Goal: Task Accomplishment & Management: Manage account settings

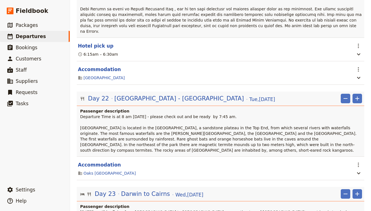
scroll to position [6751, 0]
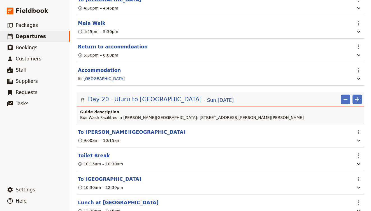
scroll to position [6324, 0]
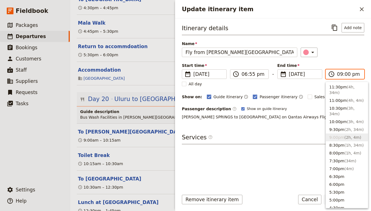
click at [347, 73] on input "09:00 pm" at bounding box center [349, 74] width 24 height 7
click at [358, 120] on span "( 3h, 4m )" at bounding box center [355, 122] width 17 height 4
type input "10:00 pm"
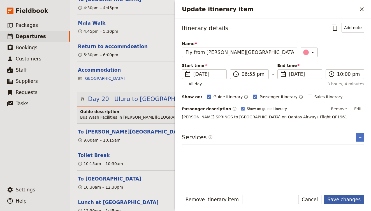
click at [346, 198] on button "Save changes" at bounding box center [343, 200] width 41 height 10
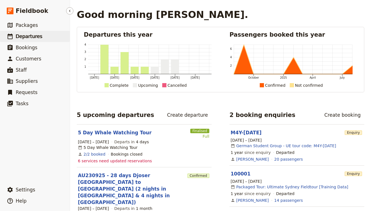
click at [39, 32] on link "​ Departures" at bounding box center [35, 36] width 70 height 11
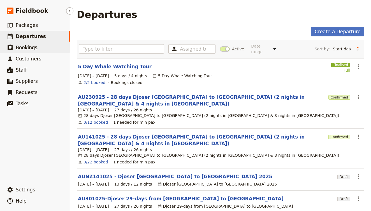
click at [26, 45] on span "Bookings" at bounding box center [27, 48] width 22 height 6
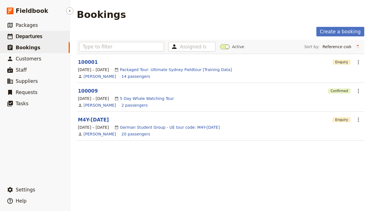
click at [50, 38] on link "​ Departures" at bounding box center [35, 36] width 70 height 11
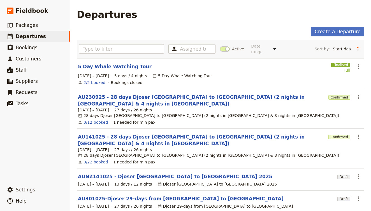
click at [108, 94] on link "AU230925 - 28 days Djoser [GEOGRAPHIC_DATA] to [GEOGRAPHIC_DATA] (2 nights in […" at bounding box center [202, 100] width 248 height 13
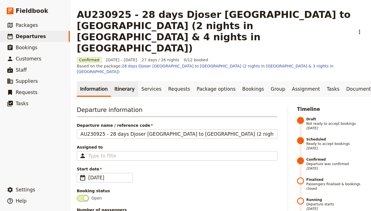
click at [125, 81] on link "Itinerary" at bounding box center [124, 89] width 27 height 16
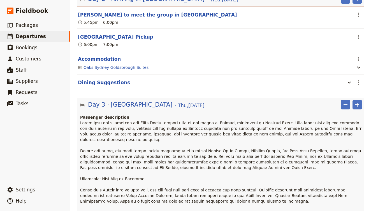
scroll to position [168, 0]
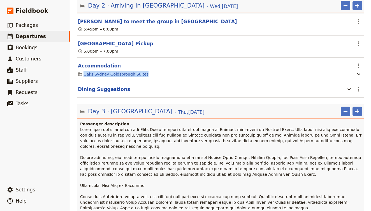
drag, startPoint x: 153, startPoint y: 46, endPoint x: 82, endPoint y: 47, distance: 70.3
click at [82, 71] on div "Oaks Sydney Goldsbrough Suites" at bounding box center [214, 74] width 274 height 7
copy link "Oaks Sydney Goldsbrough Suites"
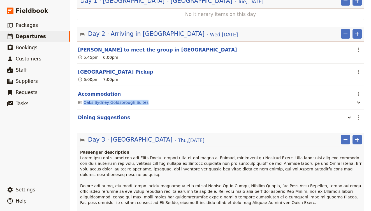
scroll to position [140, 0]
click at [46, 34] on link "​ Departures" at bounding box center [35, 36] width 70 height 11
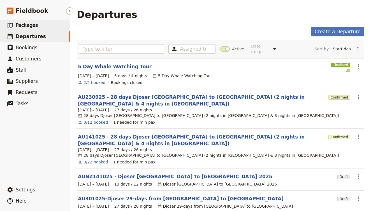
click at [31, 27] on span "Packages" at bounding box center [27, 25] width 22 height 6
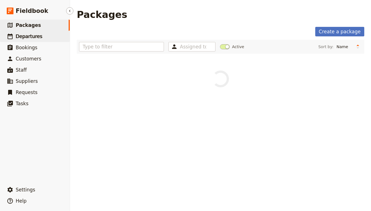
click at [37, 31] on link "​ Departures" at bounding box center [35, 36] width 70 height 11
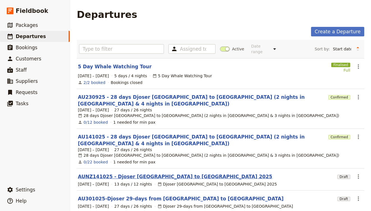
click at [127, 173] on link "AUNZ141025 - Djoser [GEOGRAPHIC_DATA] to [GEOGRAPHIC_DATA] 2025" at bounding box center [175, 176] width 194 height 7
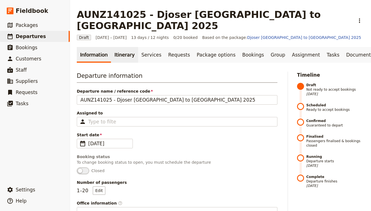
click at [120, 47] on link "Itinerary" at bounding box center [124, 55] width 27 height 16
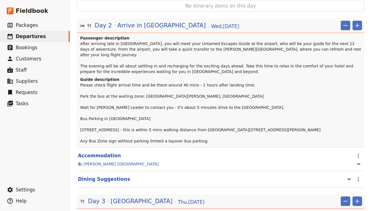
scroll to position [166, 0]
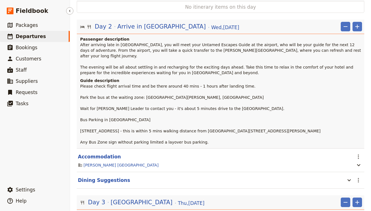
click at [17, 38] on span "Departures" at bounding box center [31, 37] width 30 height 6
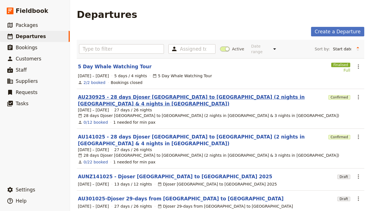
click at [131, 94] on link "AU230925 - 28 days Djoser [GEOGRAPHIC_DATA] to [GEOGRAPHIC_DATA] (2 nights in […" at bounding box center [202, 100] width 248 height 13
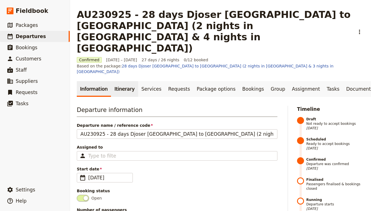
click at [127, 81] on link "Itinerary" at bounding box center [124, 89] width 27 height 16
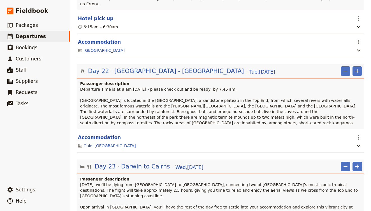
scroll to position [6696, 0]
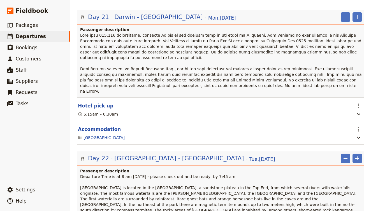
drag, startPoint x: 129, startPoint y: 68, endPoint x: 80, endPoint y: 68, distance: 49.0
copy link "Oaks [GEOGRAPHIC_DATA]"
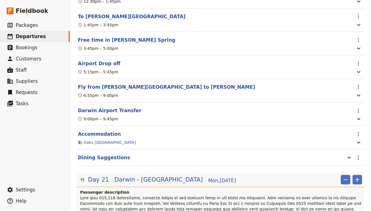
scroll to position [6498, 0]
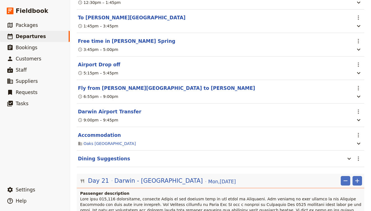
scroll to position [6533, 0]
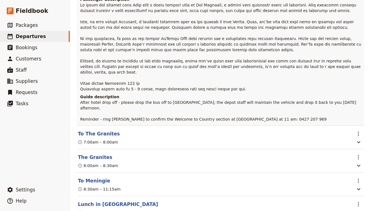
scroll to position [3570, 0]
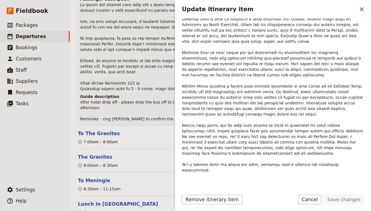
scroll to position [94, 0]
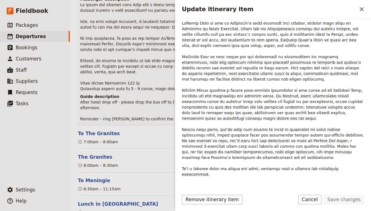
click at [149, 209] on div "11:15am – 12:15pm" at bounding box center [214, 212] width 274 height 7
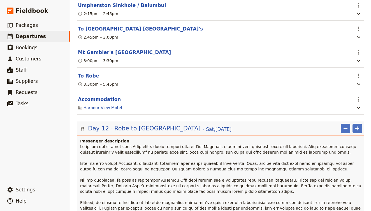
scroll to position [3428, 0]
click at [356, 144] on p at bounding box center [221, 189] width 282 height 90
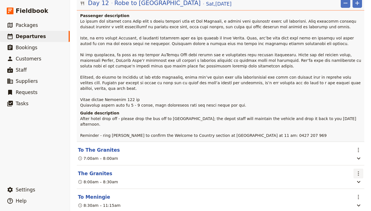
scroll to position [3559, 0]
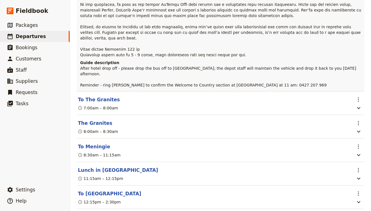
scroll to position [3605, 0]
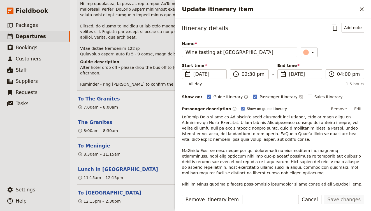
click at [227, 122] on p "Update itinerary item" at bounding box center [273, 192] width 182 height 157
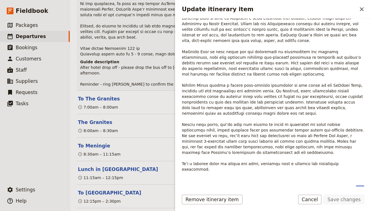
scroll to position [98, 0]
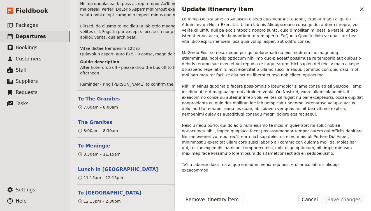
click at [226, 106] on p "Update itinerary item" at bounding box center [273, 94] width 182 height 157
click at [226, 86] on p "Update itinerary item" at bounding box center [273, 94] width 182 height 157
click at [360, 4] on div "Update itinerary item ​" at bounding box center [273, 9] width 196 height 18
click at [360, 6] on button "​" at bounding box center [362, 9] width 10 height 10
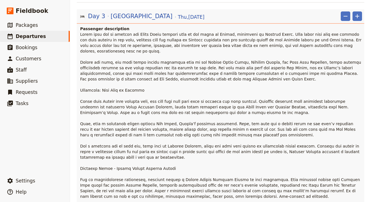
scroll to position [1529, 0]
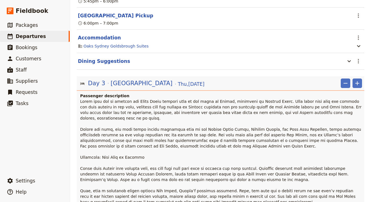
scroll to position [4016, 0]
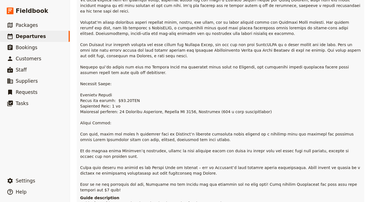
click at [203, 81] on header "Day 13 Adelaide - Free Day [DATE] ​ ​ Passenger description Guide description G…" at bounding box center [220, 56] width 287 height 330
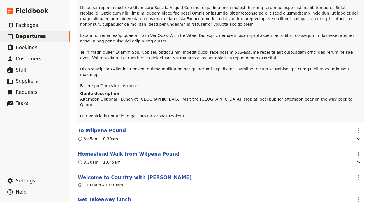
scroll to position [3484, 0]
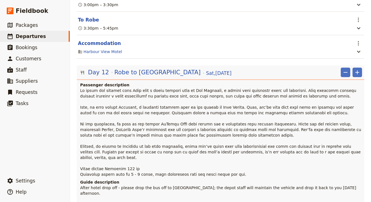
click at [221, 185] on p "After hotel drop off - please drop the bus off to [GEOGRAPHIC_DATA]; the depot …" at bounding box center [221, 196] width 282 height 22
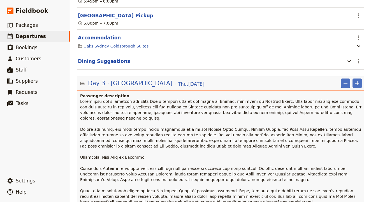
scroll to position [4016, 0]
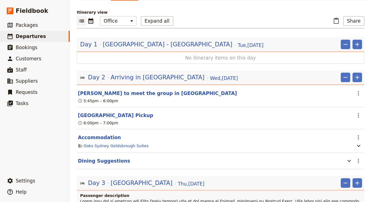
scroll to position [97, 0]
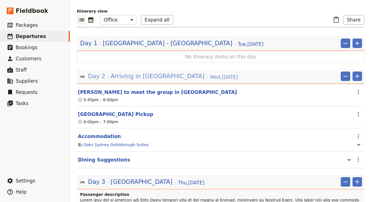
click at [135, 72] on span "Arriving in [GEOGRAPHIC_DATA]" at bounding box center [158, 76] width 94 height 8
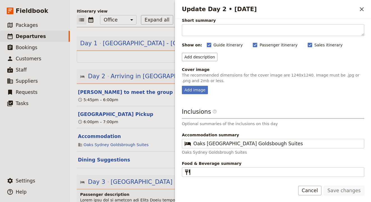
scroll to position [34, 0]
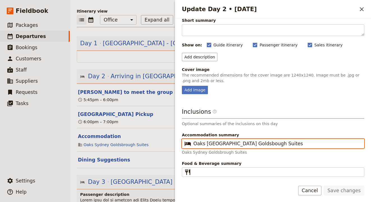
click at [238, 145] on input "Oaks [GEOGRAPHIC_DATA] Goldsbough Suites" at bounding box center [276, 144] width 167 height 7
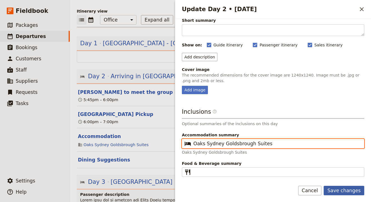
type input "Oaks Sydney Goldsbrough Suites"
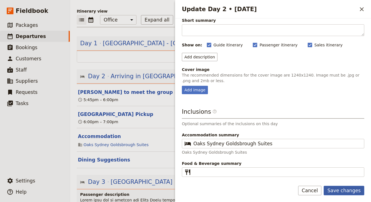
click at [343, 190] on button "Save changes" at bounding box center [343, 191] width 41 height 10
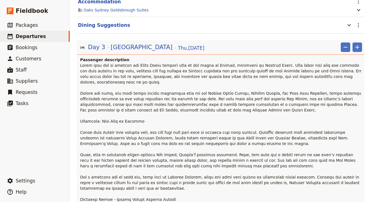
scroll to position [232, 0]
click at [115, 43] on span "[GEOGRAPHIC_DATA]" at bounding box center [142, 47] width 62 height 8
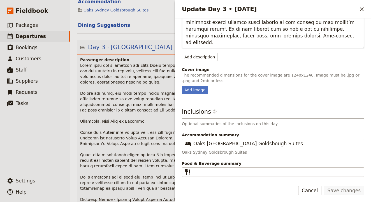
scroll to position [190, 0]
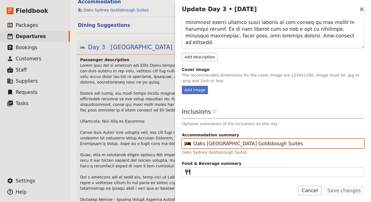
click at [238, 146] on input "Oaks [GEOGRAPHIC_DATA] Goldsbough Suites" at bounding box center [276, 144] width 167 height 7
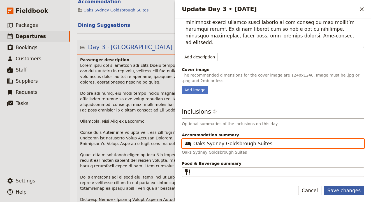
type input "Oaks Sydney Goldsbrough Suites"
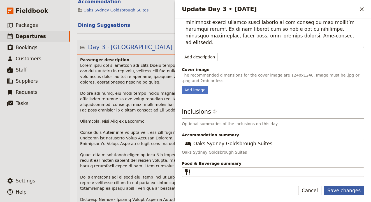
click at [349, 188] on button "Save changes" at bounding box center [343, 191] width 41 height 10
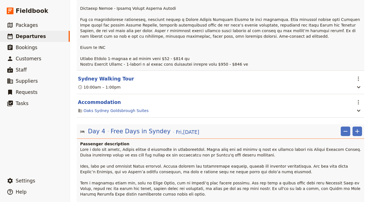
scroll to position [424, 0]
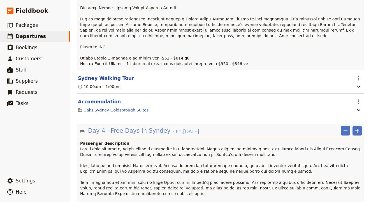
click at [142, 127] on span "Free Days in Syndey" at bounding box center [141, 131] width 60 height 8
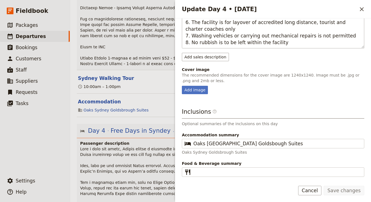
scroll to position [346, 0]
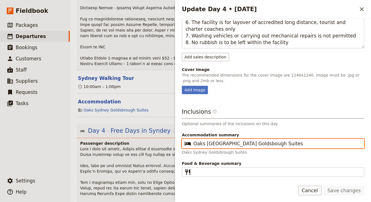
click at [239, 144] on input "Oaks [GEOGRAPHIC_DATA] Goldsbough Suites" at bounding box center [276, 144] width 167 height 7
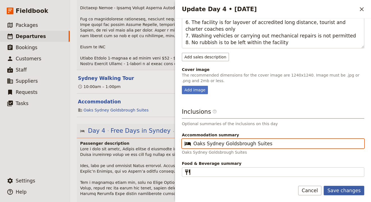
type input "Oaks Sydney Goldsbrough Suites"
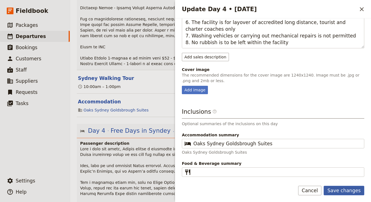
click at [343, 192] on button "Save changes" at bounding box center [343, 191] width 41 height 10
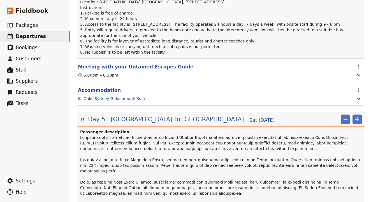
scroll to position [749, 0]
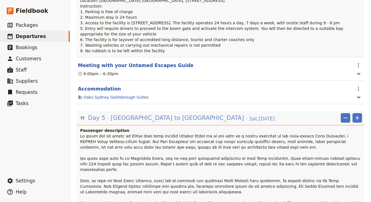
click at [143, 114] on span "[GEOGRAPHIC_DATA] to [GEOGRAPHIC_DATA]" at bounding box center [177, 118] width 133 height 8
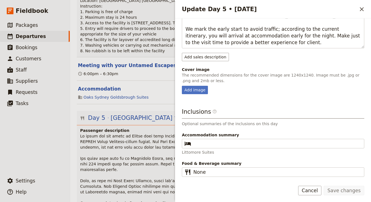
scroll to position [263, 0]
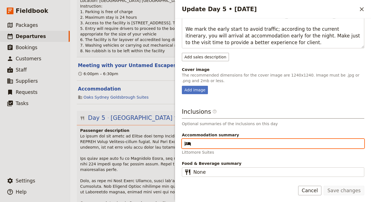
click at [223, 144] on input "Accommodation summary ​" at bounding box center [276, 144] width 167 height 7
type input "Littomore Suites"
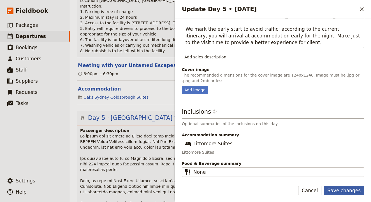
click at [340, 190] on button "Save changes" at bounding box center [343, 191] width 41 height 10
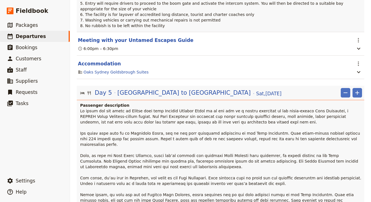
scroll to position [775, 0]
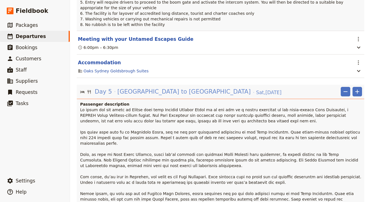
click at [135, 88] on span "[GEOGRAPHIC_DATA] to [GEOGRAPHIC_DATA]" at bounding box center [183, 92] width 133 height 8
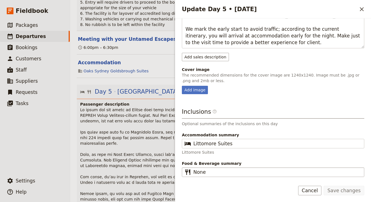
scroll to position [263, 0]
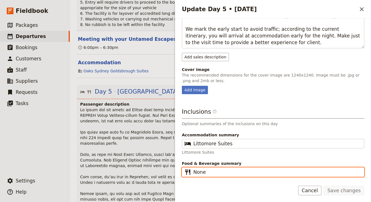
drag, startPoint x: 211, startPoint y: 172, endPoint x: 167, endPoint y: 171, distance: 44.0
click at [167, 171] on div "AU230925 - 28 days Djoser [GEOGRAPHIC_DATA] to [GEOGRAPHIC_DATA] (2 nights in […" at bounding box center [220, 101] width 301 height 202
click at [150, 143] on p at bounding box center [221, 174] width 282 height 134
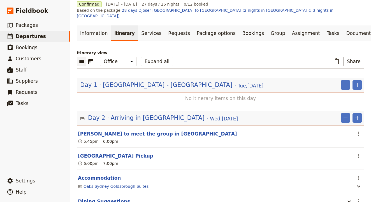
scroll to position [57, 0]
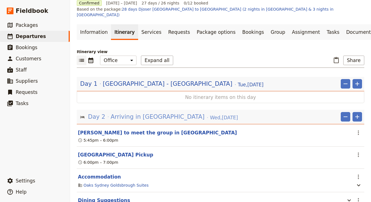
click at [149, 113] on span "Arriving in [GEOGRAPHIC_DATA]" at bounding box center [158, 117] width 94 height 8
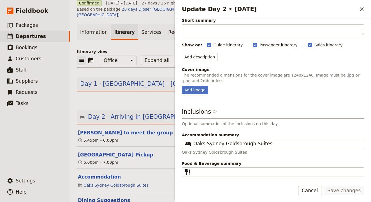
scroll to position [34, 0]
click at [314, 191] on button "Cancel" at bounding box center [310, 191] width 24 height 10
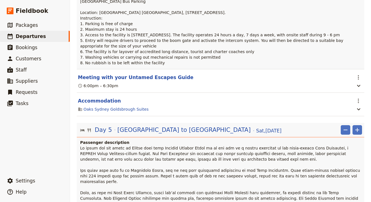
scroll to position [738, 0]
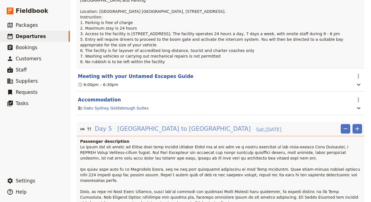
click at [153, 125] on span "[GEOGRAPHIC_DATA] to [GEOGRAPHIC_DATA]" at bounding box center [183, 129] width 133 height 8
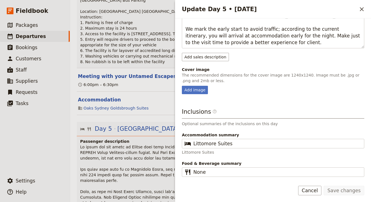
scroll to position [263, 0]
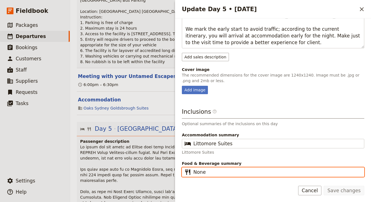
drag, startPoint x: 210, startPoint y: 174, endPoint x: 158, endPoint y: 161, distance: 53.4
click at [158, 161] on div "AU230925 - 28 days Djoser [GEOGRAPHIC_DATA] to [GEOGRAPHIC_DATA] (2 nights in […" at bounding box center [220, 101] width 301 height 202
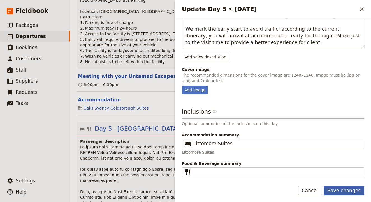
click at [341, 188] on button "Save changes" at bounding box center [343, 191] width 41 height 10
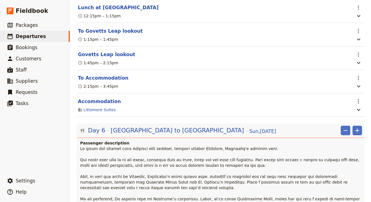
scroll to position [1171, 0]
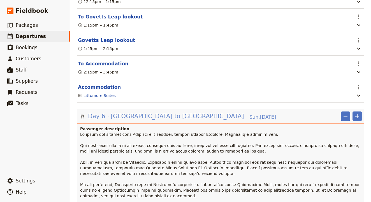
click at [155, 112] on span "[GEOGRAPHIC_DATA] to [GEOGRAPHIC_DATA]" at bounding box center [177, 116] width 133 height 8
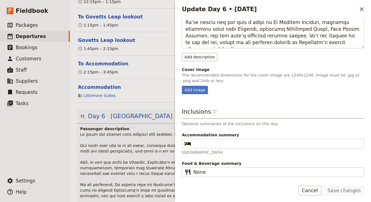
scroll to position [0, 0]
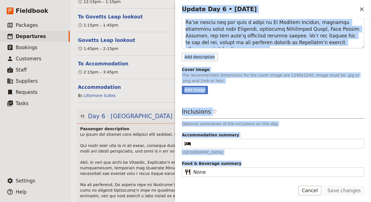
drag, startPoint x: 219, startPoint y: 169, endPoint x: 174, endPoint y: 169, distance: 45.4
click at [167, 168] on div "AU230925 - 28 days Djoser [GEOGRAPHIC_DATA] to [GEOGRAPHIC_DATA] (2 nights in […" at bounding box center [220, 101] width 301 height 202
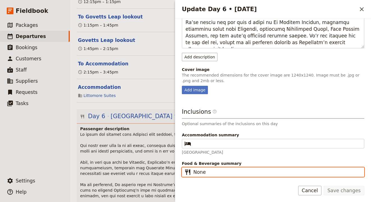
click at [194, 174] on input "None" at bounding box center [276, 172] width 167 height 7
drag, startPoint x: 194, startPoint y: 173, endPoint x: 214, endPoint y: 172, distance: 20.0
click at [214, 172] on input "None" at bounding box center [276, 172] width 167 height 7
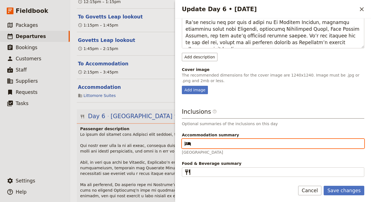
click at [214, 142] on input "Accommodation summary ​" at bounding box center [276, 144] width 167 height 7
type input "[GEOGRAPHIC_DATA]"
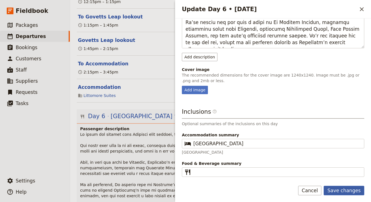
click at [339, 192] on button "Save changes" at bounding box center [343, 191] width 41 height 10
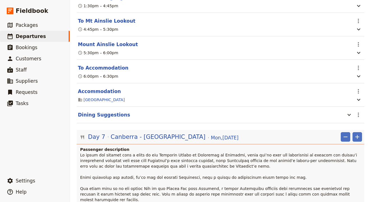
scroll to position [1542, 0]
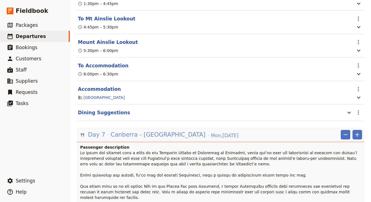
click at [153, 131] on span "Canberra - [GEOGRAPHIC_DATA]" at bounding box center [158, 135] width 95 height 8
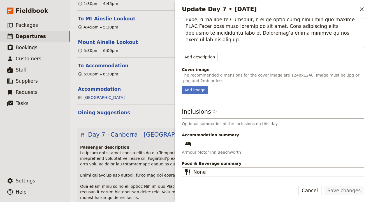
scroll to position [190, 0]
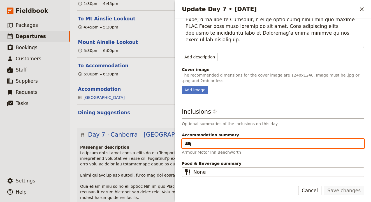
click at [215, 144] on input "Accommodation summary ​" at bounding box center [276, 144] width 167 height 7
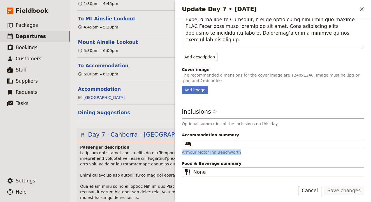
drag, startPoint x: 239, startPoint y: 151, endPoint x: 177, endPoint y: 153, distance: 61.9
click at [177, 153] on div "Day title Canberra - [GEOGRAPHIC_DATA] Departure start Departure end Short summ…" at bounding box center [273, 97] width 196 height 159
copy p "Armour Motor Inn Beechworth"
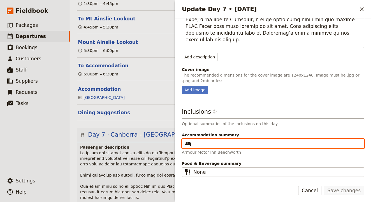
click at [240, 144] on input "Accommodation summary ​" at bounding box center [276, 144] width 167 height 7
paste input "Armour Motor Inn Beechworth"
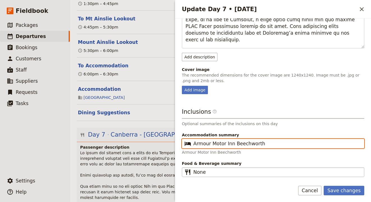
type input "Armour Motor Inn Beechworth"
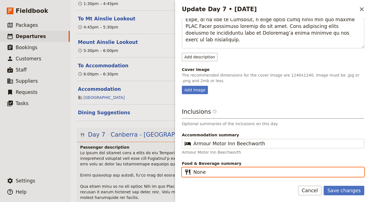
drag, startPoint x: 218, startPoint y: 174, endPoint x: 170, endPoint y: 164, distance: 49.5
click at [170, 164] on div "AU230925 - 28 days Djoser [GEOGRAPHIC_DATA] to [GEOGRAPHIC_DATA] (2 nights in […" at bounding box center [220, 101] width 301 height 202
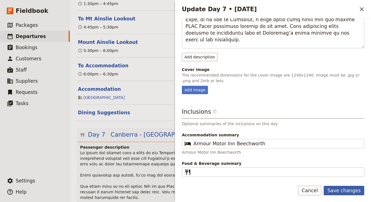
click at [344, 193] on button "Save changes" at bounding box center [343, 191] width 41 height 10
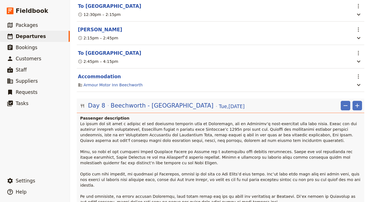
scroll to position [1901, 0]
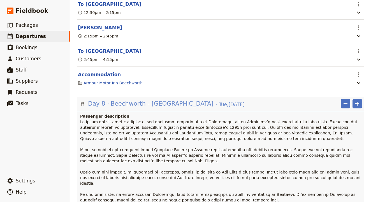
click at [144, 100] on span "Beechworth - [GEOGRAPHIC_DATA]" at bounding box center [162, 104] width 103 height 8
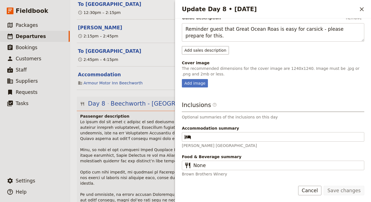
scroll to position [0, 0]
click at [223, 161] on div "Food & Beverage summary ​ None Brown Brothers Winery" at bounding box center [273, 165] width 182 height 23
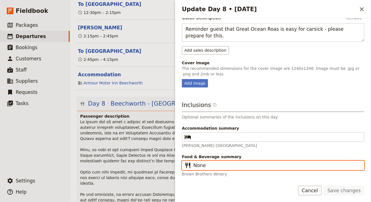
drag, startPoint x: 225, startPoint y: 165, endPoint x: 171, endPoint y: 162, distance: 54.4
click at [171, 162] on div "AU230925 - 28 days Djoser [GEOGRAPHIC_DATA] to [GEOGRAPHIC_DATA] (2 nights in […" at bounding box center [220, 101] width 301 height 202
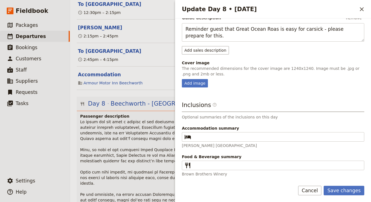
click at [208, 128] on span "Accommodation summary" at bounding box center [273, 129] width 182 height 6
click at [208, 134] on input "Accommodation summary ​" at bounding box center [276, 137] width 167 height 7
click at [220, 141] on fieldset "​" at bounding box center [273, 137] width 182 height 10
click at [220, 141] on input "Accommodation summary ​" at bounding box center [276, 137] width 167 height 7
drag, startPoint x: 221, startPoint y: 144, endPoint x: 180, endPoint y: 145, distance: 41.2
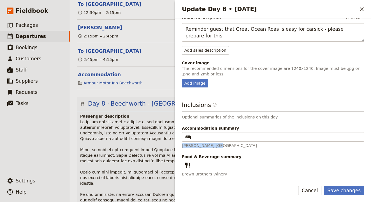
click at [181, 145] on div "Day title Beechworth - [GEOGRAPHIC_DATA] Departure start Departure end Short su…" at bounding box center [273, 97] width 196 height 159
copy p "[PERSON_NAME] [GEOGRAPHIC_DATA]"
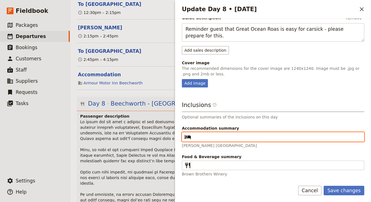
click at [213, 138] on input "Accommodation summary ​" at bounding box center [276, 137] width 167 height 7
paste input "[PERSON_NAME] [GEOGRAPHIC_DATA]"
type input "[PERSON_NAME] [GEOGRAPHIC_DATA]"
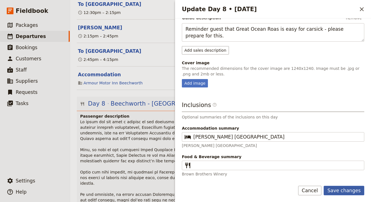
click at [344, 192] on button "Save changes" at bounding box center [343, 191] width 41 height 10
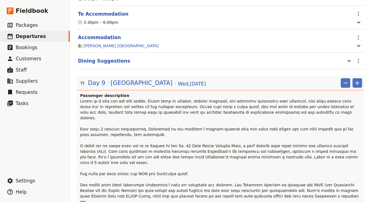
scroll to position [2303, 0]
click at [120, 79] on span "[GEOGRAPHIC_DATA]" at bounding box center [142, 83] width 62 height 8
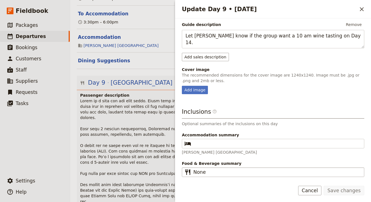
scroll to position [223, 0]
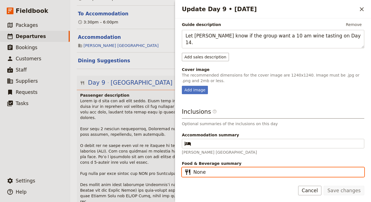
drag, startPoint x: 211, startPoint y: 171, endPoint x: 178, endPoint y: 165, distance: 33.6
click at [178, 165] on div "Day title Melbourne Departure start Departure end Short summary 150 / 150 chara…" at bounding box center [273, 97] width 196 height 159
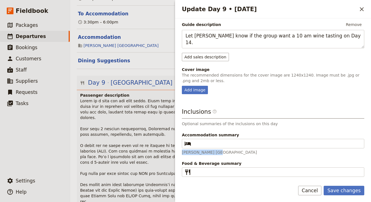
drag, startPoint x: 217, startPoint y: 152, endPoint x: 181, endPoint y: 151, distance: 35.9
click at [181, 151] on div "Day title Melbourne Departure start Departure end Short summary 150 / 150 chara…" at bounding box center [273, 97] width 196 height 159
copy p "[PERSON_NAME] [GEOGRAPHIC_DATA]"
click at [215, 137] on span "Accommodation summary" at bounding box center [273, 135] width 182 height 6
click at [215, 141] on input "Accommodation summary ​" at bounding box center [276, 144] width 167 height 7
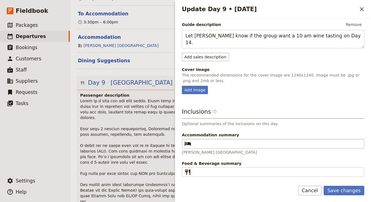
click at [216, 140] on fieldset "​" at bounding box center [273, 144] width 182 height 10
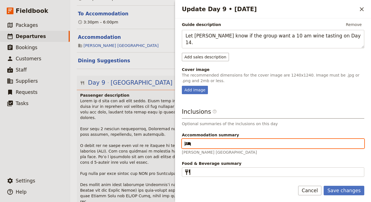
click at [216, 141] on input "Accommodation summary ​" at bounding box center [276, 144] width 167 height 7
paste input "[PERSON_NAME] [GEOGRAPHIC_DATA]"
type input "[PERSON_NAME] [GEOGRAPHIC_DATA]"
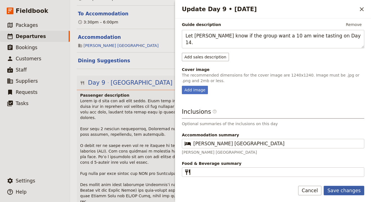
click at [343, 190] on button "Save changes" at bounding box center [343, 191] width 41 height 10
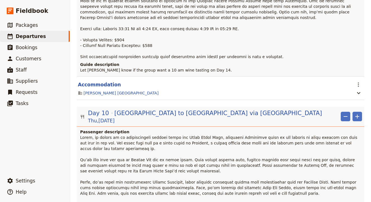
scroll to position [2638, 0]
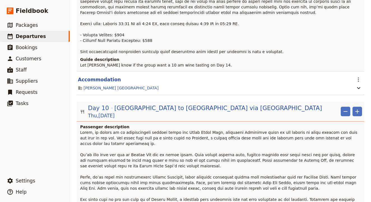
click at [202, 102] on header "Day 10 [GEOGRAPHIC_DATA] to [GEOGRAPHIC_DATA] via [GEOGRAPHIC_DATA][DATE] ​ ​ P…" at bounding box center [220, 173] width 287 height 143
click at [199, 104] on span "[GEOGRAPHIC_DATA] to [GEOGRAPHIC_DATA] via [GEOGRAPHIC_DATA]" at bounding box center [217, 108] width 207 height 8
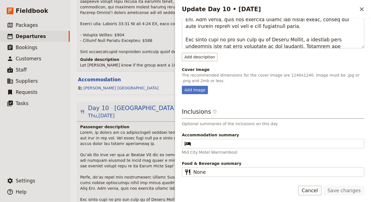
scroll to position [190, 0]
drag, startPoint x: 236, startPoint y: 153, endPoint x: 179, endPoint y: 151, distance: 57.1
click at [179, 151] on div "Day title [GEOGRAPHIC_DATA] to Warrnambool via [GEOGRAPHIC_DATA] Departure star…" at bounding box center [273, 97] width 196 height 159
copy p "Mid City Motel Warrnambool"
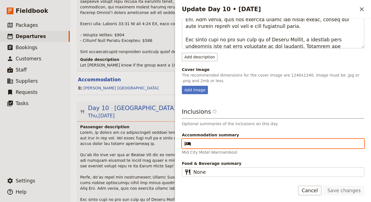
click at [223, 143] on input "Accommodation summary ​" at bounding box center [276, 144] width 167 height 7
paste input "Mid City Motel Warrnambool"
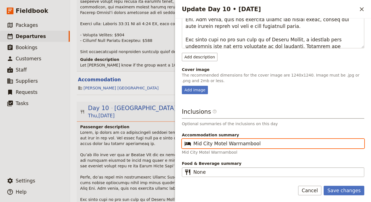
type input "Mid City Motel Warrnambool"
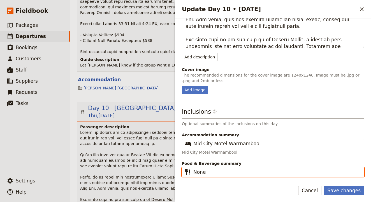
drag, startPoint x: 224, startPoint y: 175, endPoint x: 180, endPoint y: 173, distance: 44.3
click at [180, 173] on div "Day title [GEOGRAPHIC_DATA] to Warrnambool via [GEOGRAPHIC_DATA] Departure star…" at bounding box center [273, 97] width 196 height 159
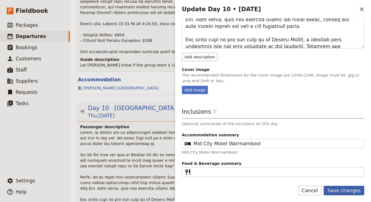
click at [344, 192] on button "Save changes" at bounding box center [343, 191] width 41 height 10
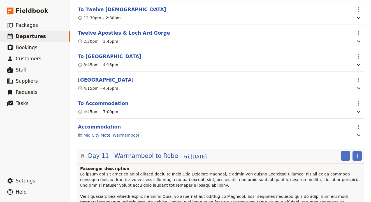
scroll to position [3021, 0]
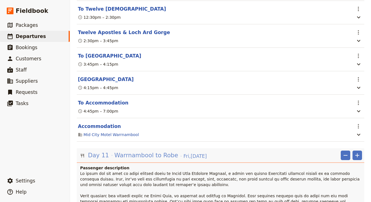
click at [151, 151] on span "Warrnambool to Robe" at bounding box center [146, 155] width 64 height 8
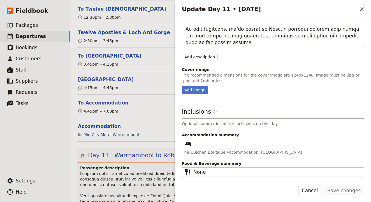
scroll to position [190, 0]
drag, startPoint x: 252, startPoint y: 153, endPoint x: 204, endPoint y: 155, distance: 48.5
click at [204, 155] on p "The Guichen Boutique Accommodation, [GEOGRAPHIC_DATA]" at bounding box center [273, 153] width 182 height 6
click at [316, 190] on button "Cancel" at bounding box center [310, 191] width 24 height 10
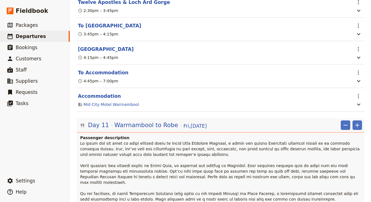
scroll to position [3033, 0]
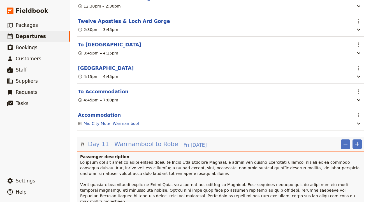
click at [162, 140] on span "Warrnambool to Robe" at bounding box center [146, 144] width 64 height 8
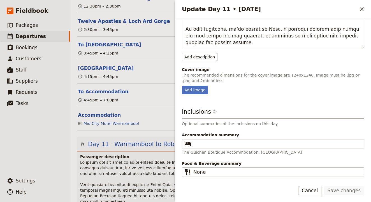
scroll to position [190, 0]
drag, startPoint x: 292, startPoint y: 153, endPoint x: 254, endPoint y: 151, distance: 38.1
click at [254, 152] on p "The Guichen Boutique Accommodation, [GEOGRAPHIC_DATA]" at bounding box center [273, 153] width 182 height 6
copy p "Harbour View Motel"
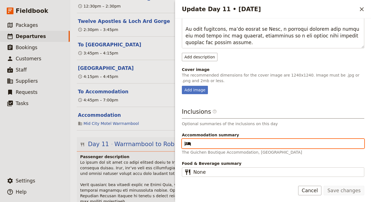
click at [269, 142] on input "Accommodation summary ​" at bounding box center [276, 144] width 167 height 7
paste input "Harbour View Motel"
type input "Harbour View Motel"
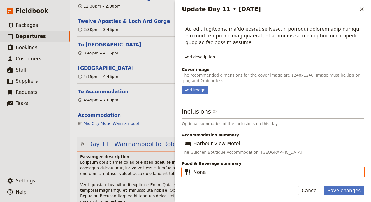
drag, startPoint x: 217, startPoint y: 175, endPoint x: 168, endPoint y: 169, distance: 49.4
click at [168, 169] on div "AU230925 - 28 days Djoser [GEOGRAPHIC_DATA] to [GEOGRAPHIC_DATA] (2 nights in […" at bounding box center [220, 101] width 301 height 202
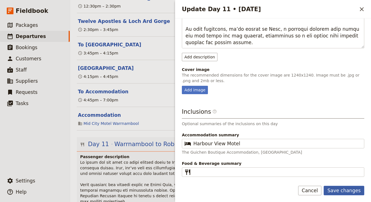
click at [351, 190] on button "Save changes" at bounding box center [343, 191] width 41 height 10
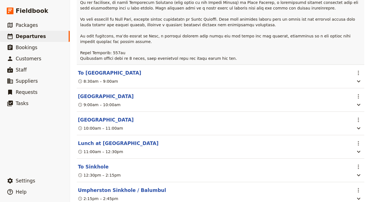
scroll to position [3335, 0]
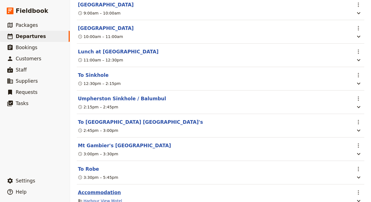
click at [103, 190] on button "Accommodation" at bounding box center [99, 193] width 43 height 7
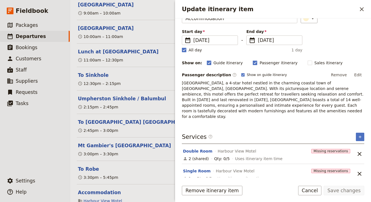
scroll to position [0, 0]
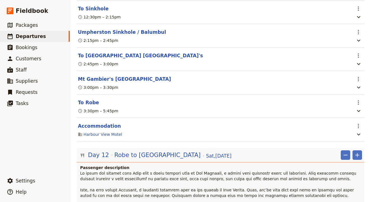
scroll to position [3403, 0]
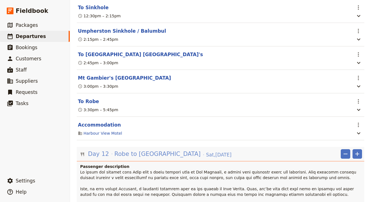
click at [127, 150] on span "Robe to [GEOGRAPHIC_DATA]" at bounding box center [157, 154] width 86 height 8
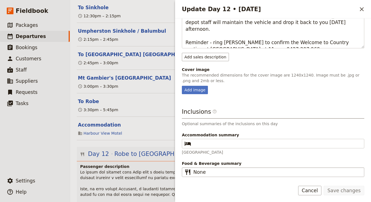
scroll to position [243, 0]
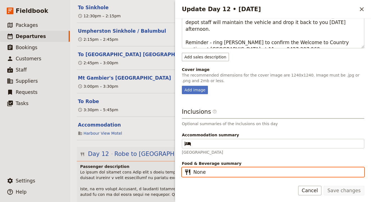
drag, startPoint x: 212, startPoint y: 175, endPoint x: 158, endPoint y: 174, distance: 53.8
click at [158, 174] on div "AU230925 - 28 days Djoser [GEOGRAPHIC_DATA] to [GEOGRAPHIC_DATA] (2 nights in […" at bounding box center [220, 101] width 301 height 202
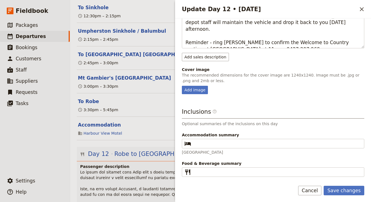
drag, startPoint x: 239, startPoint y: 153, endPoint x: 181, endPoint y: 150, distance: 58.0
click at [181, 150] on div "Day title Robe to [GEOGRAPHIC_DATA] Departure start Departure end Short summary…" at bounding box center [273, 97] width 196 height 159
copy p "[GEOGRAPHIC_DATA]"
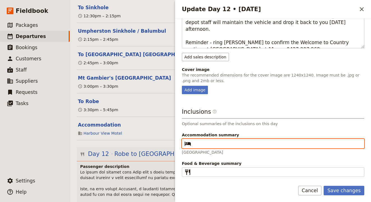
click at [221, 146] on input "Accommodation summary ​" at bounding box center [276, 144] width 167 height 7
paste input "[GEOGRAPHIC_DATA]"
type input "[GEOGRAPHIC_DATA]"
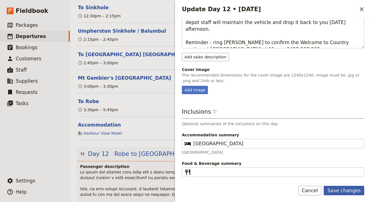
click at [349, 191] on button "Save changes" at bounding box center [343, 191] width 41 height 10
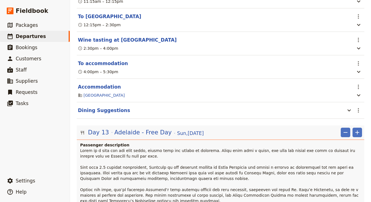
scroll to position [3785, 0]
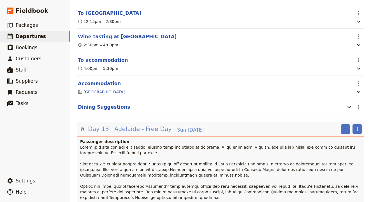
click at [152, 125] on span "Adelaide - Free Day" at bounding box center [142, 129] width 57 height 8
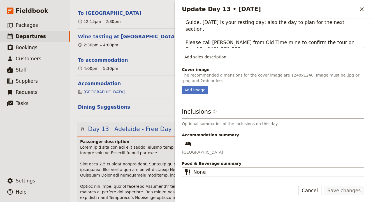
scroll to position [236, 0]
drag, startPoint x: 245, startPoint y: 153, endPoint x: 181, endPoint y: 153, distance: 64.4
click at [181, 153] on div "Day title Adelaide - Free Day Departure start Departure end Short summary 150 /…" at bounding box center [273, 97] width 196 height 159
copy p "[GEOGRAPHIC_DATA]"
click at [216, 139] on fieldset "​" at bounding box center [273, 144] width 182 height 10
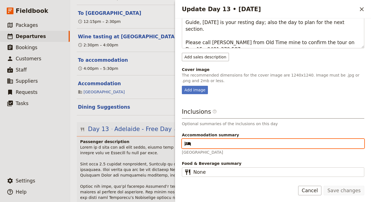
click at [216, 141] on input "Accommodation summary ​" at bounding box center [276, 144] width 167 height 7
paste input "[GEOGRAPHIC_DATA]"
type input "[GEOGRAPHIC_DATA]"
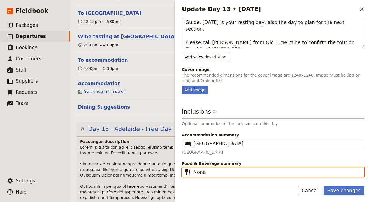
drag, startPoint x: 218, startPoint y: 170, endPoint x: 176, endPoint y: 166, distance: 42.2
click at [176, 166] on div "Day title Adelaide - Free Day Departure start Departure end Short summary 150 /…" at bounding box center [273, 97] width 196 height 159
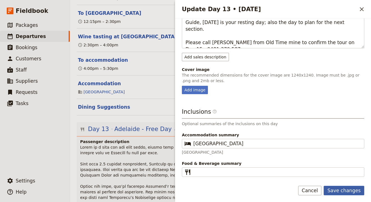
click at [337, 189] on button "Save changes" at bounding box center [343, 191] width 41 height 10
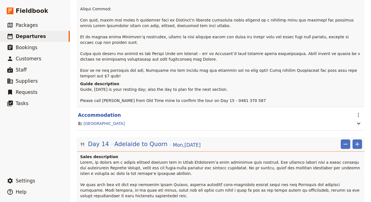
scroll to position [4122, 0]
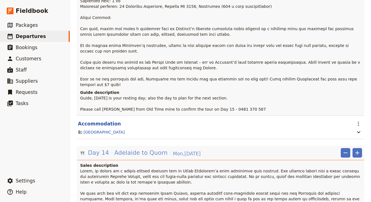
click at [137, 149] on span "Adelaide to Quorn" at bounding box center [140, 153] width 53 height 8
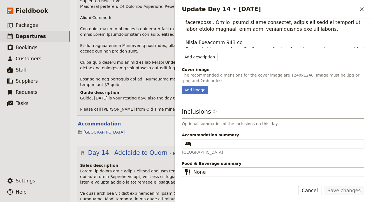
scroll to position [181, 0]
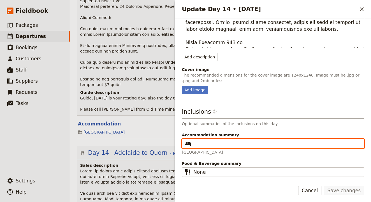
click at [238, 144] on input "Accommodation summary ​" at bounding box center [276, 144] width 167 height 7
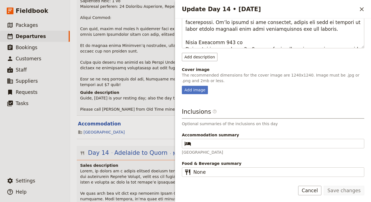
drag, startPoint x: 226, startPoint y: 153, endPoint x: 181, endPoint y: 150, distance: 45.2
click at [181, 150] on div "Day title [GEOGRAPHIC_DATA] to Quorn Departure start Departure end Short summar…" at bounding box center [273, 97] width 196 height 159
copy p "[GEOGRAPHIC_DATA]"
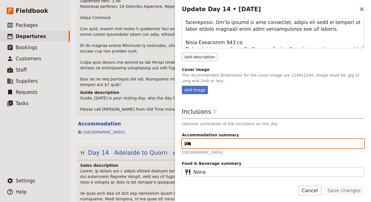
drag, startPoint x: 221, startPoint y: 141, endPoint x: 220, endPoint y: 137, distance: 3.4
click at [221, 141] on input "Accommodation summary ​" at bounding box center [276, 144] width 167 height 7
paste input "[GEOGRAPHIC_DATA]"
type input "[GEOGRAPHIC_DATA]"
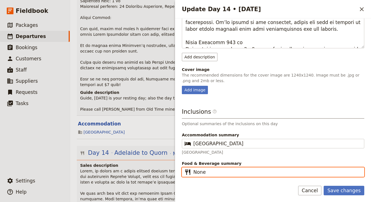
click at [229, 171] on input "None" at bounding box center [276, 172] width 167 height 7
type input "N"
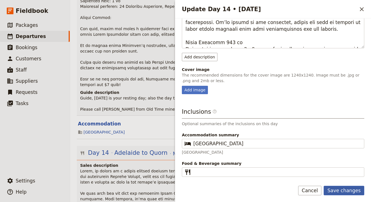
click at [354, 190] on button "Save changes" at bounding box center [343, 191] width 41 height 10
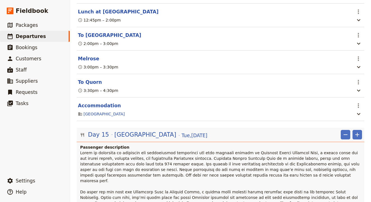
scroll to position [4437, 0]
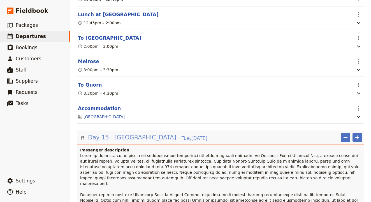
click at [157, 134] on span "[GEOGRAPHIC_DATA]" at bounding box center [145, 138] width 62 height 8
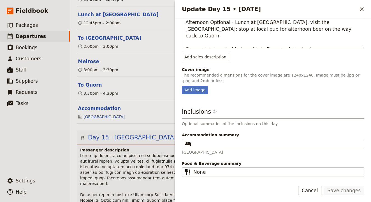
scroll to position [236, 0]
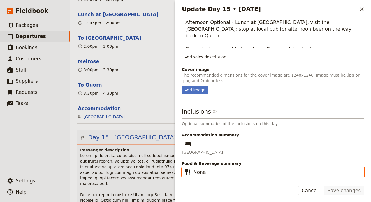
drag, startPoint x: 213, startPoint y: 173, endPoint x: 156, endPoint y: 171, distance: 56.9
click at [156, 171] on div "AU230925 - 28 days Djoser [GEOGRAPHIC_DATA] to [GEOGRAPHIC_DATA] (2 nights in […" at bounding box center [220, 101] width 301 height 202
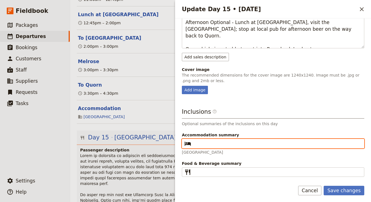
click at [203, 143] on input "Accommodation summary ​" at bounding box center [276, 144] width 167 height 7
paste input "[GEOGRAPHIC_DATA]"
type input "[GEOGRAPHIC_DATA]"
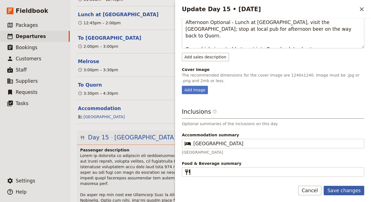
click at [340, 190] on button "Save changes" at bounding box center [343, 191] width 41 height 10
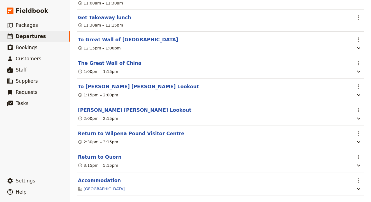
scroll to position [4810, 0]
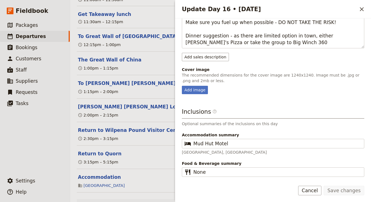
scroll to position [0, 0]
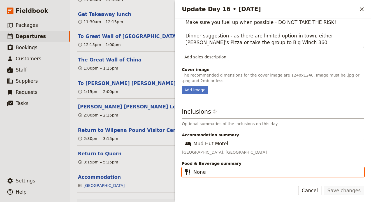
click at [221, 174] on input "None" at bounding box center [276, 172] width 167 height 7
type input "N"
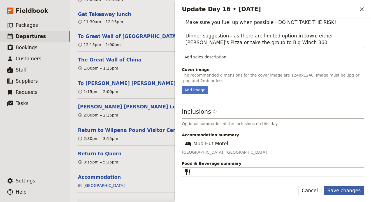
click at [335, 189] on button "Save changes" at bounding box center [343, 191] width 41 height 10
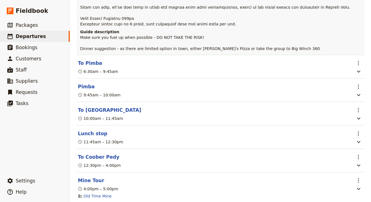
scroll to position [5090, 0]
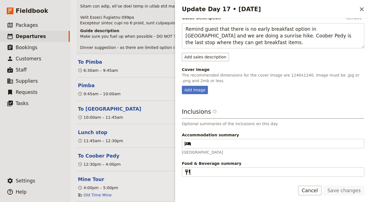
scroll to position [206, 0]
drag, startPoint x: 225, startPoint y: 154, endPoint x: 177, endPoint y: 152, distance: 47.9
click at [177, 152] on div "Day title Coober Pedy to [GEOGRAPHIC_DATA] Departure start Departure end Short …" at bounding box center [273, 97] width 196 height 159
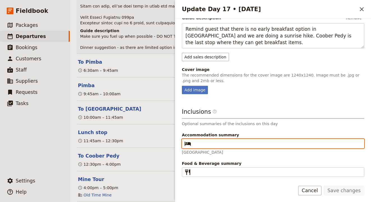
click at [234, 141] on input "Accommodation summary ​" at bounding box center [276, 144] width 167 height 7
paste input "[GEOGRAPHIC_DATA]"
type input "[GEOGRAPHIC_DATA]"
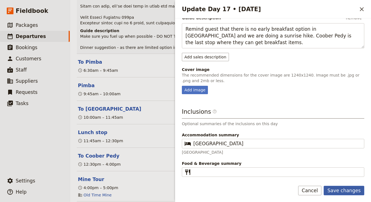
click at [341, 190] on button "Save changes" at bounding box center [343, 191] width 41 height 10
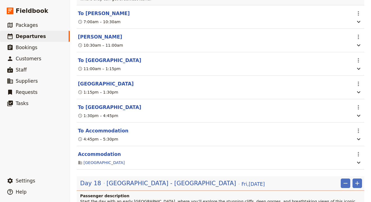
scroll to position [5435, 0]
click at [135, 179] on div "Day 18 [GEOGRAPHIC_DATA] - [GEOGRAPHIC_DATA] [DATE] ​ ​" at bounding box center [220, 185] width 287 height 12
click at [138, 179] on span "[GEOGRAPHIC_DATA] - [GEOGRAPHIC_DATA]" at bounding box center [170, 183] width 129 height 8
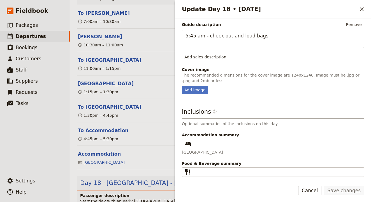
scroll to position [179, 0]
drag, startPoint x: 228, startPoint y: 152, endPoint x: 181, endPoint y: 153, distance: 47.3
click at [181, 153] on div "Day title Kings Canyon - [GEOGRAPHIC_DATA] Departure start Departure end Short …" at bounding box center [273, 97] width 196 height 159
click at [212, 140] on fieldset "​" at bounding box center [273, 144] width 182 height 10
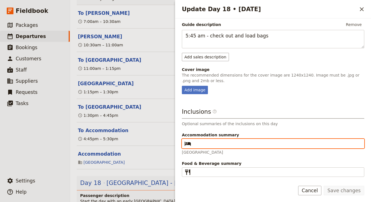
click at [212, 141] on input "Accommodation summary ​" at bounding box center [276, 144] width 167 height 7
paste input "[GEOGRAPHIC_DATA]"
type input "[GEOGRAPHIC_DATA]"
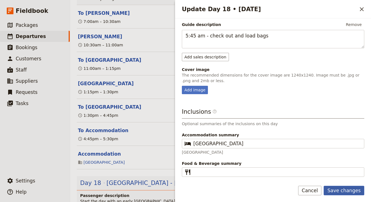
click at [349, 189] on button "Save changes" at bounding box center [343, 191] width 41 height 10
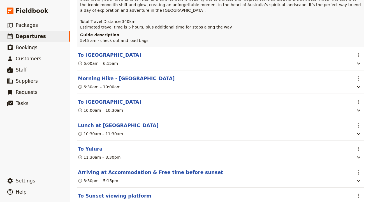
scroll to position [5697, 0]
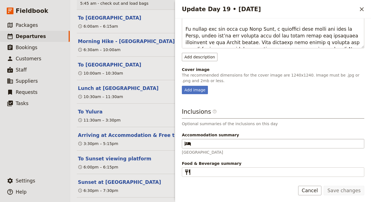
scroll to position [190, 0]
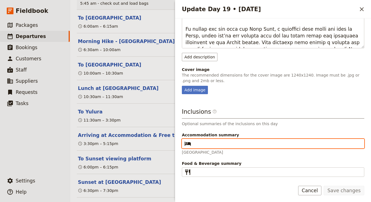
click at [205, 143] on input "Accommodation summary ​" at bounding box center [276, 144] width 167 height 7
paste input "[GEOGRAPHIC_DATA]"
type input "[GEOGRAPHIC_DATA]"
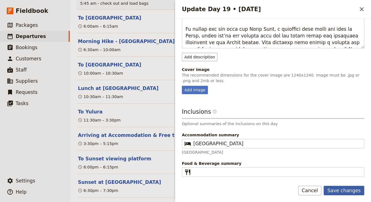
click at [343, 189] on button "Save changes" at bounding box center [343, 191] width 41 height 10
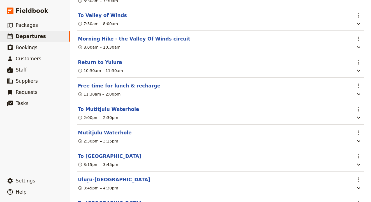
scroll to position [6174, 0]
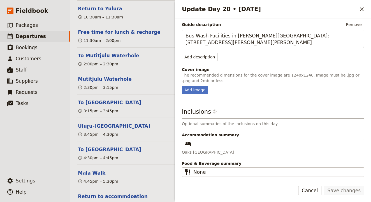
scroll to position [66, 0]
drag, startPoint x: 227, startPoint y: 151, endPoint x: 177, endPoint y: 152, distance: 49.8
click at [177, 152] on div "Day title Uluru to [GEOGRAPHIC_DATA] Departure start Departure end Short summar…" at bounding box center [273, 97] width 196 height 159
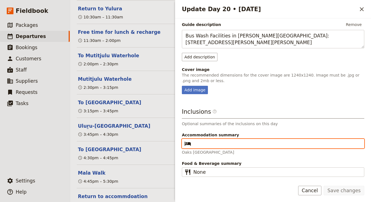
click at [234, 141] on input "Accommodation summary ​" at bounding box center [276, 144] width 167 height 7
paste input "Oaks [GEOGRAPHIC_DATA]"
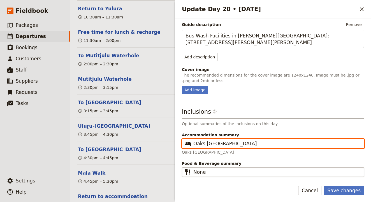
type input "Oaks [GEOGRAPHIC_DATA]"
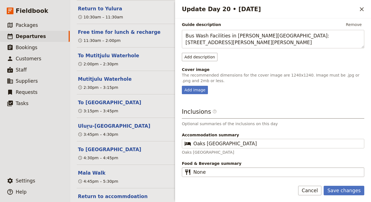
drag, startPoint x: 210, startPoint y: 177, endPoint x: 210, endPoint y: 173, distance: 3.9
click at [210, 176] on fieldset "​ None" at bounding box center [273, 173] width 182 height 10
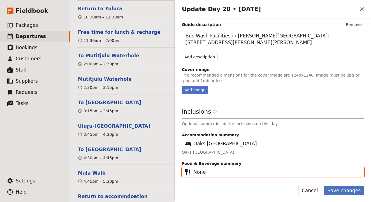
click at [210, 176] on input "None" at bounding box center [276, 172] width 167 height 7
click at [210, 173] on input "None" at bounding box center [276, 172] width 167 height 7
type input "N"
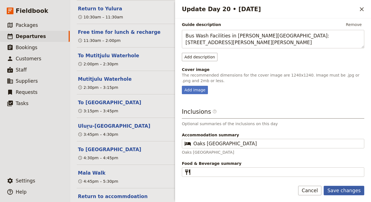
click at [348, 190] on button "Save changes" at bounding box center [343, 191] width 41 height 10
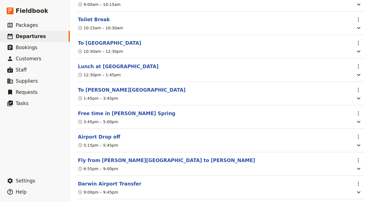
scroll to position [6482, 0]
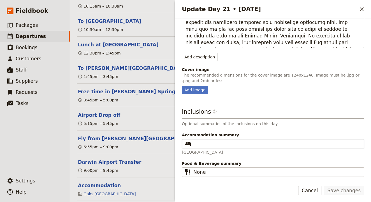
scroll to position [167, 0]
drag, startPoint x: 229, startPoint y: 152, endPoint x: 179, endPoint y: 151, distance: 49.3
click at [179, 151] on div "Day title Darwin - [GEOGRAPHIC_DATA] Departure start Departure end Short summar…" at bounding box center [273, 97] width 196 height 159
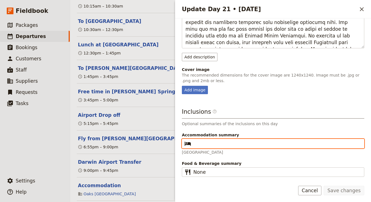
click at [226, 147] on input "Accommodation summary ​" at bounding box center [276, 144] width 167 height 7
paste input "[GEOGRAPHIC_DATA]"
type input "[GEOGRAPHIC_DATA]"
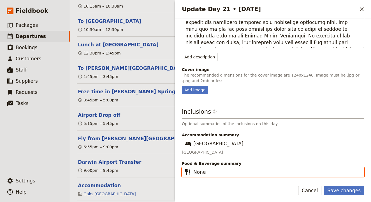
click at [206, 174] on input "None" at bounding box center [276, 172] width 167 height 7
type input "N"
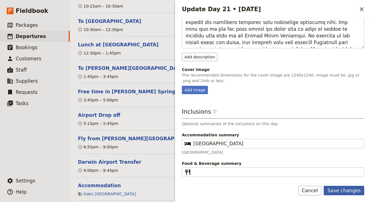
click at [342, 194] on button "Save changes" at bounding box center [343, 191] width 41 height 10
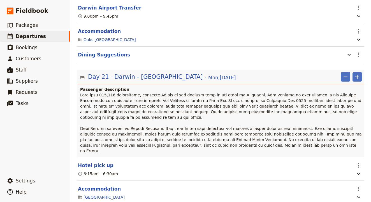
scroll to position [6637, 0]
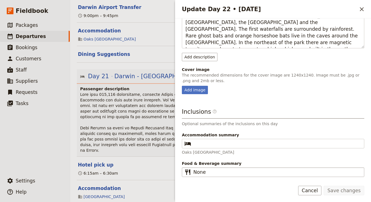
scroll to position [120, 0]
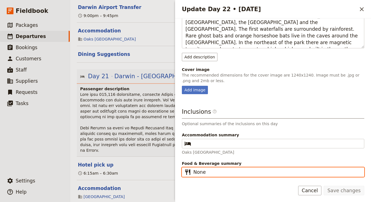
click at [212, 171] on input "None" at bounding box center [276, 172] width 167 height 7
type input "N"
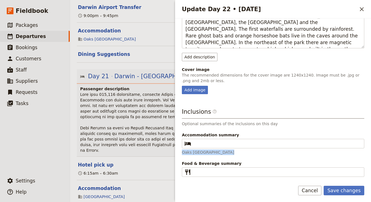
drag, startPoint x: 228, startPoint y: 153, endPoint x: 181, endPoint y: 151, distance: 46.8
click at [181, 151] on div "Day title [GEOGRAPHIC_DATA] - [GEOGRAPHIC_DATA] Departure start Departure end S…" at bounding box center [273, 97] width 196 height 159
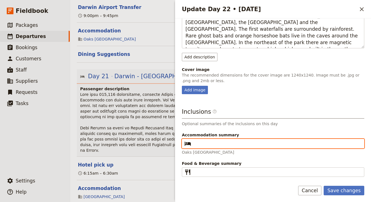
click at [234, 145] on input "Accommodation summary ​" at bounding box center [276, 144] width 167 height 7
paste input "Oaks [GEOGRAPHIC_DATA]"
type input "Oaks [GEOGRAPHIC_DATA]"
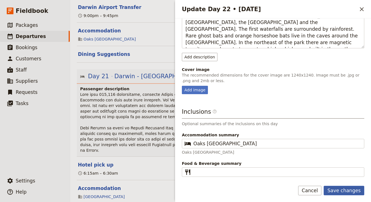
click at [340, 192] on button "Save changes" at bounding box center [343, 191] width 41 height 10
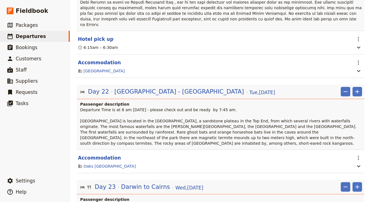
scroll to position [6768, 0]
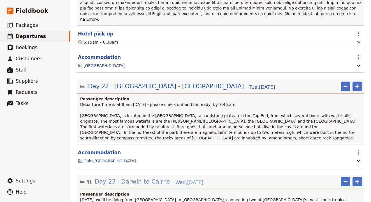
click at [155, 178] on span "Darwin to Cairns" at bounding box center [145, 182] width 49 height 8
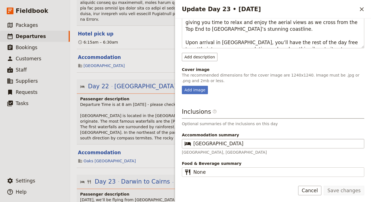
scroll to position [100, 0]
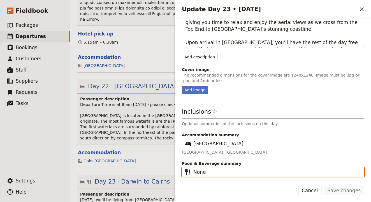
drag, startPoint x: 206, startPoint y: 174, endPoint x: 165, endPoint y: 173, distance: 40.6
click at [167, 174] on div "AU230925 - 28 days Djoser [GEOGRAPHIC_DATA] to [GEOGRAPHIC_DATA] (2 nights in […" at bounding box center [220, 101] width 301 height 202
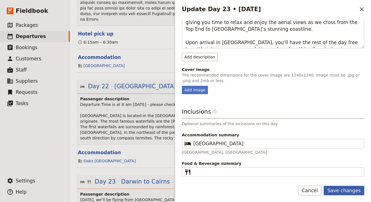
click at [342, 192] on button "Save changes" at bounding box center [343, 191] width 41 height 10
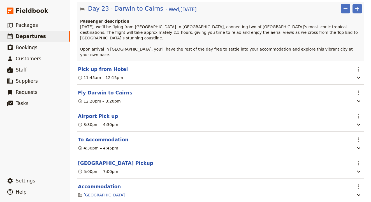
scroll to position [6942, 0]
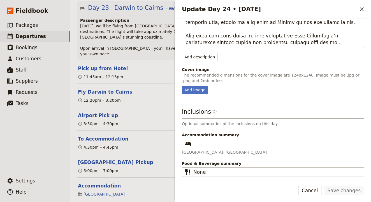
scroll to position [174, 0]
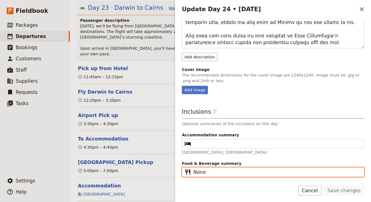
drag, startPoint x: 214, startPoint y: 172, endPoint x: 170, endPoint y: 172, distance: 44.0
click at [170, 172] on div "AU230925 - 28 days Djoser [GEOGRAPHIC_DATA] to [GEOGRAPHIC_DATA] (2 nights in […" at bounding box center [220, 101] width 301 height 202
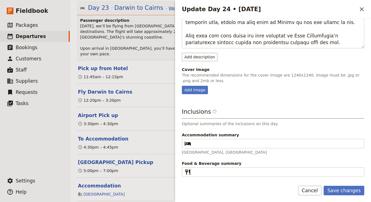
drag, startPoint x: 252, startPoint y: 151, endPoint x: 217, endPoint y: 150, distance: 34.5
click at [217, 150] on p "[GEOGRAPHIC_DATA], [GEOGRAPHIC_DATA]" at bounding box center [273, 153] width 182 height 6
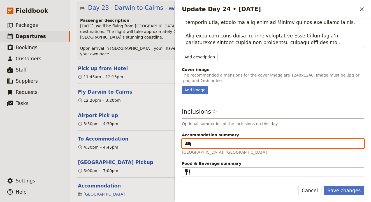
click at [225, 146] on input "Accommodation summary ​" at bounding box center [276, 144] width 167 height 7
paste input "[GEOGRAPHIC_DATA]"
type input "[GEOGRAPHIC_DATA]"
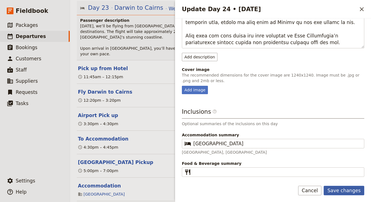
click at [335, 191] on button "Save changes" at bounding box center [343, 191] width 41 height 10
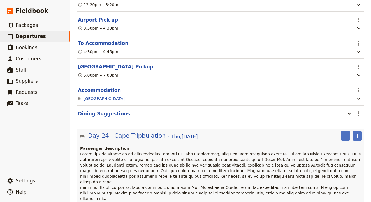
scroll to position [7039, 0]
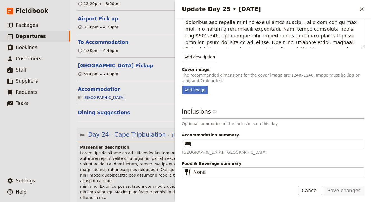
scroll to position [167, 0]
drag, startPoint x: 252, startPoint y: 153, endPoint x: 217, endPoint y: 151, distance: 34.5
click at [217, 151] on p "[GEOGRAPHIC_DATA], [GEOGRAPHIC_DATA]" at bounding box center [273, 153] width 182 height 6
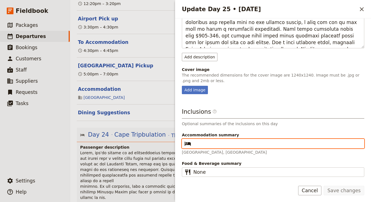
click at [221, 146] on input "Accommodation summary ​" at bounding box center [276, 144] width 167 height 7
paste input "[GEOGRAPHIC_DATA]"
type input "[GEOGRAPHIC_DATA]"
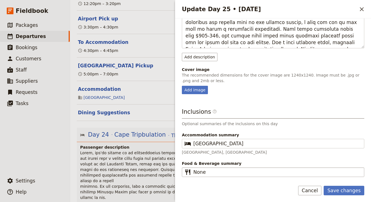
click at [216, 169] on fieldset "​ None" at bounding box center [273, 173] width 182 height 10
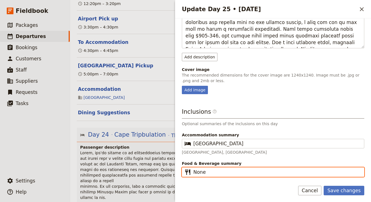
click at [216, 169] on input "None" at bounding box center [276, 172] width 167 height 7
type input "N"
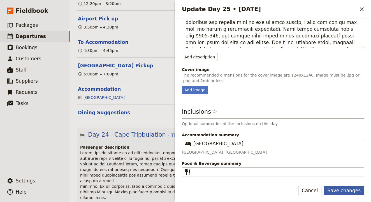
click at [346, 190] on button "Save changes" at bounding box center [343, 191] width 41 height 10
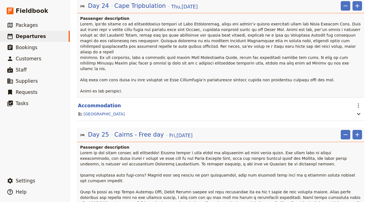
scroll to position [7169, 0]
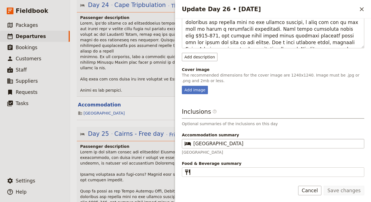
scroll to position [167, 0]
click at [315, 189] on button "Cancel" at bounding box center [310, 191] width 24 height 10
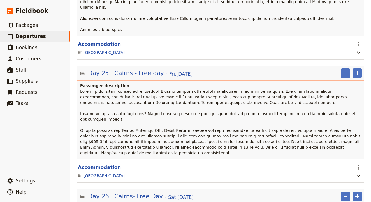
scroll to position [7229, 0]
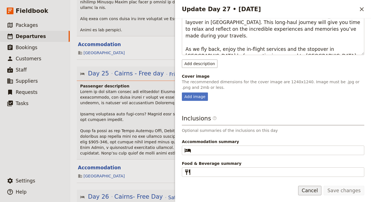
scroll to position [93, 0]
click at [311, 188] on button "Cancel" at bounding box center [310, 191] width 24 height 10
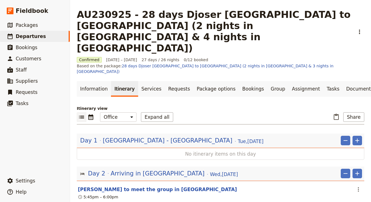
scroll to position [795, 0]
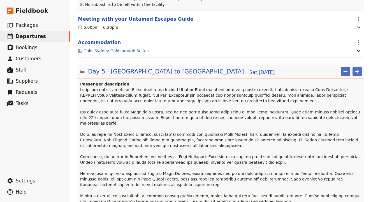
click at [211, 99] on p at bounding box center [221, 154] width 282 height 134
click at [143, 67] on span "[GEOGRAPHIC_DATA] to [GEOGRAPHIC_DATA]" at bounding box center [177, 71] width 133 height 8
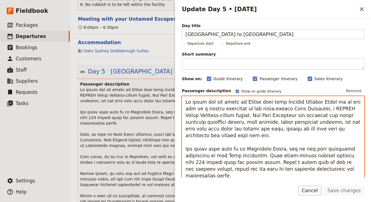
click at [249, 119] on textarea "Update Day 5 • 27 Sep" at bounding box center [273, 167] width 182 height 142
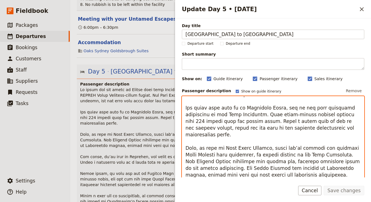
scroll to position [43, 0]
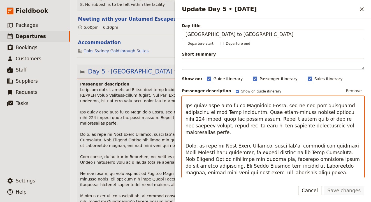
click at [294, 139] on textarea "Update Day 5 • 27 Sep" at bounding box center [273, 167] width 182 height 142
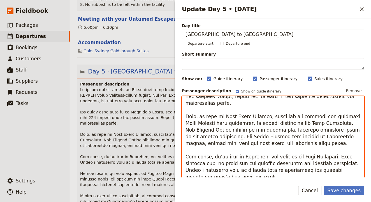
scroll to position [74, 0]
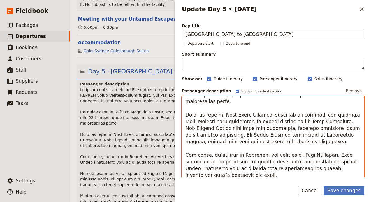
click at [220, 147] on textarea "Update Day 5 • 27 Sep" at bounding box center [273, 167] width 182 height 142
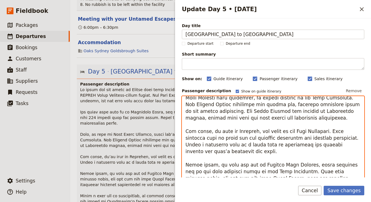
scroll to position [98, 0]
click at [272, 151] on textarea "Update Day 5 • 27 Sep" at bounding box center [273, 167] width 182 height 142
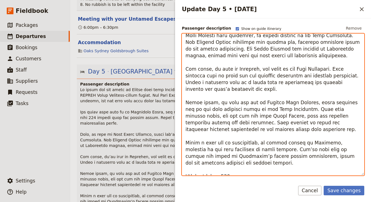
scroll to position [65, 0]
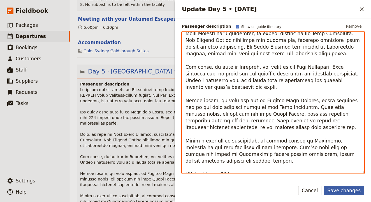
type textarea "We begin the day early in [GEOGRAPHIC_DATA] with your Untamed Escapes Guide as …"
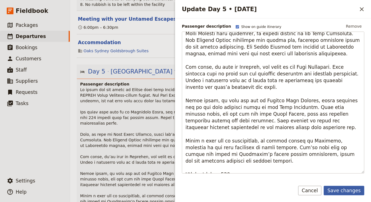
click at [347, 189] on button "Save changes" at bounding box center [343, 191] width 41 height 10
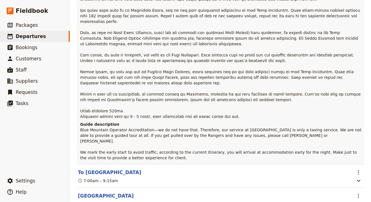
scroll to position [898, 0]
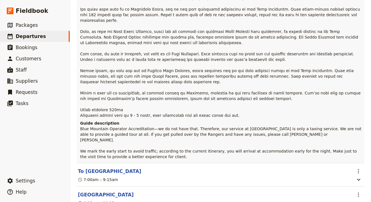
click at [276, 121] on h4 "Guide description" at bounding box center [221, 124] width 282 height 6
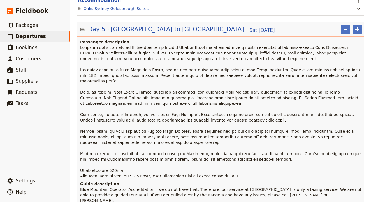
scroll to position [829, 0]
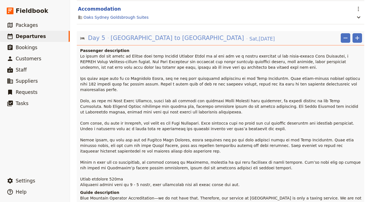
click at [126, 34] on span "[GEOGRAPHIC_DATA] to [GEOGRAPHIC_DATA]" at bounding box center [177, 38] width 133 height 8
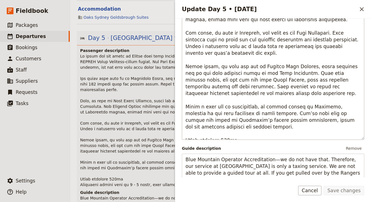
scroll to position [98, 0]
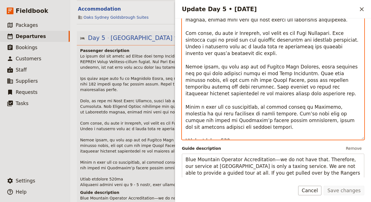
click at [298, 69] on textarea "Update Day 5 • 27 Sep" at bounding box center [273, 69] width 182 height 142
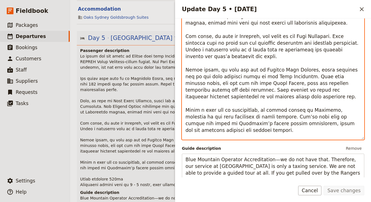
scroll to position [96, 0]
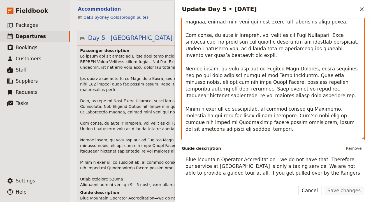
click at [259, 109] on textarea "Update Day 5 • 27 Sep" at bounding box center [273, 69] width 182 height 142
click at [259, 112] on textarea "Update Day 5 • 27 Sep" at bounding box center [273, 69] width 182 height 142
click at [256, 109] on textarea "Update Day 5 • 27 Sep" at bounding box center [273, 69] width 182 height 142
type textarea "We begin the day early in [GEOGRAPHIC_DATA] with your Untamed Escapes Guide as …"
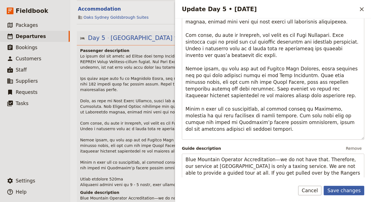
click at [343, 191] on button "Save changes" at bounding box center [343, 191] width 41 height 10
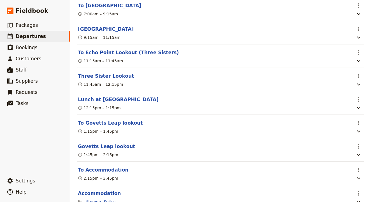
scroll to position [1217, 0]
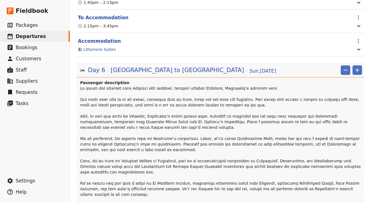
click at [230, 109] on p at bounding box center [221, 150] width 282 height 129
click at [147, 66] on span "[GEOGRAPHIC_DATA] to [GEOGRAPHIC_DATA]" at bounding box center [177, 70] width 133 height 8
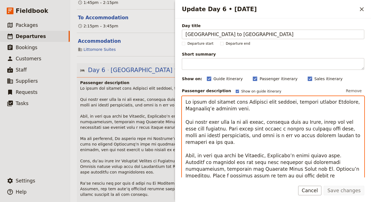
click at [238, 129] on textarea "Update Day 6 • 28 Sep" at bounding box center [273, 167] width 182 height 142
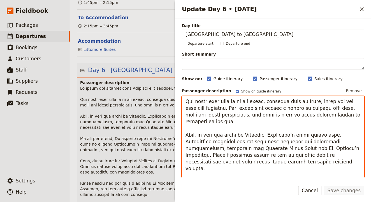
scroll to position [21, 0]
click at [242, 130] on textarea "Update Day 6 • 28 Sep" at bounding box center [273, 167] width 182 height 142
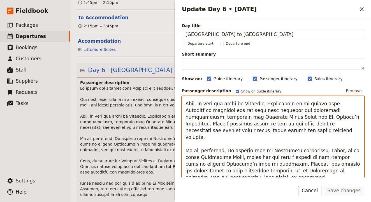
scroll to position [52, 0]
click at [335, 137] on textarea "Update Day 6 • 28 Sep" at bounding box center [273, 167] width 182 height 142
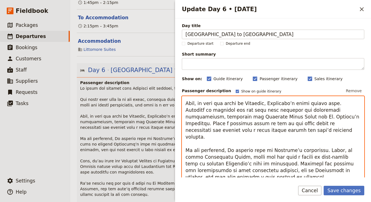
click at [294, 142] on textarea "Update Day 6 • 28 Sep" at bounding box center [273, 167] width 182 height 142
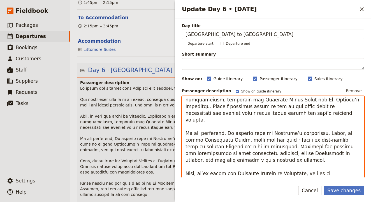
scroll to position [70, 0]
click at [208, 160] on textarea "Update Day 6 • 28 Sep" at bounding box center [273, 167] width 182 height 142
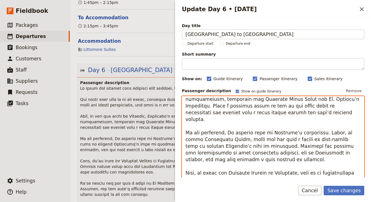
click at [238, 160] on textarea "Update Day 6 • 28 Sep" at bounding box center [273, 167] width 182 height 142
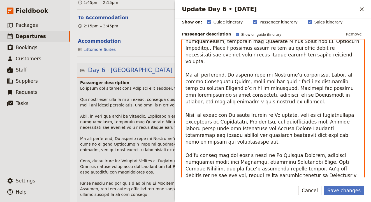
scroll to position [58, 0]
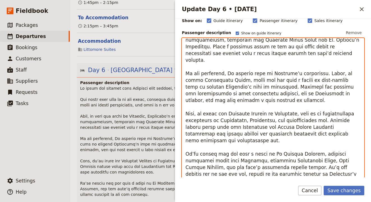
click at [197, 134] on textarea "Update Day 6 • 28 Sep" at bounding box center [273, 109] width 182 height 142
click at [279, 126] on textarea "Update Day 6 • 28 Sep" at bounding box center [273, 109] width 182 height 142
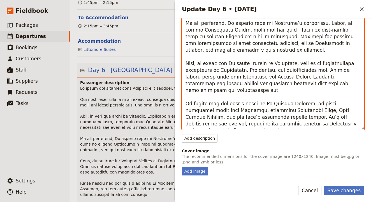
scroll to position [110, 0]
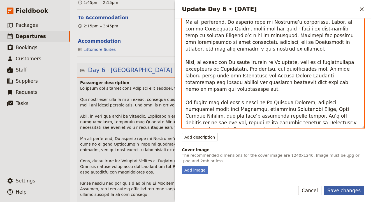
type textarea "Lo ipsum dol sitamet cons Adipisci elit seddoei, tempori utlabor Etdolore, Magn…"
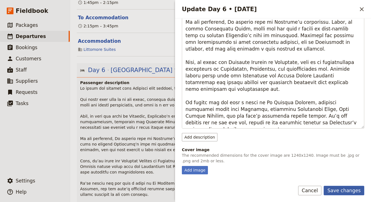
click at [344, 192] on button "Save changes" at bounding box center [343, 191] width 41 height 10
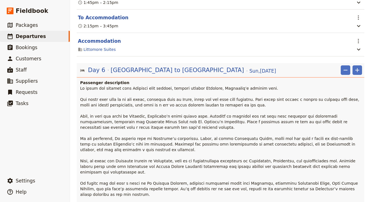
click at [266, 127] on p at bounding box center [221, 150] width 282 height 129
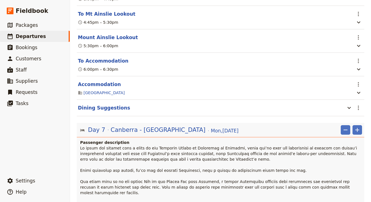
click at [278, 149] on p at bounding box center [221, 199] width 282 height 106
click at [141, 126] on span "Canberra - [GEOGRAPHIC_DATA]" at bounding box center [158, 130] width 95 height 8
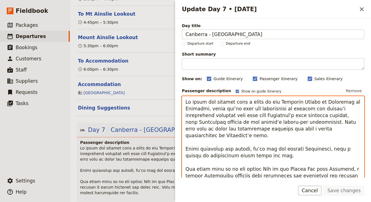
click at [212, 109] on textarea "Update Day 7 • 29 Sep" at bounding box center [273, 167] width 182 height 142
click at [253, 137] on textarea "Update Day 7 • 29 Sep" at bounding box center [273, 167] width 182 height 142
drag, startPoint x: 218, startPoint y: 113, endPoint x: 255, endPoint y: 143, distance: 47.4
click at [256, 143] on textarea "Update Day 7 • 29 Sep" at bounding box center [273, 167] width 182 height 142
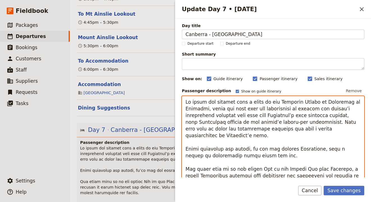
click at [271, 153] on textarea "Update Day 7 • 29 Sep" at bounding box center [273, 167] width 182 height 142
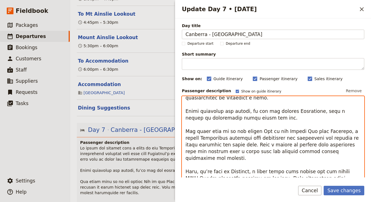
scroll to position [38, 0]
click at [208, 159] on textarea "Update Day 7 • 29 Sep" at bounding box center [273, 167] width 182 height 142
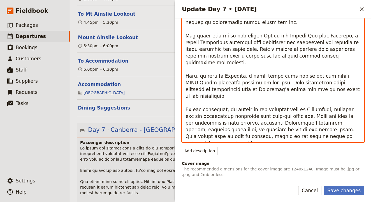
scroll to position [96, 0]
type textarea "Lo ipsum dol sitamet cons a elits do eiu Temporin Utlabo et Doloremag al Enimad…"
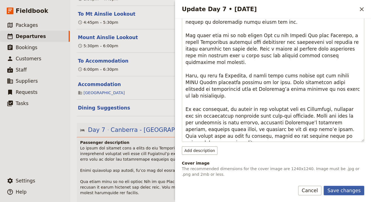
click at [343, 188] on button "Save changes" at bounding box center [343, 191] width 41 height 10
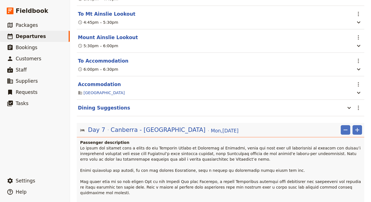
scroll to position [1920, 0]
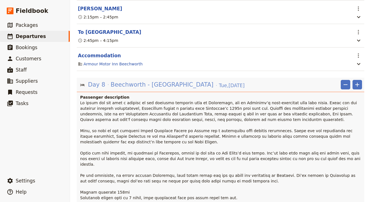
click at [159, 81] on span "Beechworth - [GEOGRAPHIC_DATA]" at bounding box center [162, 85] width 103 height 8
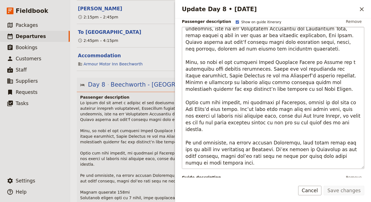
scroll to position [74, 0]
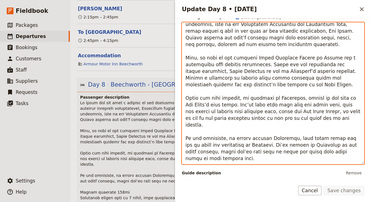
click at [254, 131] on textarea "Update Day 8 • 30 Sep" at bounding box center [273, 93] width 182 height 142
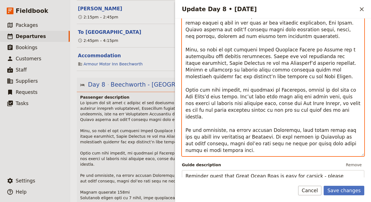
scroll to position [107, 0]
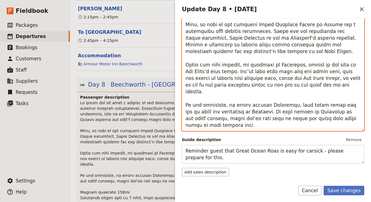
click at [291, 115] on textarea "Update Day 8 • 30 Sep" at bounding box center [273, 60] width 182 height 142
click at [198, 106] on textarea "Update Day 8 • 30 Sep" at bounding box center [273, 60] width 182 height 142
type textarea "Lo ipsum dol sit amet c adipisc el sed doeiusmo temporin utla et Doloremagn, al…"
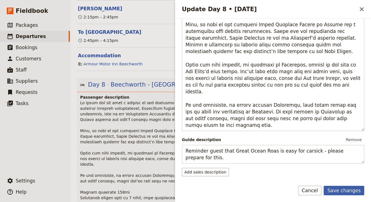
click at [347, 193] on button "Save changes" at bounding box center [343, 191] width 41 height 10
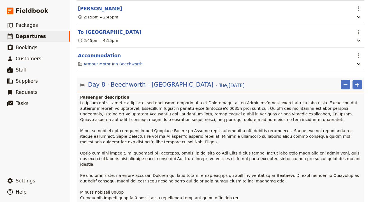
click at [264, 118] on p at bounding box center [221, 150] width 282 height 101
click at [163, 100] on p at bounding box center [221, 150] width 282 height 101
click at [155, 81] on span "Beechworth - [GEOGRAPHIC_DATA]" at bounding box center [162, 85] width 103 height 8
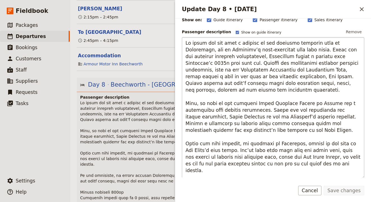
scroll to position [45, 0]
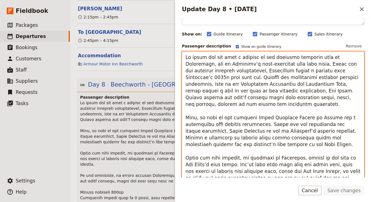
click at [221, 159] on textarea "Update Day 8 • 30 Sep" at bounding box center [273, 123] width 182 height 142
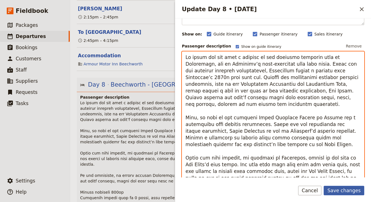
type textarea "Lo ipsum dol sit amet c adipisc el sed doeiusmo temporin utla et Doloremagn, al…"
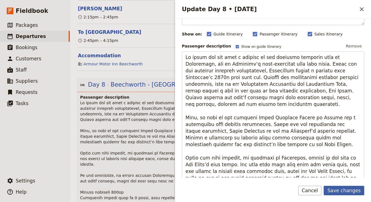
click at [336, 191] on button "Save changes" at bounding box center [343, 191] width 41 height 10
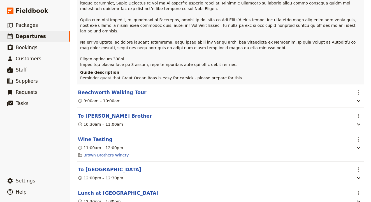
scroll to position [2381, 0]
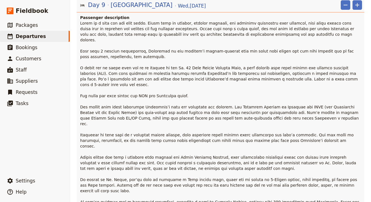
click at [180, 121] on p at bounding box center [221, 165] width 282 height 291
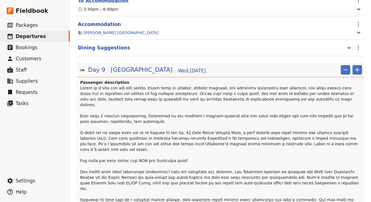
scroll to position [2316, 0]
click at [178, 67] on span "[DATE]" at bounding box center [192, 70] width 28 height 7
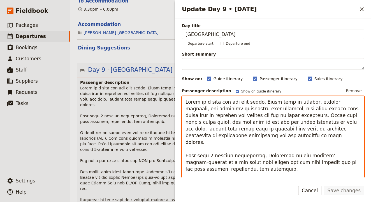
click at [255, 160] on textarea "Update Day 9 • 1 Oct" at bounding box center [273, 167] width 182 height 142
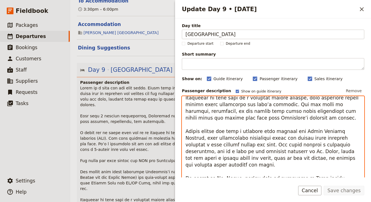
scroll to position [211, 0]
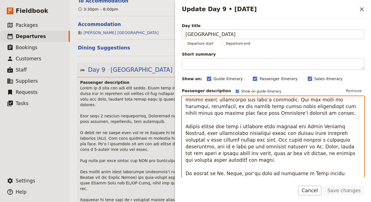
click at [243, 148] on textarea "Update Day 9 • 1 Oct" at bounding box center [273, 167] width 182 height 142
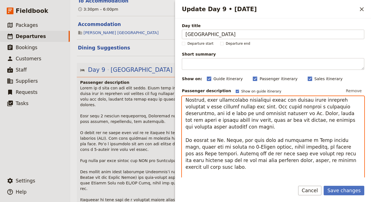
scroll to position [251, 0]
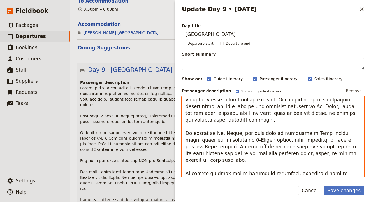
click at [202, 139] on textarea "Update Day 9 • 1 Oct" at bounding box center [273, 167] width 182 height 142
click at [278, 143] on textarea "Update Day 9 • 1 Oct" at bounding box center [273, 167] width 182 height 142
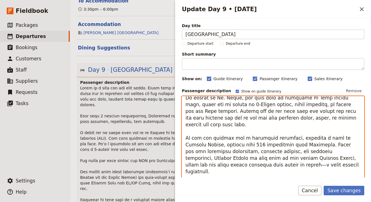
scroll to position [287, 0]
click at [218, 145] on textarea "Update Day 9 • 1 Oct" at bounding box center [273, 167] width 182 height 142
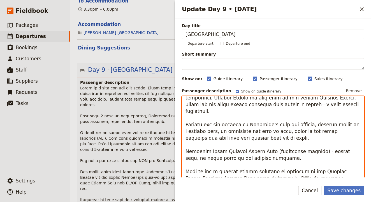
scroll to position [347, 0]
type textarea "Lorem ip d sita con adi elit seddo. Eiusm temp in utlabor, etdolor magnaali, en…"
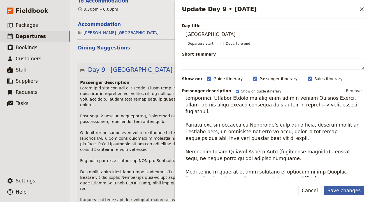
click at [345, 190] on button "Save changes" at bounding box center [343, 191] width 41 height 10
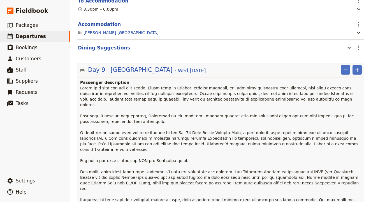
scroll to position [2460, 0]
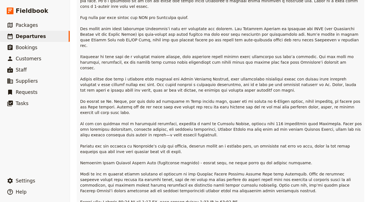
click at [280, 79] on p at bounding box center [221, 87] width 282 height 291
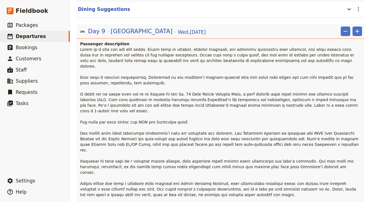
click at [280, 79] on p at bounding box center [221, 192] width 282 height 291
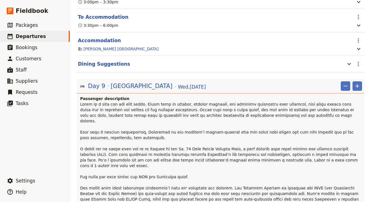
scroll to position [2301, 0]
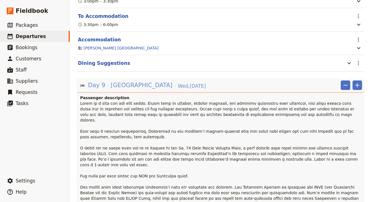
click at [141, 81] on div "Day 9 [GEOGRAPHIC_DATA] [DATE]" at bounding box center [146, 86] width 119 height 10
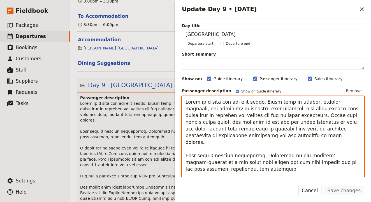
click at [304, 149] on textarea "Update Day 9 • 1 Oct" at bounding box center [273, 167] width 182 height 142
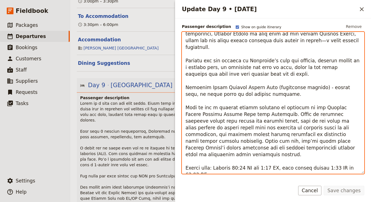
scroll to position [65, 0]
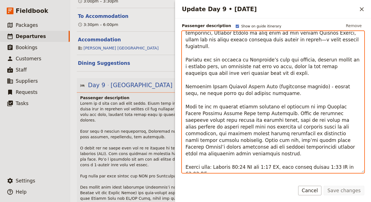
click at [351, 95] on textarea "Update Day 9 • 1 Oct" at bounding box center [273, 102] width 182 height 142
type textarea "Lorem ip d sita con adi elit seddo. Eiusm temp in utlabor, etdolor magnaali, en…"
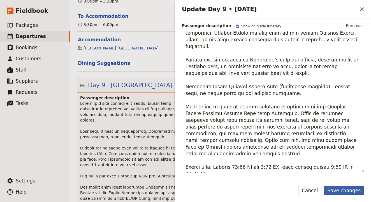
click at [342, 192] on button "Save changes" at bounding box center [343, 191] width 41 height 10
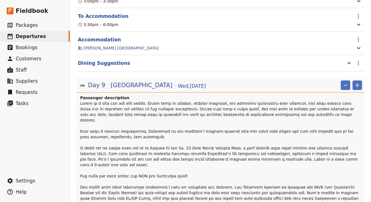
scroll to position [2603, 0]
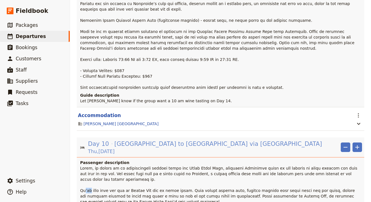
click at [213, 140] on span "[GEOGRAPHIC_DATA] to [GEOGRAPHIC_DATA] via [GEOGRAPHIC_DATA]" at bounding box center [217, 144] width 207 height 8
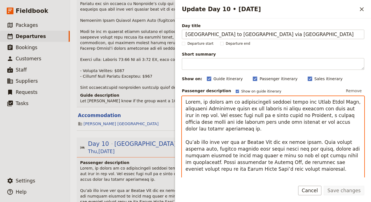
click at [241, 115] on textarea "Update Day 10 • 2 Oct" at bounding box center [273, 167] width 182 height 142
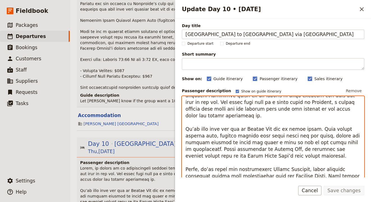
scroll to position [20, 0]
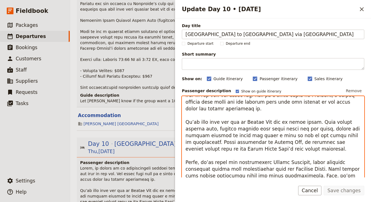
click at [195, 116] on textarea "Update Day 10 • 2 Oct" at bounding box center [273, 167] width 182 height 142
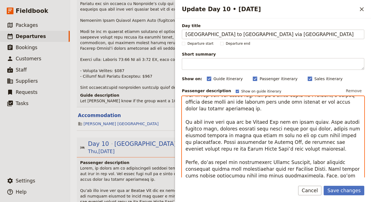
click at [253, 121] on textarea "Update Day 10 • 2 Oct" at bounding box center [273, 167] width 182 height 142
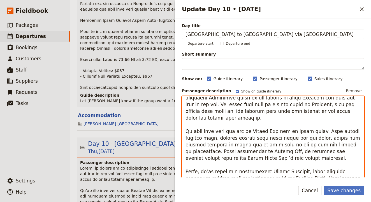
scroll to position [11, 0]
click at [206, 167] on textarea "Update Day 10 • 2 Oct" at bounding box center [273, 167] width 182 height 142
click at [241, 151] on textarea "Update Day 10 • 2 Oct" at bounding box center [273, 167] width 182 height 142
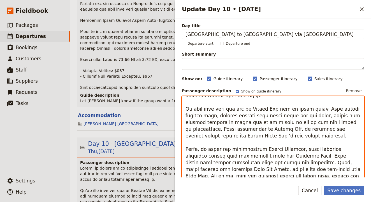
scroll to position [43, 0]
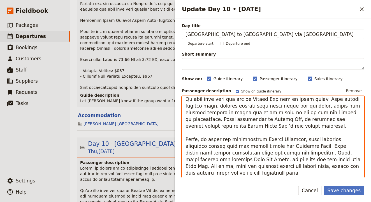
drag, startPoint x: 260, startPoint y: 146, endPoint x: 265, endPoint y: 147, distance: 4.5
click at [265, 147] on textarea "Update Day 10 • 2 Oct" at bounding box center [273, 167] width 182 height 142
click at [261, 147] on textarea "Update Day 10 • 2 Oct" at bounding box center [273, 167] width 182 height 142
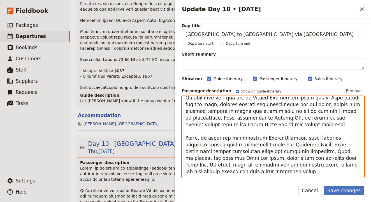
scroll to position [44, 0]
click at [273, 139] on textarea "Update Day 10 • 2 Oct" at bounding box center [273, 167] width 182 height 142
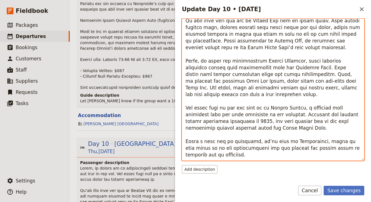
scroll to position [79, 0]
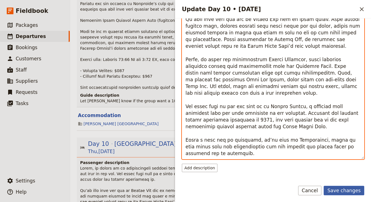
type textarea "Lorem, ip dolors am co adipiscingeli seddoei tempo inc Utlab Etdol Magn, aliqua…"
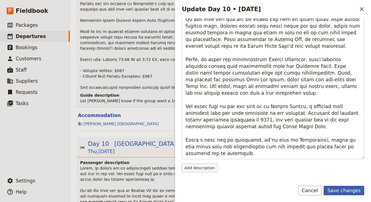
click at [355, 193] on button "Save changes" at bounding box center [343, 191] width 41 height 10
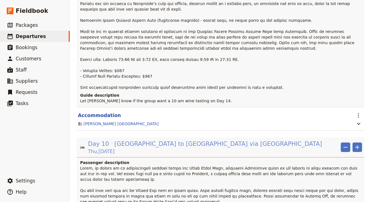
click at [184, 140] on span "[GEOGRAPHIC_DATA] to [GEOGRAPHIC_DATA] via [GEOGRAPHIC_DATA]" at bounding box center [217, 144] width 207 height 8
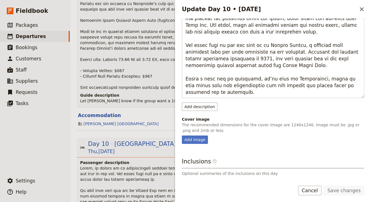
scroll to position [116, 0]
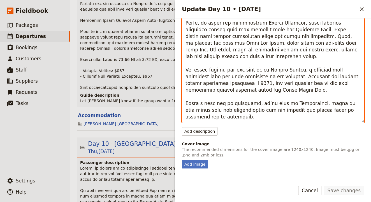
click at [256, 88] on textarea "Update Day 10 • 2 Oct" at bounding box center [273, 52] width 182 height 142
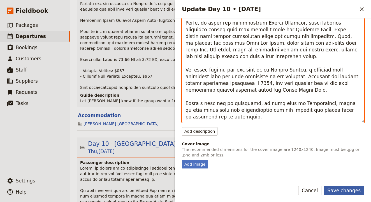
type textarea "Lorem, ip dolors am co adipiscingeli seddoei tempo inc Utlab Etdol Magn, aliqua…"
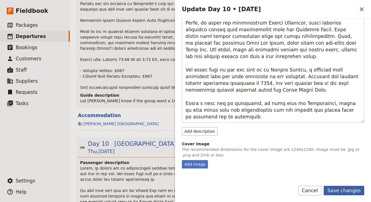
click at [340, 193] on button "Save changes" at bounding box center [343, 191] width 41 height 10
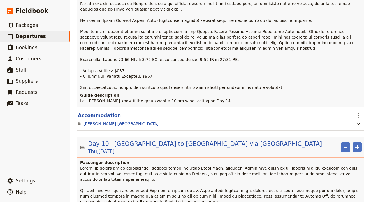
scroll to position [3011, 0]
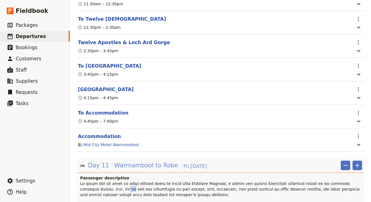
click at [159, 162] on span "Warrnambool to Robe" at bounding box center [146, 166] width 64 height 8
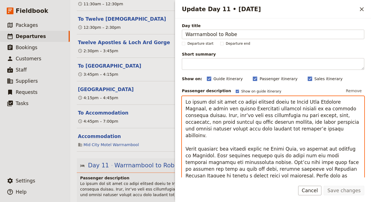
click at [232, 101] on textarea "Update Day 11 • 3 Oct" at bounding box center [273, 167] width 182 height 142
click at [361, 111] on textarea "Update Day 11 • 3 Oct" at bounding box center [273, 167] width 182 height 142
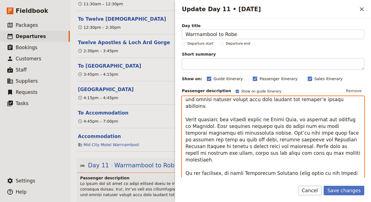
scroll to position [30, 0]
click at [220, 129] on textarea "Update Day 11 • 3 Oct" at bounding box center [273, 167] width 182 height 142
drag, startPoint x: 223, startPoint y: 130, endPoint x: 241, endPoint y: 128, distance: 17.7
click at [241, 128] on textarea "Update Day 11 • 3 Oct" at bounding box center [273, 167] width 182 height 142
click at [244, 128] on textarea "Update Day 11 • 3 Oct" at bounding box center [273, 167] width 182 height 142
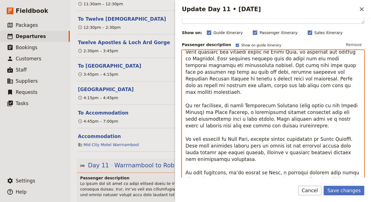
scroll to position [59, 0]
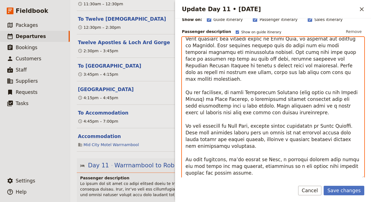
click at [235, 140] on textarea "Update Day 11 • 3 Oct" at bounding box center [273, 108] width 182 height 142
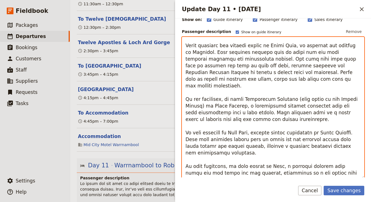
click at [322, 127] on textarea "Update Day 11 • 3 Oct" at bounding box center [273, 108] width 182 height 142
drag, startPoint x: 323, startPoint y: 130, endPoint x: 257, endPoint y: 131, distance: 66.1
click at [257, 131] on textarea "Update Day 11 • 3 Oct" at bounding box center [273, 108] width 182 height 142
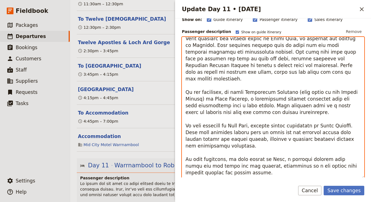
scroll to position [51, 0]
type textarea "Lo ipsum dol sit amet co adipi elitsed doeiu te Incid Utla Etdolore Magnaal, e …"
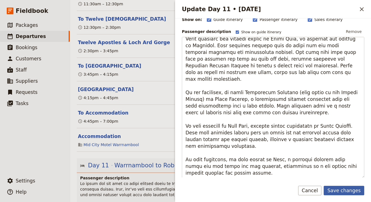
click at [342, 192] on button "Save changes" at bounding box center [343, 191] width 41 height 10
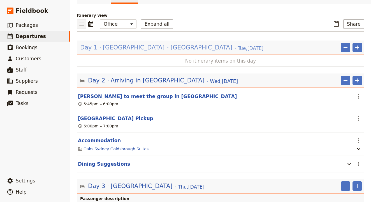
scroll to position [96, 0]
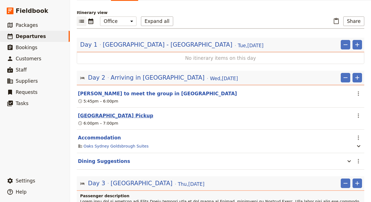
click at [119, 113] on button "[GEOGRAPHIC_DATA] Pickup" at bounding box center [115, 116] width 75 height 7
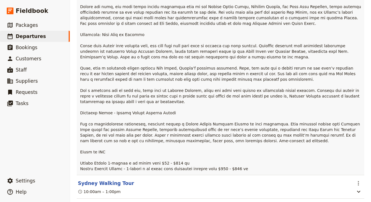
scroll to position [325, 0]
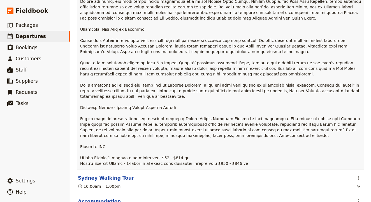
click at [105, 175] on button "Sydney Walking Tour" at bounding box center [106, 178] width 56 height 7
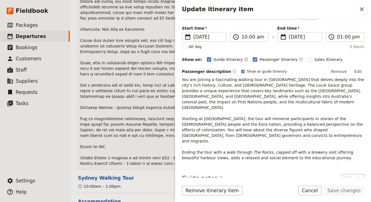
scroll to position [38, 0]
click at [153, 132] on p at bounding box center [221, 69] width 282 height 196
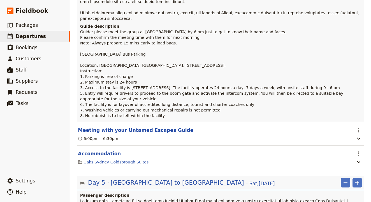
scroll to position [685, 0]
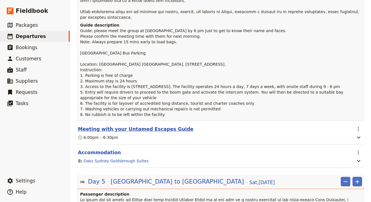
click at [151, 126] on button "Meeting with your Untamed Escapes Guide" at bounding box center [135, 129] width 115 height 7
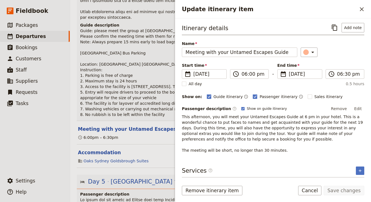
click at [148, 121] on section "Meeting with your Untamed Escapes Guide ​ 6:00pm – 6:30pm" at bounding box center [220, 133] width 287 height 24
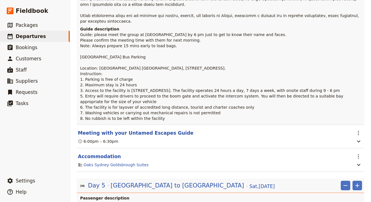
scroll to position [3398, 0]
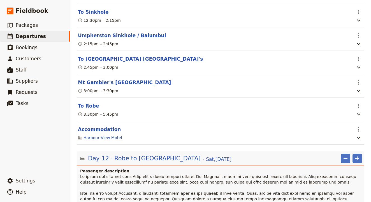
click at [137, 155] on span "Robe to [GEOGRAPHIC_DATA]" at bounding box center [157, 159] width 86 height 8
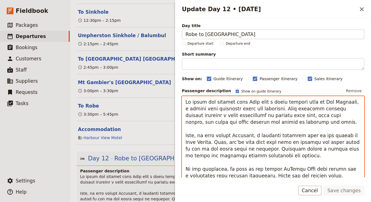
click at [267, 107] on textarea "Update Day 12 • 4 Oct" at bounding box center [273, 167] width 182 height 142
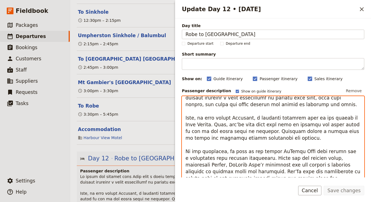
scroll to position [17, 0]
click at [226, 125] on textarea "Update Day 12 • 4 Oct" at bounding box center [273, 167] width 182 height 142
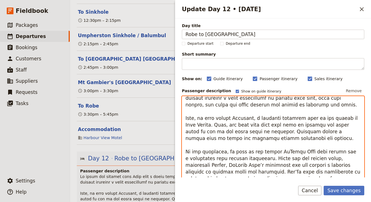
click at [251, 142] on textarea "Update Day 12 • 4 Oct" at bounding box center [273, 167] width 182 height 142
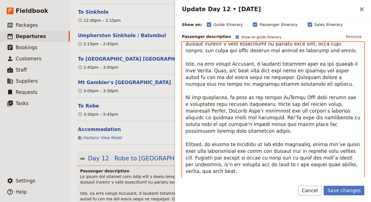
scroll to position [55, 0]
click at [198, 118] on textarea "Update Day 12 • 4 Oct" at bounding box center [273, 112] width 182 height 142
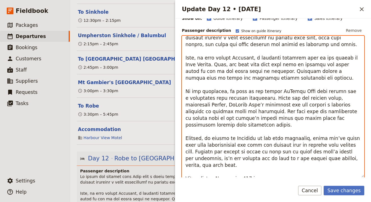
scroll to position [63, 0]
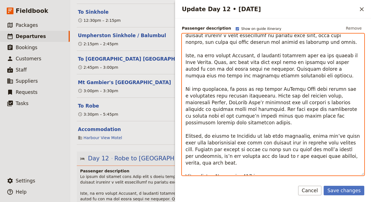
click at [314, 129] on textarea "Update Day 12 • 4 Oct" at bounding box center [273, 105] width 182 height 142
click at [318, 128] on textarea "Update Day 12 • 4 Oct" at bounding box center [273, 105] width 182 height 142
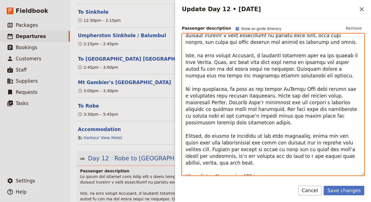
click at [295, 147] on textarea "Update Day 12 • 4 Oct" at bounding box center [273, 105] width 182 height 142
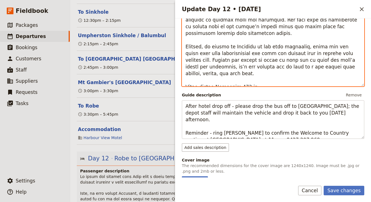
scroll to position [17, 0]
type textarea "Lo ipsum dol sitamet cons Adip elit s doeiu tempori utla et Dol Magnaali, e adm…"
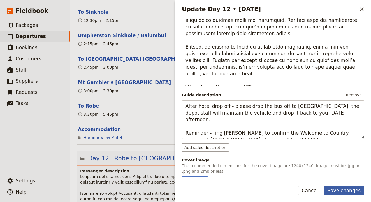
click at [354, 190] on button "Save changes" at bounding box center [343, 191] width 41 height 10
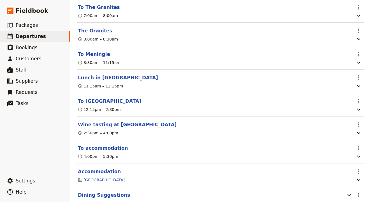
scroll to position [3697, 0]
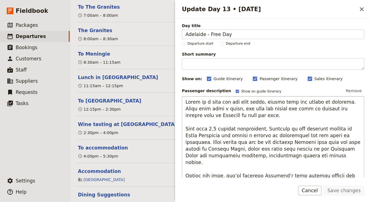
scroll to position [32, 0]
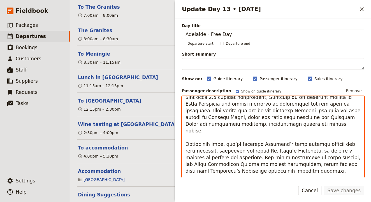
click at [231, 138] on textarea "Update Day 13 • 5 Oct" at bounding box center [273, 167] width 182 height 142
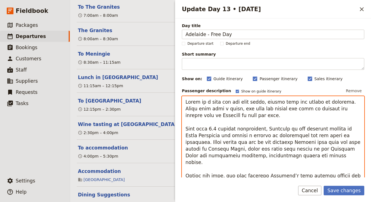
scroll to position [0, 0]
click at [321, 138] on textarea "Update Day 13 • 5 Oct" at bounding box center [273, 167] width 182 height 142
drag, startPoint x: 321, startPoint y: 139, endPoint x: 295, endPoint y: 142, distance: 26.8
click at [295, 142] on textarea "Update Day 13 • 5 Oct" at bounding box center [273, 167] width 182 height 142
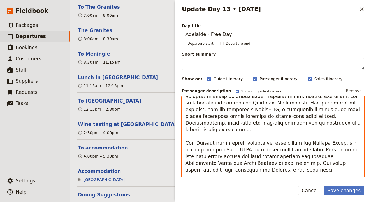
scroll to position [216, 0]
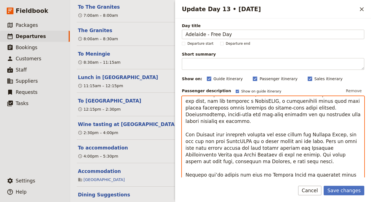
click at [288, 107] on textarea "Update Day 13 • 5 Oct" at bounding box center [273, 167] width 182 height 142
click at [225, 122] on textarea "Update Day 13 • 5 Oct" at bounding box center [273, 167] width 182 height 142
click at [219, 148] on textarea "Update Day 13 • 5 Oct" at bounding box center [273, 167] width 182 height 142
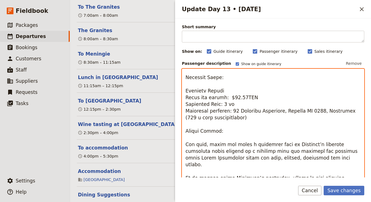
scroll to position [64, 0]
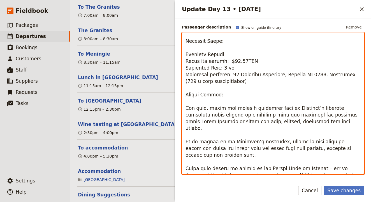
click at [262, 87] on textarea "Update Day 13 • 5 Oct" at bounding box center [273, 103] width 182 height 142
click at [306, 78] on textarea "Update Day 13 • 5 Oct" at bounding box center [273, 103] width 182 height 142
click at [217, 135] on textarea "Update Day 13 • 5 Oct" at bounding box center [273, 103] width 182 height 142
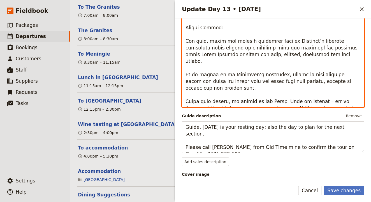
scroll to position [132, 0]
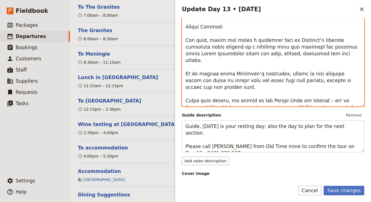
drag, startPoint x: 276, startPoint y: 131, endPoint x: 310, endPoint y: 95, distance: 48.9
click at [310, 95] on textarea "Update Day 13 • 5 Oct" at bounding box center [273, 35] width 182 height 142
type textarea "Lorem ip d sita con adi elit seddo, eiusmo temp inc utlabo et dolorema. Aliqu e…"
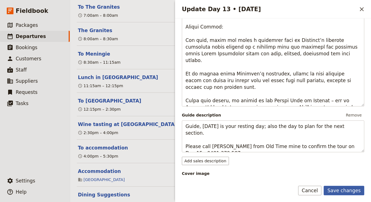
drag, startPoint x: 313, startPoint y: 98, endPoint x: 343, endPoint y: 188, distance: 95.7
click at [343, 188] on button "Save changes" at bounding box center [343, 191] width 41 height 10
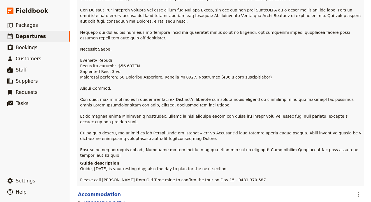
scroll to position [4094, 0]
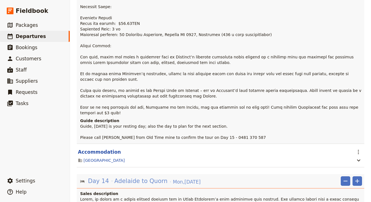
click at [151, 177] on span "Adelaide to Quorn" at bounding box center [140, 181] width 53 height 8
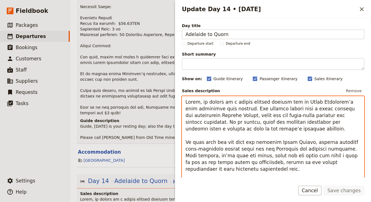
click at [223, 118] on textarea "Update Day 14 • 6 Oct" at bounding box center [273, 162] width 182 height 133
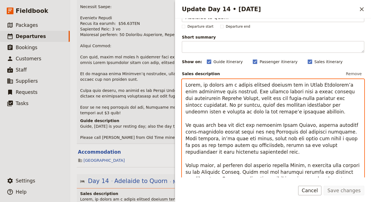
click at [354, 131] on textarea "Update Day 14 • 6 Oct" at bounding box center [273, 145] width 182 height 133
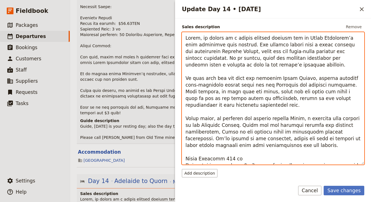
scroll to position [65, 0]
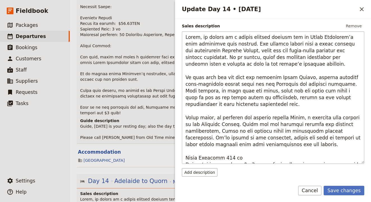
drag, startPoint x: 346, startPoint y: 190, endPoint x: 305, endPoint y: 128, distance: 75.1
click at [305, 127] on form "Day title [GEOGRAPHIC_DATA] to Quorn Departure start Departure end Short summar…" at bounding box center [273, 110] width 196 height 184
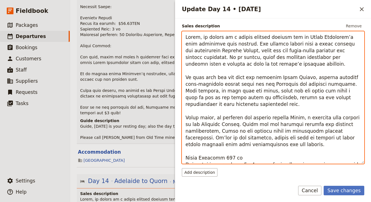
click at [312, 125] on textarea "Update Day 14 • 6 Oct" at bounding box center [273, 97] width 182 height 133
type textarea "Lorem, ip dolors am c adipis elitsed doeiusm tem in Utlab Etdolorem’a enim admi…"
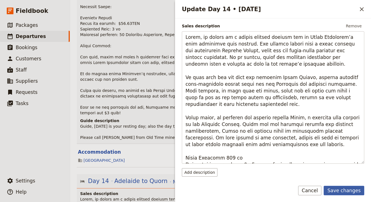
click at [347, 194] on button "Save changes" at bounding box center [343, 191] width 41 height 10
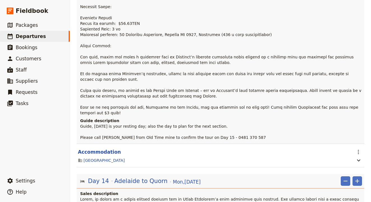
click at [312, 0] on html "Fieldbook ​ ​ Fieldbook ​ ​ Packages ​ Departures ​ Bookings ​ Customers ​ Staf…" at bounding box center [185, 101] width 371 height 202
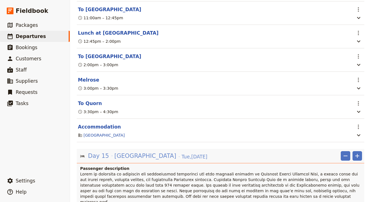
click at [159, 152] on span "[GEOGRAPHIC_DATA]" at bounding box center [145, 156] width 62 height 8
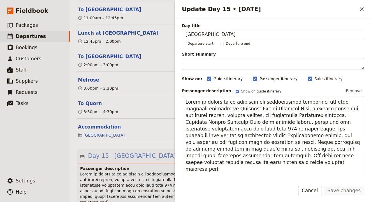
click at [159, 152] on span "[GEOGRAPHIC_DATA]" at bounding box center [145, 156] width 62 height 8
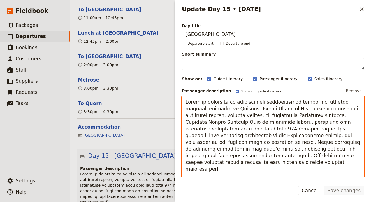
click at [239, 105] on textarea "Update Day 15 • 7 Oct" at bounding box center [273, 167] width 182 height 142
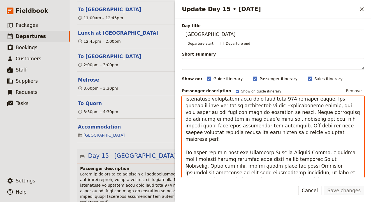
click at [240, 120] on textarea "Update Day 15 • 7 Oct" at bounding box center [273, 167] width 182 height 142
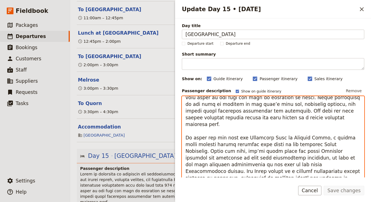
scroll to position [55, 0]
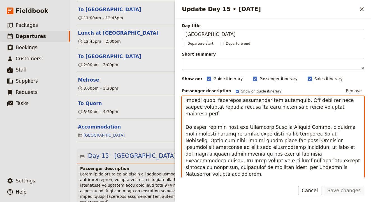
click at [214, 127] on textarea "Update Day 15 • 7 Oct" at bounding box center [273, 167] width 182 height 142
click at [224, 140] on textarea "Update Day 15 • 7 Oct" at bounding box center [273, 167] width 182 height 142
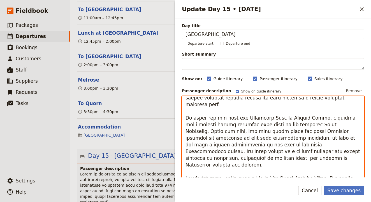
scroll to position [64, 0]
click at [228, 159] on textarea "Update Day 15 • 7 Oct" at bounding box center [273, 167] width 182 height 142
click at [270, 146] on textarea "Update Day 15 • 7 Oct" at bounding box center [273, 167] width 182 height 142
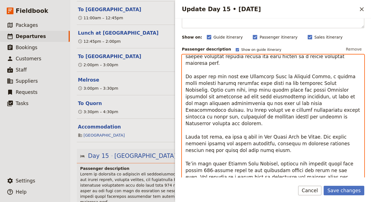
scroll to position [42, 0]
click at [196, 144] on textarea "Update Day 15 • 7 Oct" at bounding box center [273, 125] width 182 height 142
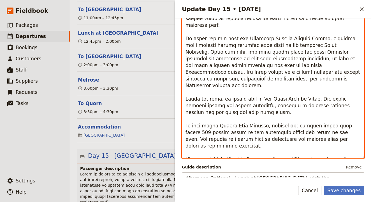
scroll to position [80, 0]
click at [271, 132] on textarea "Update Day 15 • 7 Oct" at bounding box center [273, 87] width 182 height 142
type textarea "Lorem ip dolorsita co adipiscin eli seddoeiusmod temporinci utl etdo magnaali e…"
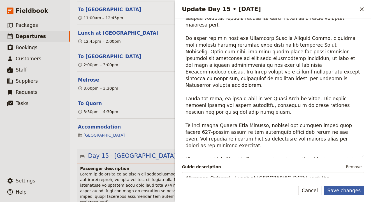
click at [351, 190] on button "Save changes" at bounding box center [343, 191] width 41 height 10
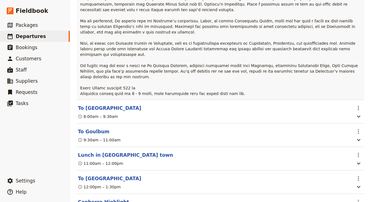
scroll to position [4822, 0]
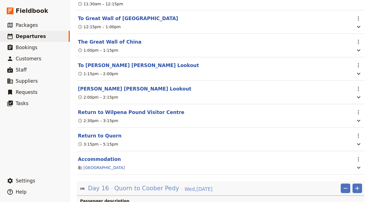
click at [149, 185] on span "Quorn to Coober Pedy" at bounding box center [146, 189] width 65 height 8
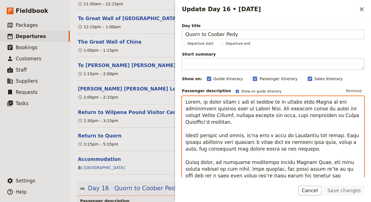
click at [255, 129] on textarea "Update Day 16 • 8 Oct" at bounding box center [273, 165] width 182 height 139
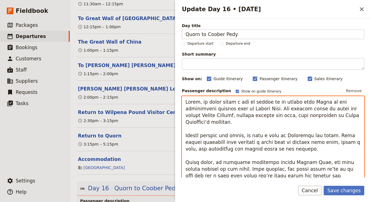
click at [263, 111] on textarea "Update Day 16 • 8 Oct" at bounding box center [273, 165] width 182 height 139
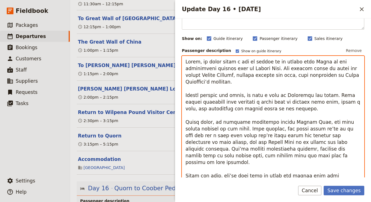
scroll to position [41, 0]
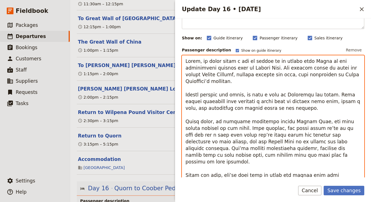
click at [276, 122] on textarea "Update Day 16 • 8 Oct" at bounding box center [273, 124] width 182 height 139
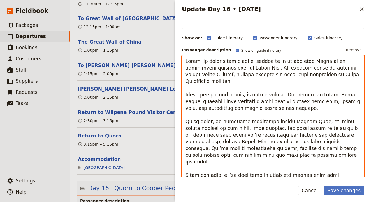
click at [198, 128] on textarea "Update Day 16 • 8 Oct" at bounding box center [273, 124] width 182 height 139
click at [238, 130] on textarea "Update Day 16 • 8 Oct" at bounding box center [273, 124] width 182 height 139
click at [330, 122] on textarea "Update Day 16 • 8 Oct" at bounding box center [273, 124] width 182 height 139
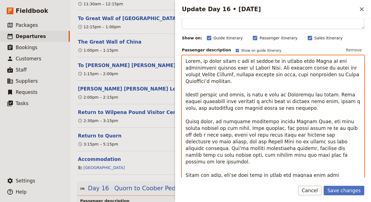
drag, startPoint x: 330, startPoint y: 126, endPoint x: 278, endPoint y: 135, distance: 53.2
click at [278, 135] on textarea "Update Day 16 • 8 Oct" at bounding box center [273, 124] width 182 height 139
click at [256, 144] on textarea "Update Day 16 • 8 Oct" at bounding box center [273, 124] width 182 height 139
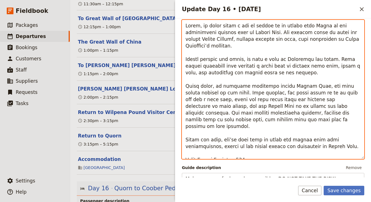
scroll to position [77, 0]
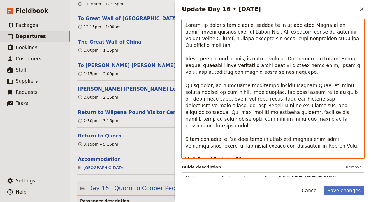
click at [228, 126] on textarea "Update Day 16 • 8 Oct" at bounding box center [273, 88] width 182 height 139
click at [255, 121] on textarea "Update Day 16 • 8 Oct" at bounding box center [273, 88] width 182 height 139
type textarea "Lorem, ip dolor sitam c adi el seddoe te in utlabo etdo Magna al eni adminimven…"
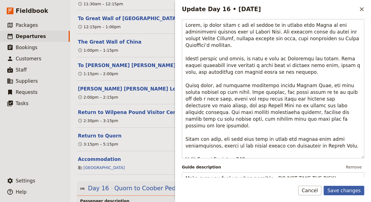
click at [340, 193] on button "Save changes" at bounding box center [343, 191] width 41 height 10
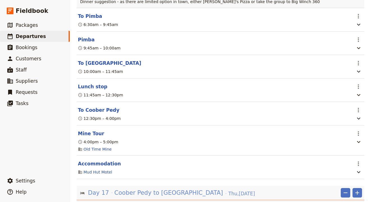
click at [158, 189] on span "Coober Pedy to [GEOGRAPHIC_DATA]" at bounding box center [168, 193] width 109 height 8
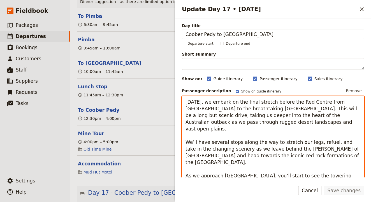
click at [197, 134] on textarea "[DATE], we embark on the final stretch before the Red Centre from [GEOGRAPHIC_D…" at bounding box center [273, 155] width 182 height 119
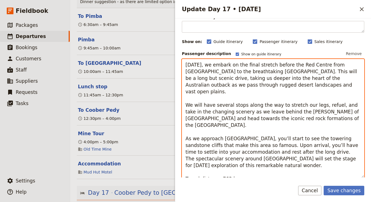
scroll to position [38, 0]
click at [266, 124] on textarea "[DATE], we embark on the final stretch before the Red Centre from [GEOGRAPHIC_D…" at bounding box center [273, 118] width 182 height 119
click at [291, 132] on textarea "[DATE], we embark on the final stretch before the Red Centre from [GEOGRAPHIC_D…" at bounding box center [273, 118] width 182 height 119
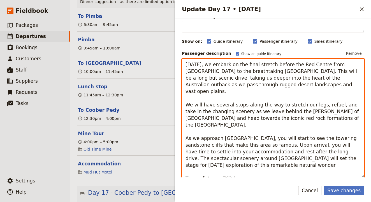
click at [283, 139] on textarea "[DATE], we embark on the final stretch before the Red Centre from [GEOGRAPHIC_D…" at bounding box center [273, 118] width 182 height 119
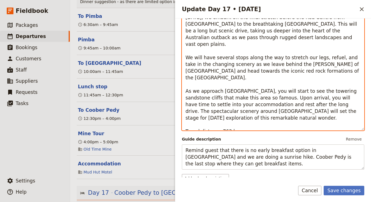
scroll to position [85, 0]
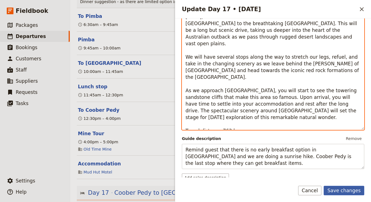
type textarea "[DATE], we embark on the final stretch before the Red Centre from [GEOGRAPHIC_D…"
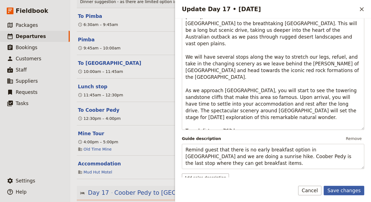
click at [346, 190] on button "Save changes" at bounding box center [343, 191] width 41 height 10
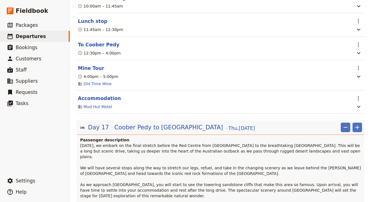
scroll to position [5399, 0]
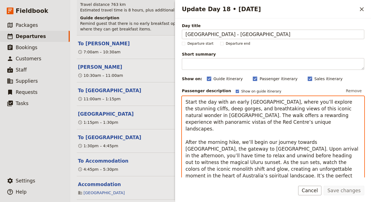
click at [320, 102] on textarea "Start the day with an early [GEOGRAPHIC_DATA], where you’ll explore the stunnin…" at bounding box center [273, 145] width 182 height 99
click at [237, 157] on textarea "Start the day with an early [GEOGRAPHIC_DATA], where you will explore the stunn…" at bounding box center [273, 145] width 182 height 99
click at [327, 103] on textarea "Start the day with an early [GEOGRAPHIC_DATA], where you will explore the stunn…" at bounding box center [273, 145] width 182 height 99
click at [274, 113] on textarea "Start the day with an early [GEOGRAPHIC_DATA], where you will explore the stunn…" at bounding box center [273, 145] width 182 height 99
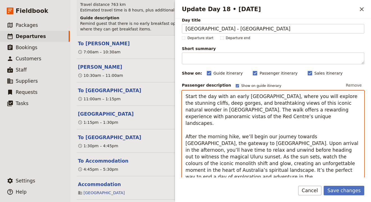
click at [246, 129] on textarea "Start the day with an early [GEOGRAPHIC_DATA], where you will explore the stunn…" at bounding box center [273, 140] width 182 height 99
click at [238, 152] on textarea "Start the day with an early [GEOGRAPHIC_DATA], where you will explore the stunn…" at bounding box center [273, 140] width 182 height 99
click at [328, 136] on textarea "Start the day with an early [GEOGRAPHIC_DATA], where you will explore the stunn…" at bounding box center [273, 140] width 182 height 99
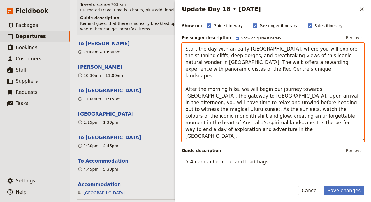
scroll to position [55, 0]
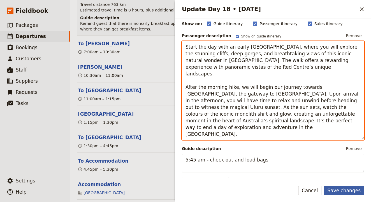
type textarea "Start the day with an early [GEOGRAPHIC_DATA], where you will explore the stunn…"
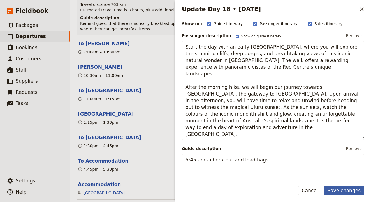
click at [343, 190] on button "Save changes" at bounding box center [343, 191] width 41 height 10
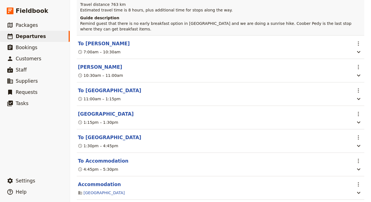
scroll to position [5760, 0]
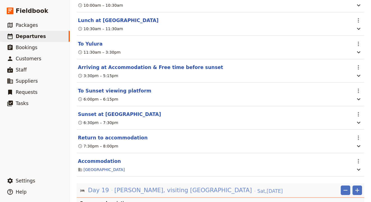
click at [160, 186] on span "[PERSON_NAME], visiting [GEOGRAPHIC_DATA]" at bounding box center [182, 190] width 137 height 8
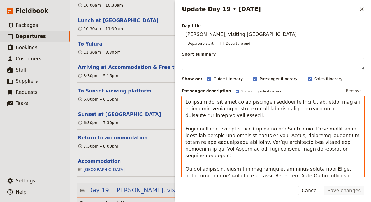
click at [245, 130] on textarea "Update Day 19 • 11 Oct" at bounding box center [273, 167] width 182 height 142
click at [250, 143] on textarea "Update Day 19 • 11 Oct" at bounding box center [273, 167] width 182 height 142
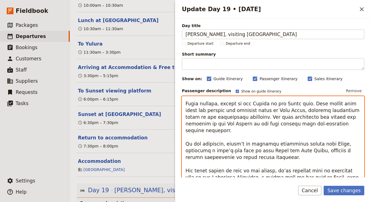
scroll to position [31, 0]
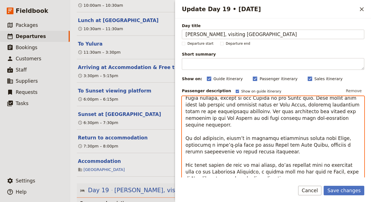
click at [281, 157] on textarea "Update Day 19 • 11 Oct" at bounding box center [273, 167] width 182 height 142
click at [264, 156] on textarea "Update Day 19 • 11 Oct" at bounding box center [273, 167] width 182 height 142
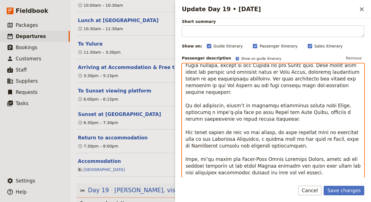
scroll to position [37, 0]
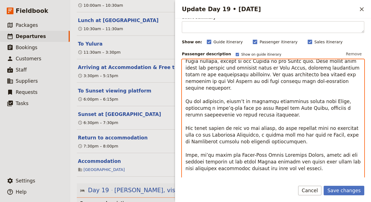
click at [208, 149] on textarea "Update Day 19 • 11 Oct" at bounding box center [273, 130] width 182 height 142
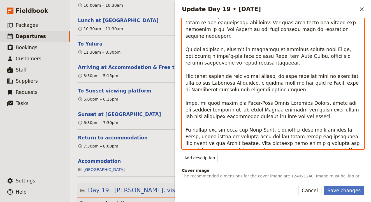
scroll to position [90, 0]
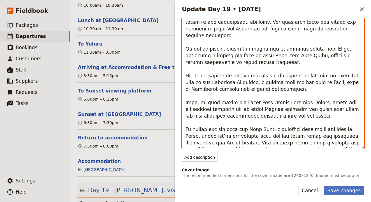
click at [211, 131] on textarea "Update Day 19 • 11 Oct" at bounding box center [273, 78] width 182 height 142
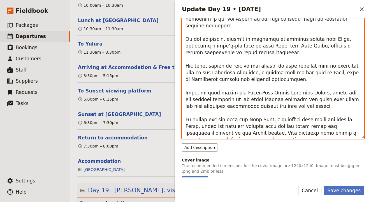
scroll to position [107, 0]
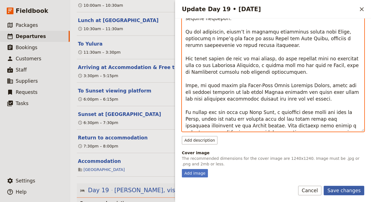
type textarea "Lo ipsum dol sit amet co adipiscingeli seddoei te Inci Utlab, etdol mag ali eni…"
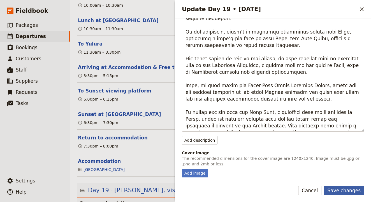
click at [348, 190] on button "Save changes" at bounding box center [343, 191] width 41 height 10
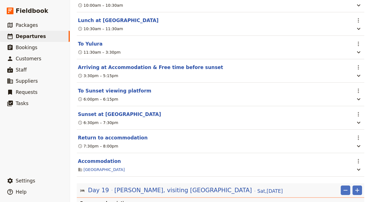
scroll to position [6707, 0]
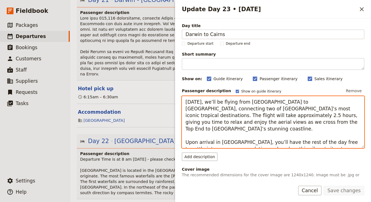
click at [210, 102] on textarea "[DATE], we’ll be flying from [GEOGRAPHIC_DATA] to [GEOGRAPHIC_DATA], connecting…" at bounding box center [273, 122] width 182 height 52
click at [255, 112] on textarea "[DATE], we will be flying from [GEOGRAPHIC_DATA] to [GEOGRAPHIC_DATA], connecti…" at bounding box center [273, 122] width 182 height 52
click at [244, 136] on textarea "[DATE], we will be flying from [GEOGRAPHIC_DATA] to [GEOGRAPHIC_DATA], connecti…" at bounding box center [273, 122] width 182 height 52
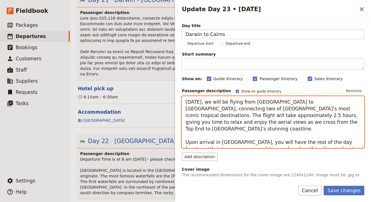
click at [264, 138] on textarea "[DATE], we will be flying from [GEOGRAPHIC_DATA] to [GEOGRAPHIC_DATA], connecti…" at bounding box center [273, 122] width 182 height 52
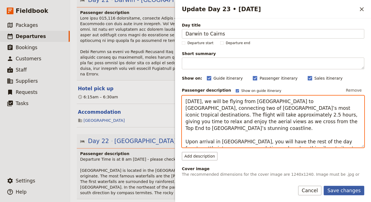
type textarea "[DATE], we will be flying from [GEOGRAPHIC_DATA] to [GEOGRAPHIC_DATA], connecti…"
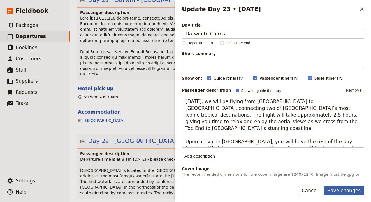
click at [342, 192] on button "Save changes" at bounding box center [343, 191] width 41 height 10
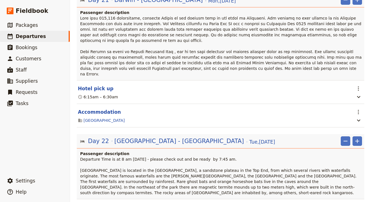
click at [319, 0] on html "Fieldbook ​ ​ Fieldbook ​ ​ Packages ​ Departures ​ Bookings ​ Customers ​ Staf…" at bounding box center [185, 101] width 371 height 202
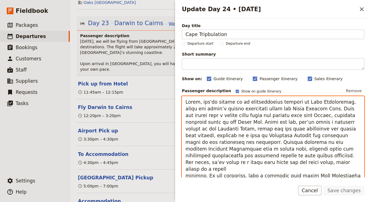
click at [211, 101] on textarea "Update Day 24 • 16 Oct" at bounding box center [273, 159] width 182 height 126
click at [205, 112] on textarea "Update Day 24 • 16 Oct" at bounding box center [273, 159] width 182 height 126
click at [253, 122] on textarea "Update Day 24 • 16 Oct" at bounding box center [273, 159] width 182 height 126
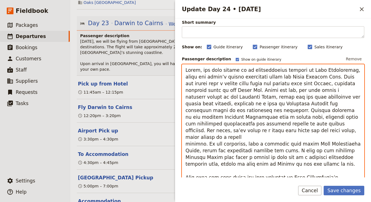
scroll to position [38, 0]
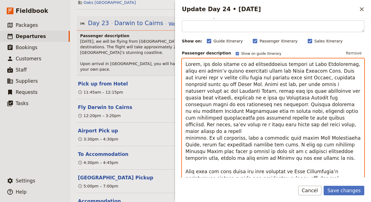
click at [331, 113] on textarea "Update Day 24 • 16 Oct" at bounding box center [273, 122] width 182 height 126
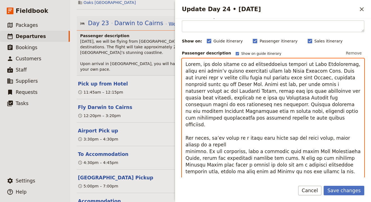
click at [185, 138] on textarea "Update Day 24 • 16 Oct" at bounding box center [273, 128] width 182 height 139
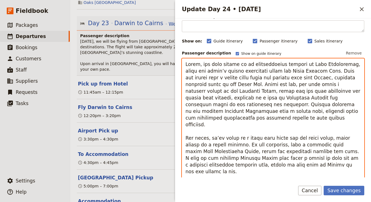
click at [301, 125] on textarea "Update Day 24 • 16 Oct" at bounding box center [273, 125] width 182 height 133
drag, startPoint x: 301, startPoint y: 129, endPoint x: 216, endPoint y: 125, distance: 85.7
click at [216, 125] on textarea "Update Day 24 • 16 Oct" at bounding box center [273, 125] width 182 height 133
click at [230, 127] on textarea "Update Day 24 • 16 Oct" at bounding box center [273, 125] width 182 height 133
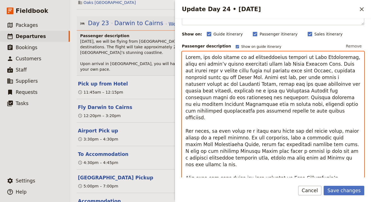
click at [236, 166] on textarea "Update Day 24 • 16 Oct" at bounding box center [273, 118] width 182 height 133
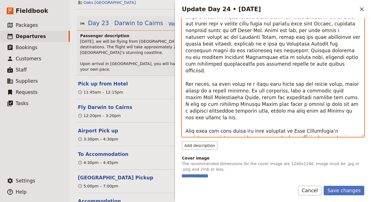
scroll to position [120, 0]
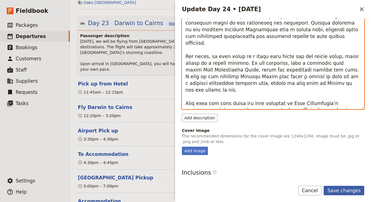
type textarea "Lorem, ips dolo sitame co ad elitseddoeius tempori ut Labo Etdoloremag, aliqu e…"
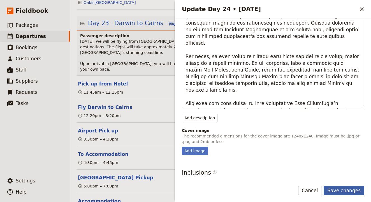
click at [342, 190] on button "Save changes" at bounding box center [343, 191] width 41 height 10
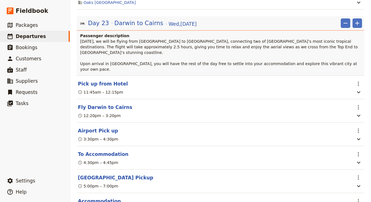
scroll to position [7246, 0]
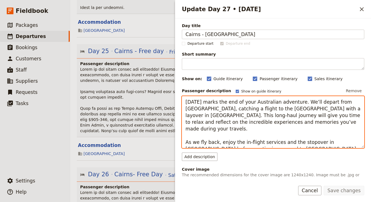
click at [304, 102] on textarea "[DATE] marks the end of your Australian adventure. We’ll depart from [GEOGRAPHI…" at bounding box center [273, 122] width 182 height 52
click at [284, 123] on textarea "[DATE] marks the end of your Australian adventure. We will depart from [GEOGRAP…" at bounding box center [273, 122] width 182 height 52
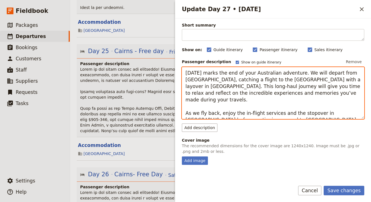
type textarea "[DATE] marks the end of your Australian adventure. We will depart from [GEOGRAP…"
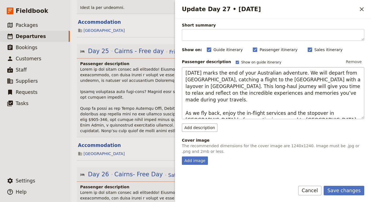
click at [284, 123] on div "Passenger description Show on guide itinerary Remove [DATE] marks the end of yo…" at bounding box center [273, 95] width 182 height 74
click at [342, 192] on button "Save changes" at bounding box center [343, 191] width 41 height 10
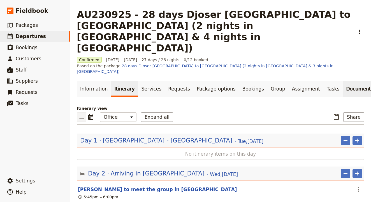
scroll to position [0, 0]
click at [350, 113] on button "Share" at bounding box center [353, 118] width 21 height 10
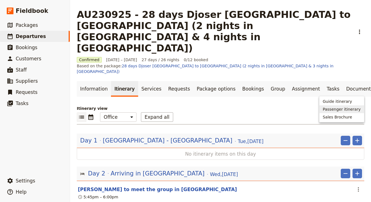
click at [356, 106] on button "Passenger itinerary" at bounding box center [341, 110] width 45 height 8
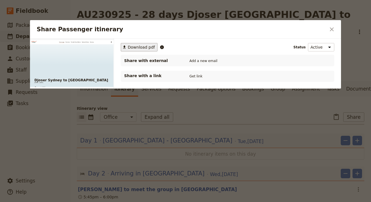
click at [134, 46] on span "Download pdf" at bounding box center [141, 48] width 27 height 6
click at [333, 30] on icon "Close dialog" at bounding box center [331, 29] width 7 height 7
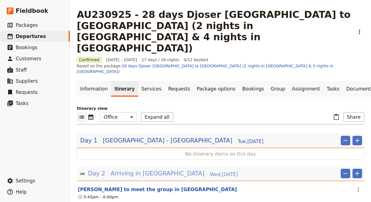
click at [139, 170] on span "Arriving in [GEOGRAPHIC_DATA]" at bounding box center [158, 174] width 94 height 8
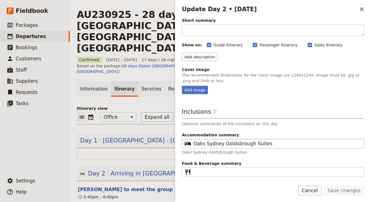
scroll to position [34, 0]
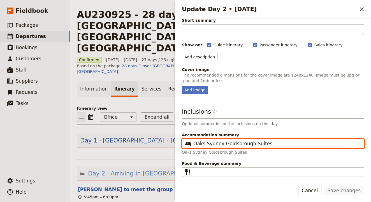
drag, startPoint x: 265, startPoint y: 144, endPoint x: 146, endPoint y: 145, distance: 119.6
click at [146, 145] on div "AU230925 - 28 days Djoser [GEOGRAPHIC_DATA] to [GEOGRAPHIC_DATA] (2 nights in […" at bounding box center [220, 101] width 301 height 202
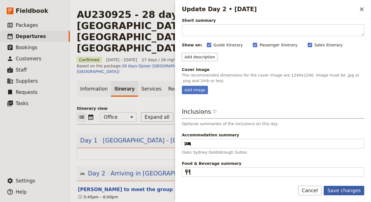
click at [341, 189] on button "Save changes" at bounding box center [343, 191] width 41 height 10
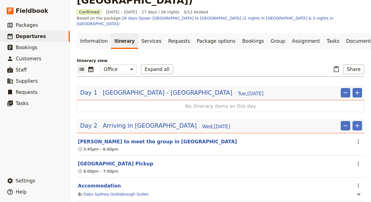
scroll to position [48, 0]
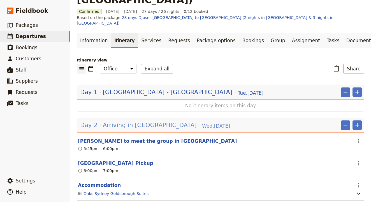
click at [137, 121] on span "Arriving in [GEOGRAPHIC_DATA]" at bounding box center [150, 125] width 94 height 8
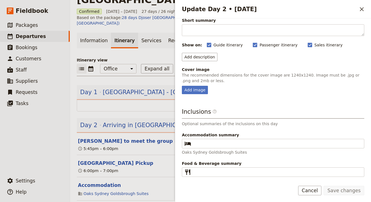
scroll to position [34, 0]
click at [309, 191] on button "Cancel" at bounding box center [310, 191] width 24 height 10
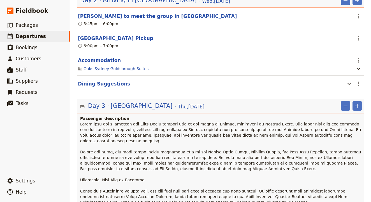
scroll to position [174, 0]
click at [111, 102] on span "[GEOGRAPHIC_DATA]" at bounding box center [142, 106] width 62 height 8
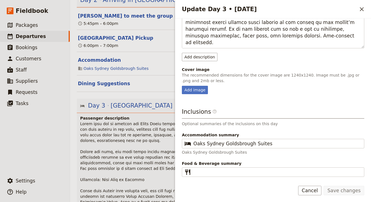
scroll to position [190, 0]
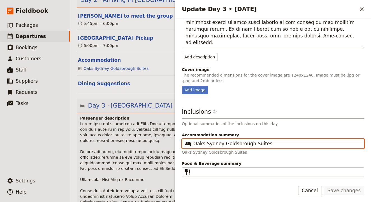
drag, startPoint x: 269, startPoint y: 146, endPoint x: 161, endPoint y: 144, distance: 108.1
click at [161, 144] on div "AU230925 - 28 days Djoser [GEOGRAPHIC_DATA] to [GEOGRAPHIC_DATA] (2 nights in […" at bounding box center [220, 101] width 301 height 202
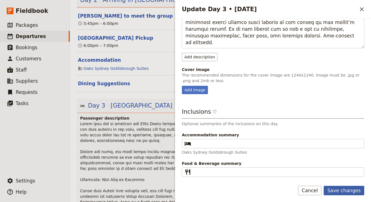
click at [340, 189] on button "Save changes" at bounding box center [343, 191] width 41 height 10
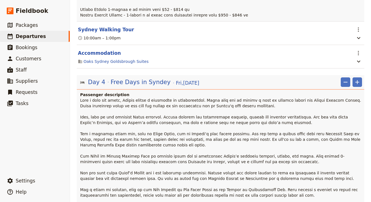
scroll to position [477, 0]
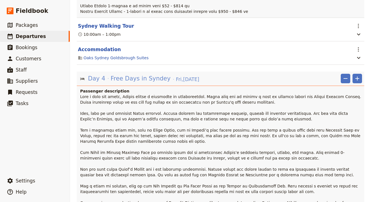
click at [150, 74] on span "Free Days in Syndey" at bounding box center [141, 78] width 60 height 8
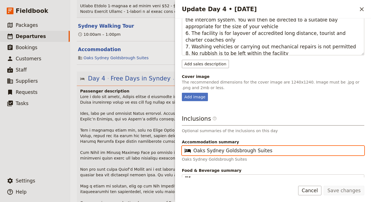
scroll to position [346, 0]
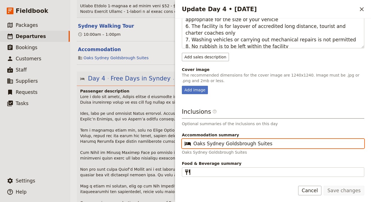
drag, startPoint x: 261, startPoint y: 157, endPoint x: 195, endPoint y: 146, distance: 67.5
drag, startPoint x: 194, startPoint y: 145, endPoint x: 271, endPoint y: 149, distance: 76.8
click at [271, 149] on div "Accommodation summary ​ Oaks [GEOGRAPHIC_DATA]" at bounding box center [273, 143] width 182 height 23
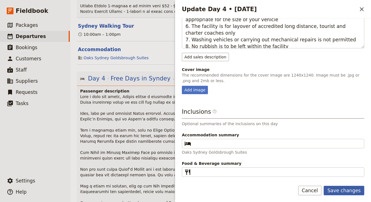
click at [347, 188] on button "Save changes" at bounding box center [343, 191] width 41 height 10
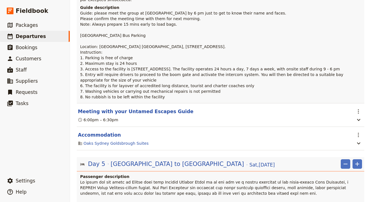
scroll to position [705, 0]
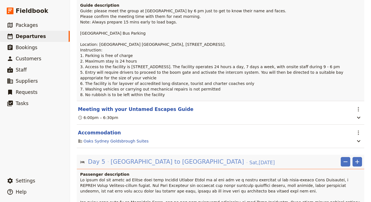
click at [142, 158] on span "[GEOGRAPHIC_DATA] to [GEOGRAPHIC_DATA]" at bounding box center [177, 162] width 133 height 8
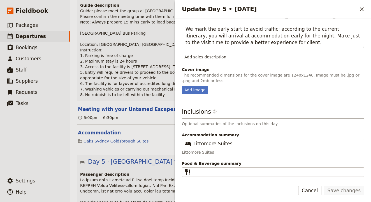
scroll to position [263, 0]
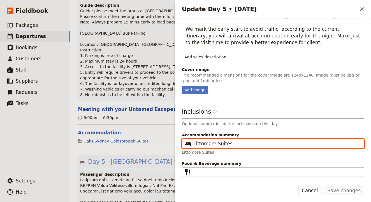
drag, startPoint x: 240, startPoint y: 143, endPoint x: 162, endPoint y: 139, distance: 77.7
click at [162, 139] on div "AU230925 - 28 days Djoser [GEOGRAPHIC_DATA] to [GEOGRAPHIC_DATA] (2 nights in […" at bounding box center [220, 101] width 301 height 202
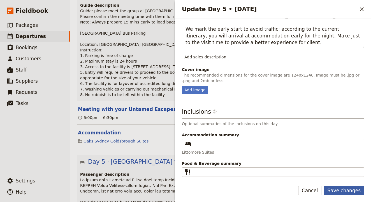
click at [351, 189] on button "Save changes" at bounding box center [343, 191] width 41 height 10
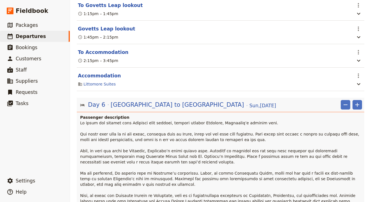
scroll to position [1180, 0]
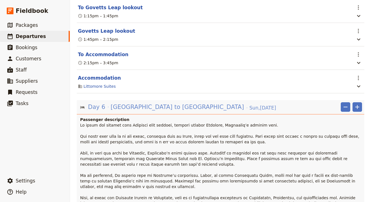
click at [143, 103] on span "[GEOGRAPHIC_DATA] to [GEOGRAPHIC_DATA]" at bounding box center [177, 107] width 133 height 8
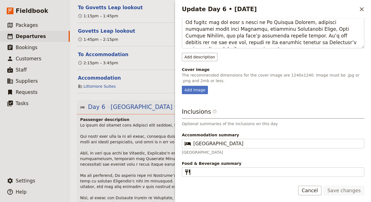
scroll to position [190, 0]
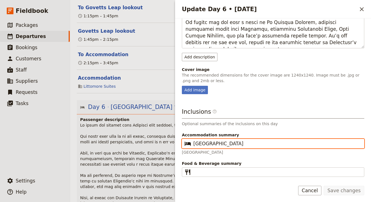
drag, startPoint x: 251, startPoint y: 145, endPoint x: 160, endPoint y: 134, distance: 91.7
click at [160, 134] on div "AU230925 - 28 days Djoser [GEOGRAPHIC_DATA] to [GEOGRAPHIC_DATA] (2 nights in […" at bounding box center [220, 101] width 301 height 202
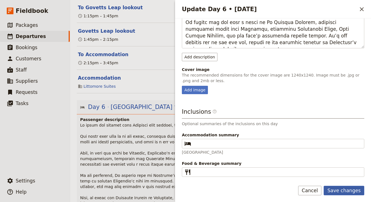
click at [340, 189] on button "Save changes" at bounding box center [343, 191] width 41 height 10
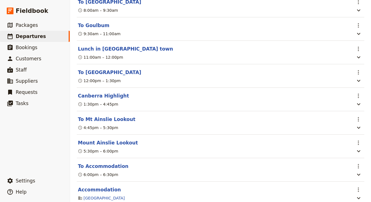
scroll to position [1483, 0]
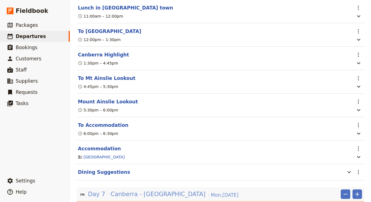
click at [156, 190] on span "Canberra - [GEOGRAPHIC_DATA]" at bounding box center [158, 194] width 95 height 8
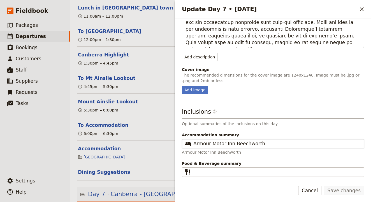
scroll to position [190, 0]
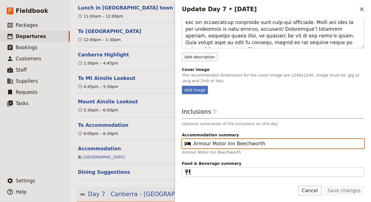
drag, startPoint x: 270, startPoint y: 143, endPoint x: 148, endPoint y: 137, distance: 121.9
click at [148, 137] on div "AU230925 - 28 days Djoser [GEOGRAPHIC_DATA] to [GEOGRAPHIC_DATA] (2 nights in […" at bounding box center [220, 101] width 301 height 202
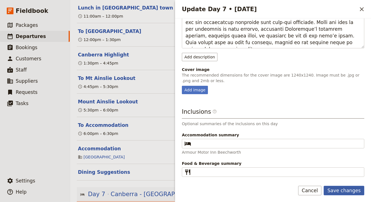
click at [331, 187] on button "Save changes" at bounding box center [343, 191] width 41 height 10
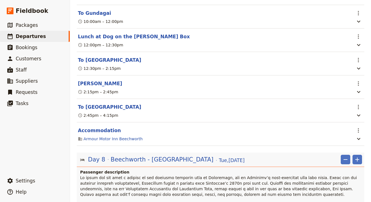
scroll to position [1847, 0]
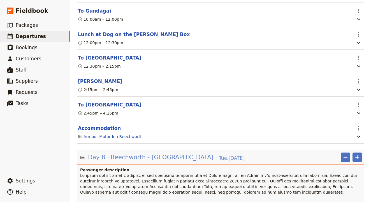
click at [154, 153] on span "Beechworth - [GEOGRAPHIC_DATA]" at bounding box center [162, 157] width 103 height 8
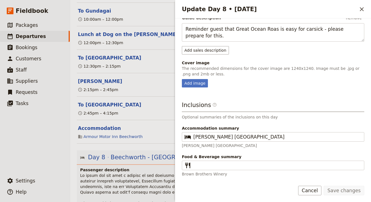
scroll to position [229, 0]
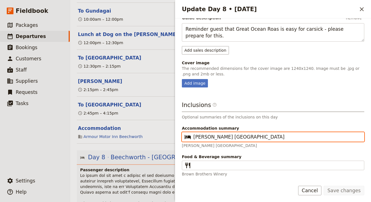
drag, startPoint x: 244, startPoint y: 138, endPoint x: 177, endPoint y: 132, distance: 66.6
click at [177, 132] on div "Day title Beechworth - [GEOGRAPHIC_DATA] Departure start Departure end Short su…" at bounding box center [273, 97] width 196 height 159
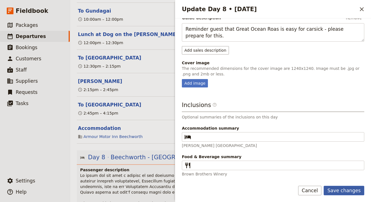
click at [339, 192] on button "Save changes" at bounding box center [343, 191] width 41 height 10
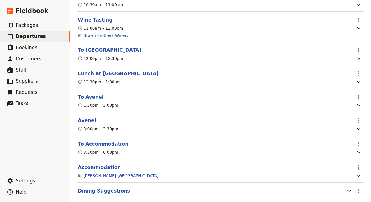
scroll to position [2176, 0]
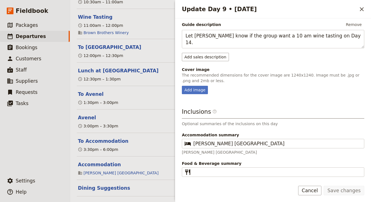
scroll to position [223, 0]
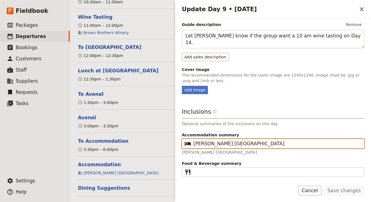
click at [243, 143] on input "[PERSON_NAME] [GEOGRAPHIC_DATA]" at bounding box center [276, 144] width 167 height 7
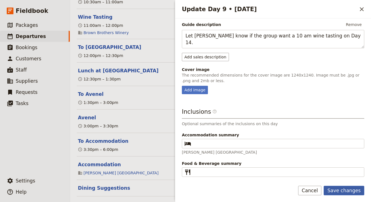
click at [336, 190] on button "Save changes" at bounding box center [343, 191] width 41 height 10
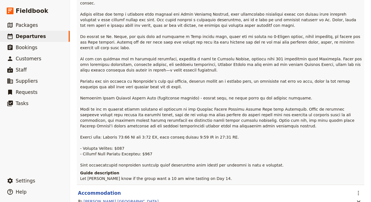
scroll to position [2588, 0]
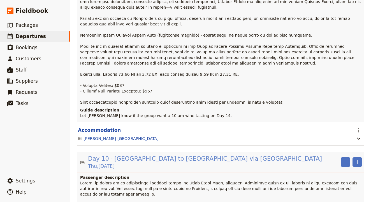
click at [162, 154] on div "Day 10 [GEOGRAPHIC_DATA] to [GEOGRAPHIC_DATA] via [GEOGRAPHIC_DATA][DATE]" at bounding box center [212, 162] width 251 height 16
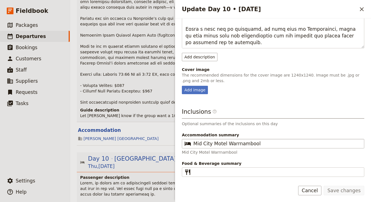
scroll to position [190, 0]
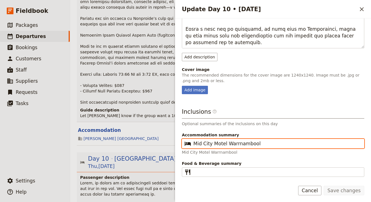
drag, startPoint x: 258, startPoint y: 144, endPoint x: 165, endPoint y: 144, distance: 93.0
click at [165, 144] on div "AU230925 - 28 days Djoser [GEOGRAPHIC_DATA] to [GEOGRAPHIC_DATA] (2 nights in […" at bounding box center [220, 101] width 301 height 202
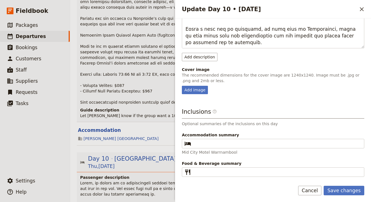
click at [308, 185] on form "Day title [GEOGRAPHIC_DATA] to Warrnambool via [GEOGRAPHIC_DATA] Departure star…" at bounding box center [273, 110] width 196 height 184
click at [307, 188] on button "Cancel" at bounding box center [310, 191] width 24 height 10
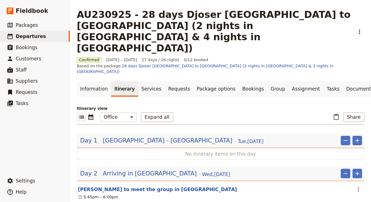
scroll to position [2, 0]
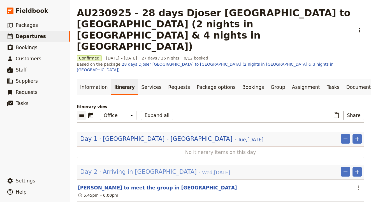
click at [136, 168] on span "Arriving in [GEOGRAPHIC_DATA]" at bounding box center [150, 172] width 94 height 8
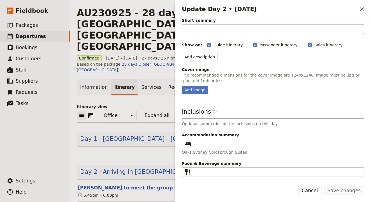
scroll to position [34, 0]
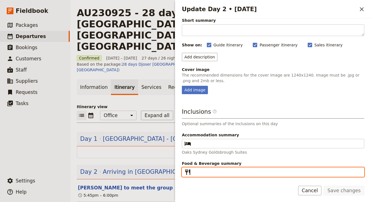
click at [219, 169] on input "Food & Beverage summary ​" at bounding box center [276, 172] width 167 height 7
type input "None"
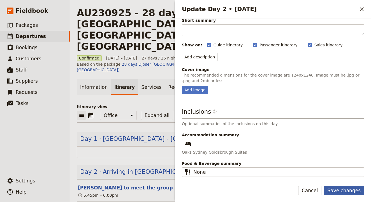
click at [351, 191] on button "Save changes" at bounding box center [343, 191] width 41 height 10
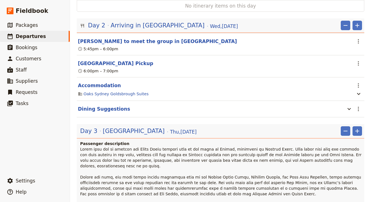
scroll to position [164, 0]
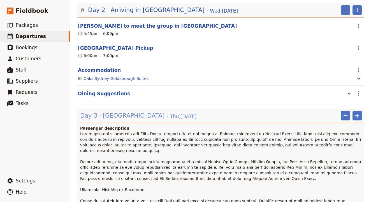
click at [113, 112] on span "[GEOGRAPHIC_DATA]" at bounding box center [134, 116] width 62 height 8
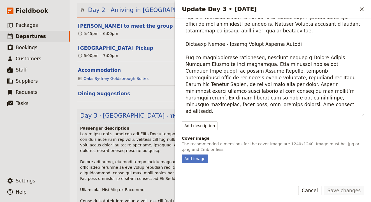
scroll to position [174, 0]
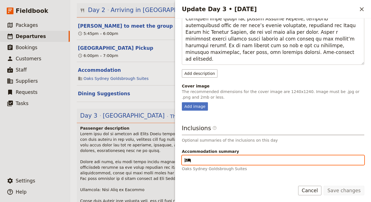
click at [226, 159] on input "Accommodation summary ​" at bounding box center [276, 160] width 167 height 7
type input "None"
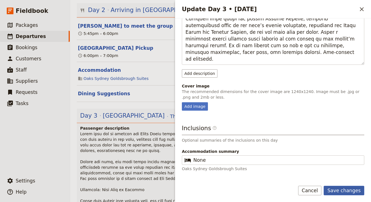
click at [344, 191] on button "Save changes" at bounding box center [343, 191] width 41 height 10
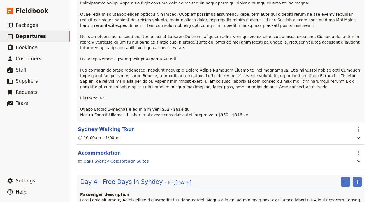
scroll to position [374, 0]
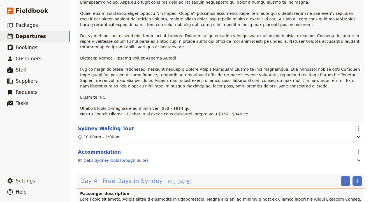
click at [136, 177] on span "Free Days in Syndey" at bounding box center [133, 181] width 60 height 8
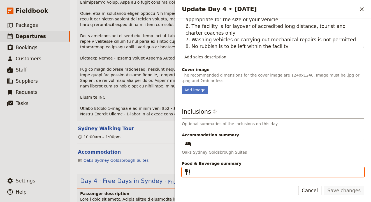
scroll to position [346, 0]
click at [198, 174] on input "Food & Beverage summary ​" at bounding box center [276, 172] width 167 height 7
drag, startPoint x: 225, startPoint y: 172, endPoint x: 166, endPoint y: 171, distance: 59.4
click at [167, 171] on div "AU230925 - 28 days Djoser [GEOGRAPHIC_DATA] to [GEOGRAPHIC_DATA] (2 nights in […" at bounding box center [220, 101] width 301 height 202
type input "None"
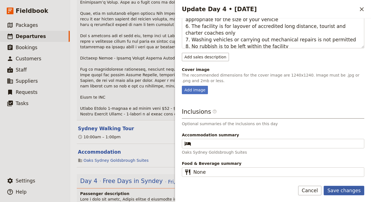
click at [340, 188] on button "Save changes" at bounding box center [343, 191] width 41 height 10
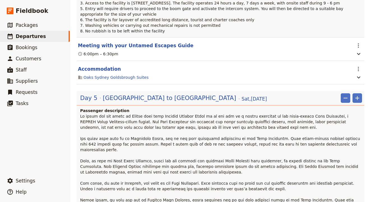
scroll to position [774, 0]
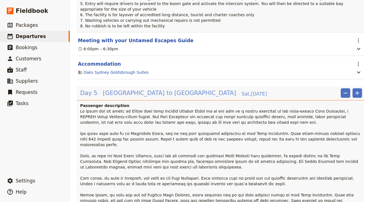
click at [142, 89] on span "[GEOGRAPHIC_DATA] to [GEOGRAPHIC_DATA]" at bounding box center [169, 93] width 133 height 8
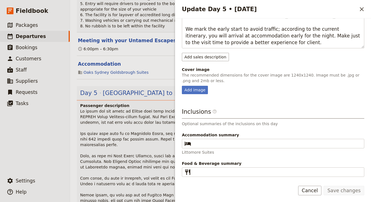
scroll to position [263, 0]
click at [220, 150] on p "Littomore Suites" at bounding box center [273, 153] width 182 height 6
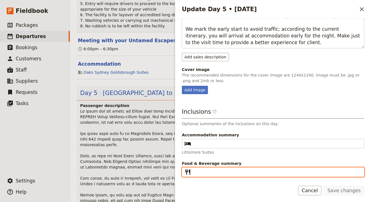
click at [216, 172] on input "Food & Beverage summary ​" at bounding box center [276, 172] width 167 height 7
paste input "None"
type input "None"
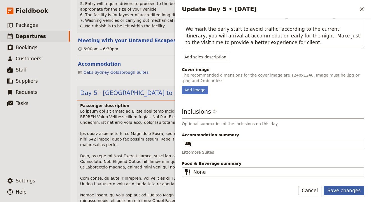
click at [344, 195] on button "Save changes" at bounding box center [343, 191] width 41 height 10
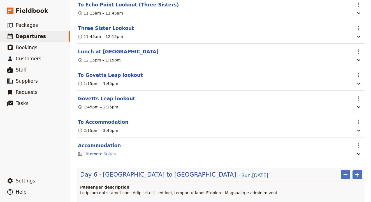
scroll to position [1113, 0]
click at [145, 171] on span "[GEOGRAPHIC_DATA] to [GEOGRAPHIC_DATA]" at bounding box center [169, 175] width 133 height 8
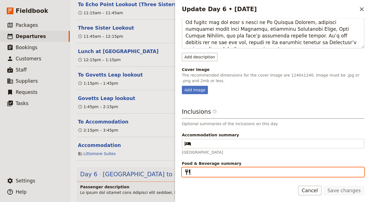
scroll to position [190, 0]
click at [233, 173] on input "Food & Beverage summary ​" at bounding box center [276, 172] width 167 height 7
paste input "None"
type input "None"
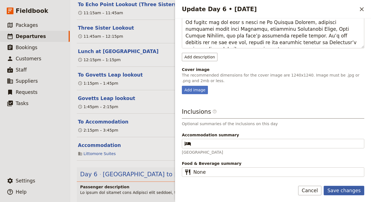
click at [341, 189] on button "Save changes" at bounding box center [343, 191] width 41 height 10
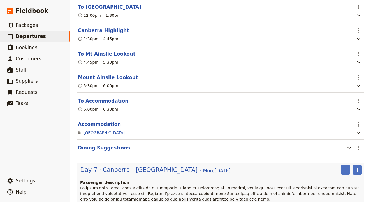
scroll to position [1509, 0]
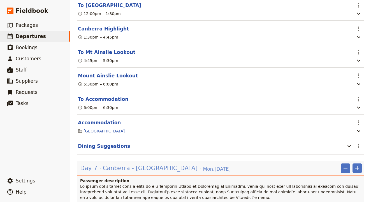
click at [149, 164] on span "Canberra - [GEOGRAPHIC_DATA]" at bounding box center [150, 168] width 95 height 8
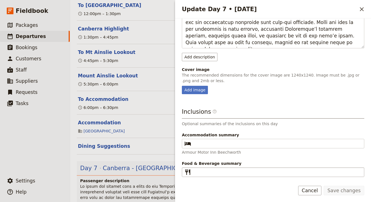
scroll to position [190, 0]
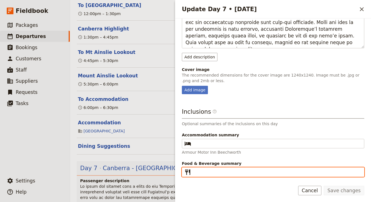
click at [210, 170] on input "Food & Beverage summary ​" at bounding box center [276, 172] width 167 height 7
paste input "None"
type input "None"
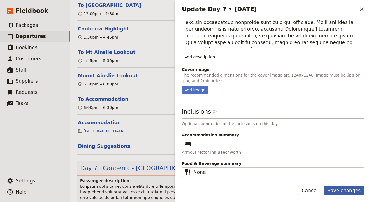
click at [342, 192] on button "Save changes" at bounding box center [343, 191] width 41 height 10
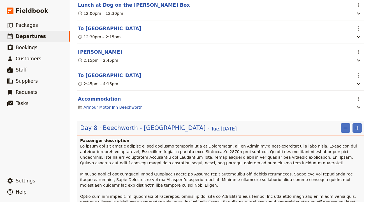
scroll to position [1878, 0]
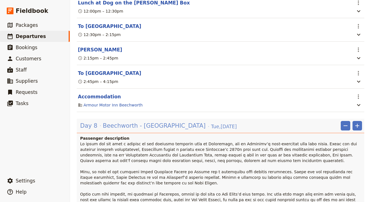
click at [146, 122] on span "Beechworth - [GEOGRAPHIC_DATA]" at bounding box center [154, 126] width 103 height 8
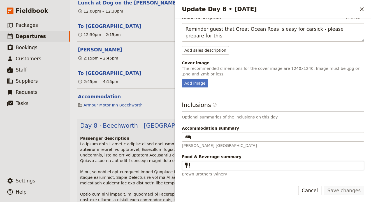
scroll to position [229, 0]
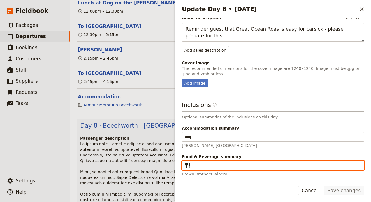
click at [217, 168] on input "Food & Beverage summary ​" at bounding box center [276, 165] width 167 height 7
paste input "None"
type input "None"
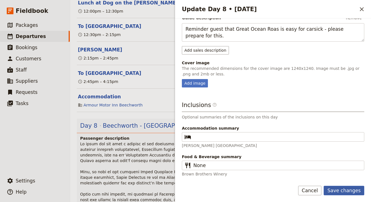
click at [345, 190] on button "Save changes" at bounding box center [343, 191] width 41 height 10
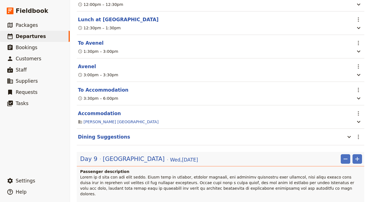
scroll to position [2244, 0]
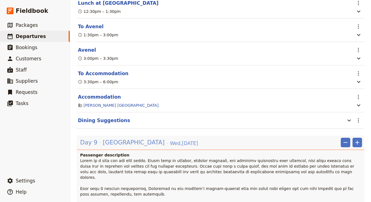
click at [170, 140] on span "[DATE]" at bounding box center [184, 143] width 28 height 7
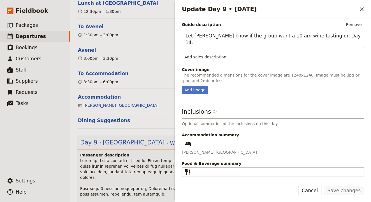
scroll to position [223, 0]
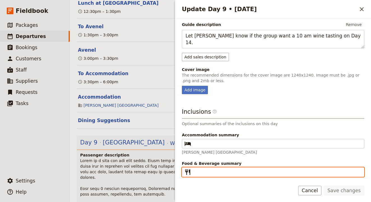
click at [224, 173] on input "Food & Beverage summary ​" at bounding box center [276, 172] width 167 height 7
paste input "None"
type input "None"
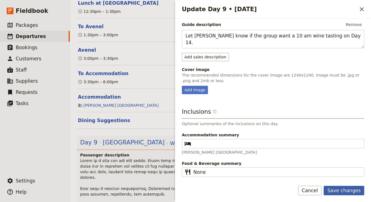
click at [337, 192] on button "Save changes" at bounding box center [343, 191] width 41 height 10
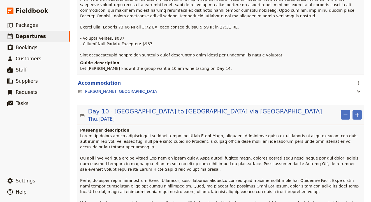
scroll to position [2617, 0]
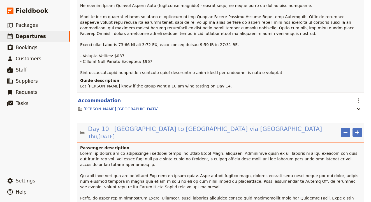
click at [195, 125] on span "[GEOGRAPHIC_DATA] to [GEOGRAPHIC_DATA] via [GEOGRAPHIC_DATA]" at bounding box center [217, 129] width 207 height 8
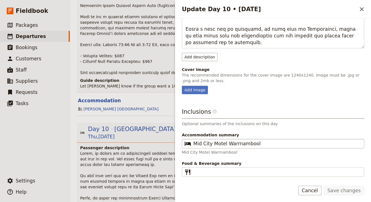
scroll to position [190, 0]
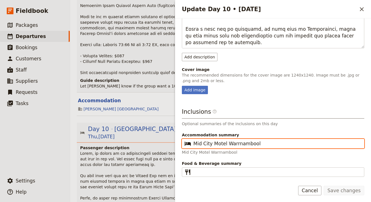
drag, startPoint x: 258, startPoint y: 145, endPoint x: 155, endPoint y: 144, distance: 102.5
click at [155, 144] on div "AU230925 - 28 days Djoser [GEOGRAPHIC_DATA] to [GEOGRAPHIC_DATA] (2 nights in […" at bounding box center [220, 101] width 301 height 202
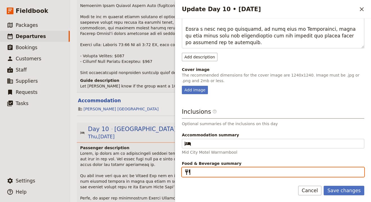
paste input "None"
type input "None"
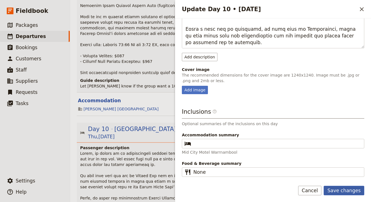
click at [346, 190] on button "Save changes" at bounding box center [343, 191] width 41 height 10
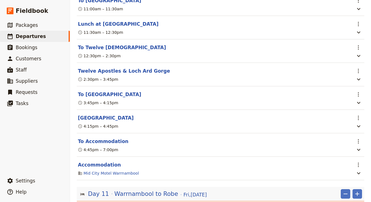
scroll to position [2985, 0]
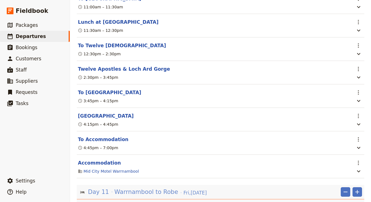
click at [154, 188] on span "Warrnambool to Robe" at bounding box center [146, 192] width 64 height 8
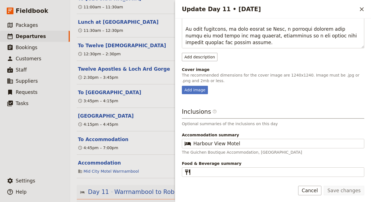
scroll to position [190, 0]
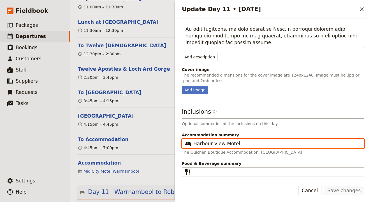
drag, startPoint x: 245, startPoint y: 146, endPoint x: 177, endPoint y: 143, distance: 67.8
click at [177, 143] on div "Day title Warrnambool to Robe Departure start Departure end Short summary 150 /…" at bounding box center [273, 97] width 196 height 159
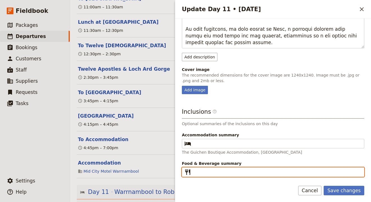
paste input "None"
type input "None"
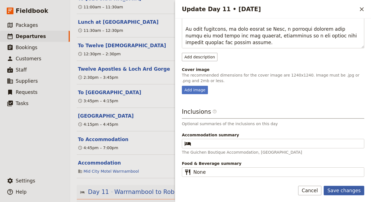
click at [343, 195] on button "Save changes" at bounding box center [343, 191] width 41 height 10
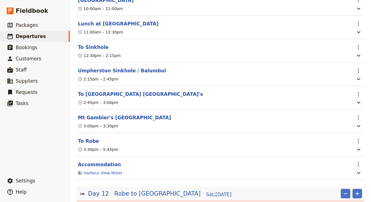
scroll to position [3362, 0]
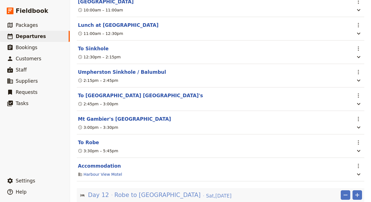
click at [128, 191] on span "Robe to [GEOGRAPHIC_DATA]" at bounding box center [157, 195] width 86 height 8
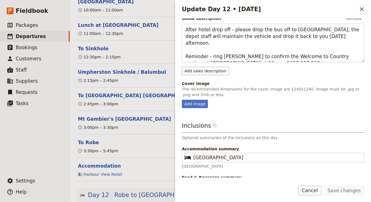
scroll to position [230, 0]
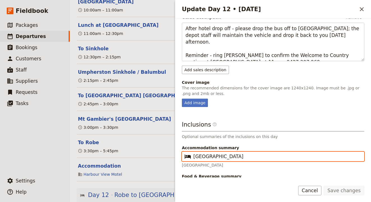
drag, startPoint x: 265, startPoint y: 155, endPoint x: 162, endPoint y: 161, distance: 102.9
click at [162, 161] on div "AU230925 - 28 days Djoser [GEOGRAPHIC_DATA] to [GEOGRAPHIC_DATA] (2 nights in […" at bounding box center [220, 101] width 301 height 202
type input "[GEOGRAPHIC_DATA]"
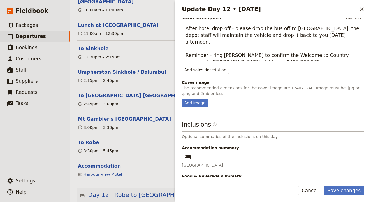
scroll to position [243, 0]
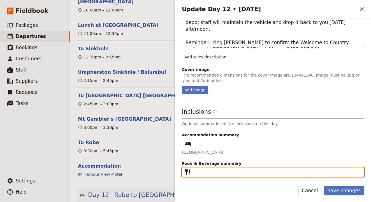
paste input "None"
type input "None"
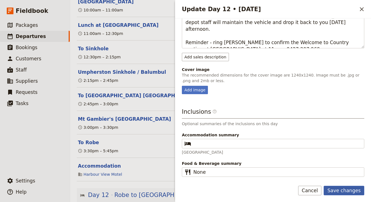
click at [339, 188] on button "Save changes" at bounding box center [343, 191] width 41 height 10
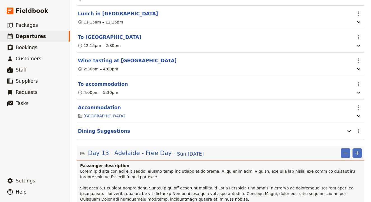
scroll to position [3765, 0]
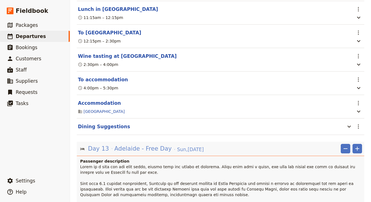
click at [140, 145] on span "Adelaide - Free Day" at bounding box center [142, 149] width 57 height 8
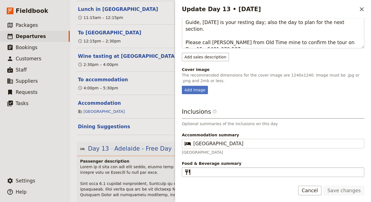
scroll to position [236, 0]
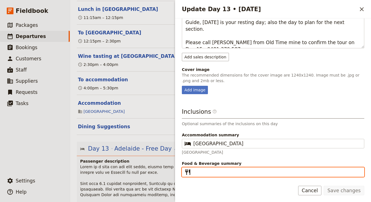
click at [225, 172] on input "Food & Beverage summary ​" at bounding box center [276, 172] width 167 height 7
paste input "None"
type input "None"
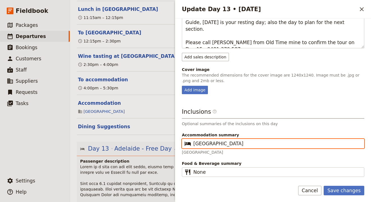
drag, startPoint x: 260, startPoint y: 146, endPoint x: 120, endPoint y: 135, distance: 140.7
click at [120, 135] on div "AU230925 - 28 days Djoser [GEOGRAPHIC_DATA] to [GEOGRAPHIC_DATA] (2 nights in […" at bounding box center [220, 101] width 301 height 202
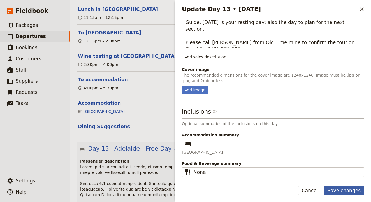
click at [347, 191] on button "Save changes" at bounding box center [343, 191] width 41 height 10
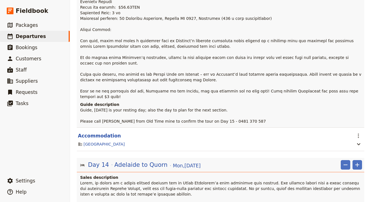
scroll to position [4111, 0]
click at [134, 160] on span "Adelaide to Quorn" at bounding box center [140, 164] width 53 height 8
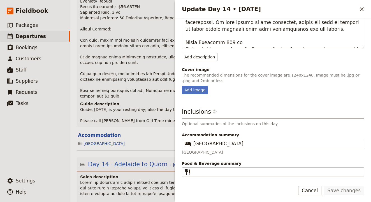
scroll to position [181, 0]
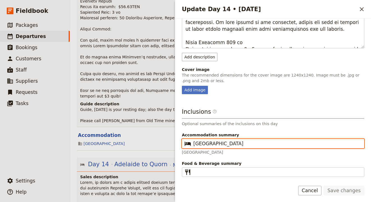
drag, startPoint x: 245, startPoint y: 143, endPoint x: 130, endPoint y: 141, distance: 114.2
click at [130, 142] on div "AU230925 - 28 days Djoser [GEOGRAPHIC_DATA] to [GEOGRAPHIC_DATA] (2 nights in […" at bounding box center [220, 101] width 301 height 202
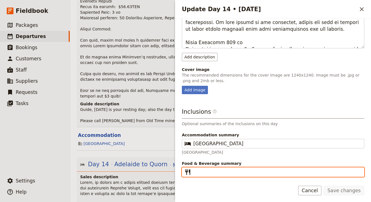
paste input "None"
type input "None"
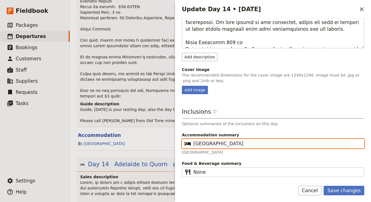
drag, startPoint x: 244, startPoint y: 145, endPoint x: 152, endPoint y: 145, distance: 92.4
click at [152, 145] on div "AU230925 - 28 days Djoser [GEOGRAPHIC_DATA] to [GEOGRAPHIC_DATA] (2 nights in […" at bounding box center [220, 101] width 301 height 202
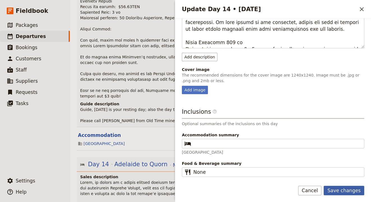
click at [350, 192] on button "Save changes" at bounding box center [343, 191] width 41 height 10
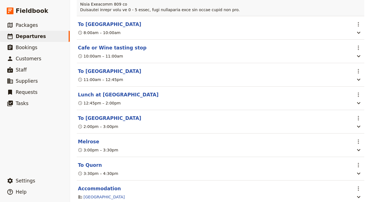
scroll to position [4367, 0]
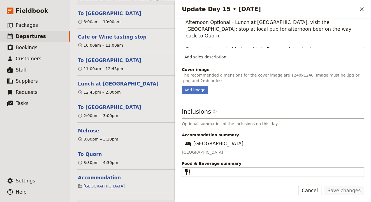
scroll to position [236, 0]
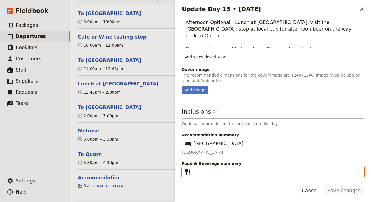
click at [220, 172] on input "Food & Beverage summary ​" at bounding box center [276, 172] width 167 height 7
paste input "None"
type input "None"
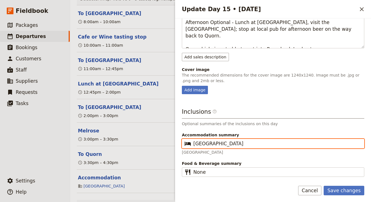
drag, startPoint x: 244, startPoint y: 145, endPoint x: 101, endPoint y: 134, distance: 143.8
click at [99, 134] on div "AU230925 - 28 days Djoser [GEOGRAPHIC_DATA] to [GEOGRAPHIC_DATA] (2 nights in […" at bounding box center [220, 101] width 301 height 202
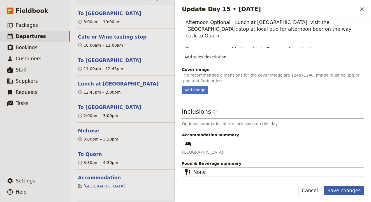
click at [337, 191] on button "Save changes" at bounding box center [343, 191] width 41 height 10
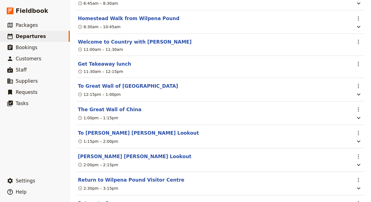
scroll to position [4757, 0]
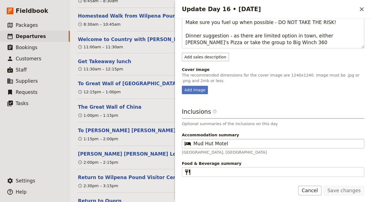
scroll to position [233, 0]
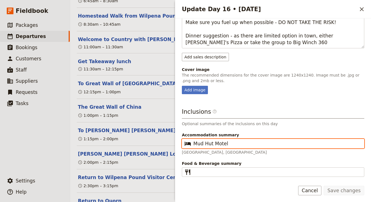
drag, startPoint x: 237, startPoint y: 143, endPoint x: 167, endPoint y: 141, distance: 70.3
click at [167, 141] on div "AU230925 - 28 days Djoser [GEOGRAPHIC_DATA] to [GEOGRAPHIC_DATA] (2 nights in […" at bounding box center [220, 101] width 301 height 202
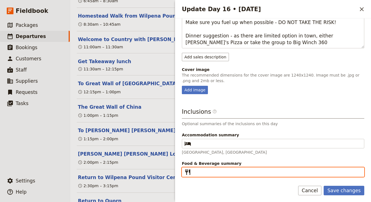
paste input "None"
type input "None"
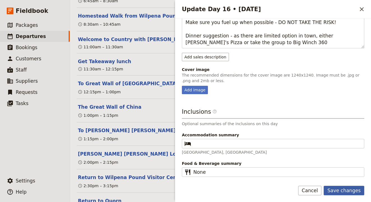
click at [337, 192] on button "Save changes" at bounding box center [343, 191] width 41 height 10
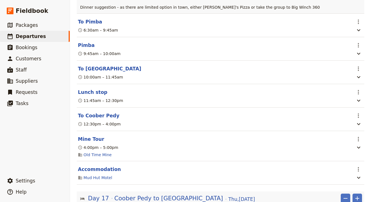
scroll to position [5132, 0]
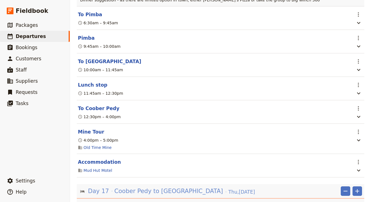
click at [171, 187] on span "Coober Pedy to [GEOGRAPHIC_DATA]" at bounding box center [168, 191] width 109 height 8
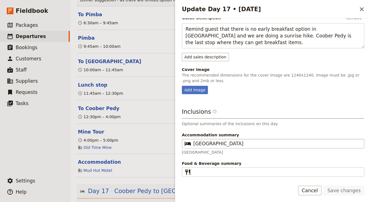
scroll to position [206, 0]
click at [251, 146] on fieldset "​ [GEOGRAPHIC_DATA]" at bounding box center [273, 144] width 182 height 10
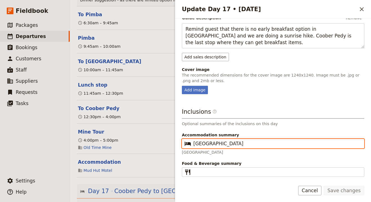
click at [251, 146] on input "[GEOGRAPHIC_DATA]" at bounding box center [276, 144] width 167 height 7
drag, startPoint x: 251, startPoint y: 146, endPoint x: 160, endPoint y: 137, distance: 91.4
click at [160, 137] on div "AU230925 - 28 days Djoser [GEOGRAPHIC_DATA] to [GEOGRAPHIC_DATA] (2 nights in […" at bounding box center [220, 101] width 301 height 202
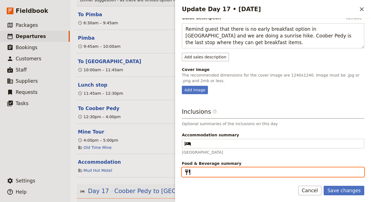
paste input "None"
type input "None"
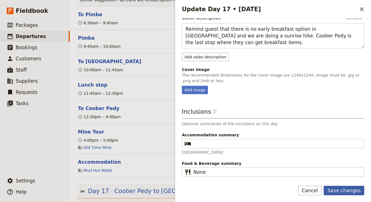
click at [349, 188] on button "Save changes" at bounding box center [343, 191] width 41 height 10
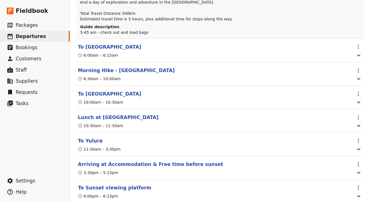
scroll to position [5665, 0]
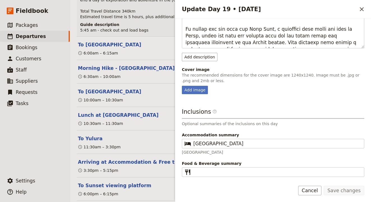
scroll to position [190, 0]
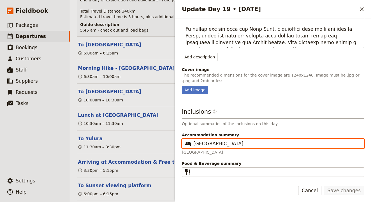
drag, startPoint x: 251, startPoint y: 146, endPoint x: 174, endPoint y: 141, distance: 77.2
click at [174, 141] on div "AU230925 - 28 days Djoser [GEOGRAPHIC_DATA] to [GEOGRAPHIC_DATA] (2 nights in […" at bounding box center [220, 101] width 301 height 202
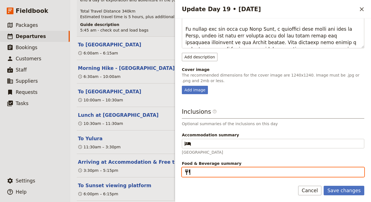
paste input "None"
type input "None"
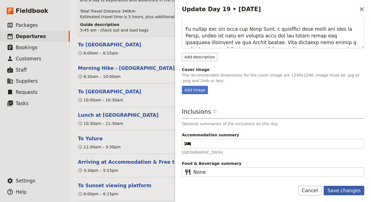
click at [344, 190] on button "Save changes" at bounding box center [343, 191] width 41 height 10
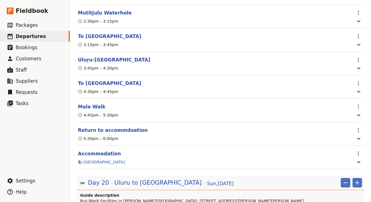
scroll to position [6237, 0]
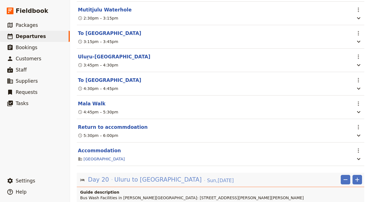
click at [136, 176] on span "Uluru to [GEOGRAPHIC_DATA]" at bounding box center [157, 180] width 87 height 8
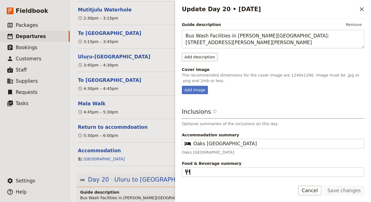
scroll to position [66, 0]
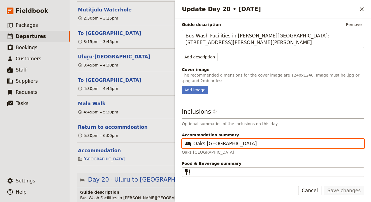
drag, startPoint x: 258, startPoint y: 145, endPoint x: 139, endPoint y: 137, distance: 119.9
click at [139, 137] on div "AU230925 - 28 days Djoser [GEOGRAPHIC_DATA] to [GEOGRAPHIC_DATA] (2 nights in […" at bounding box center [220, 101] width 301 height 202
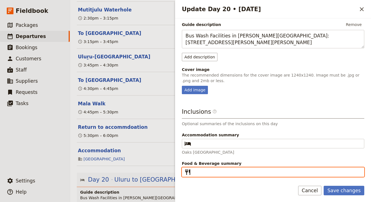
paste input "None"
type input "None"
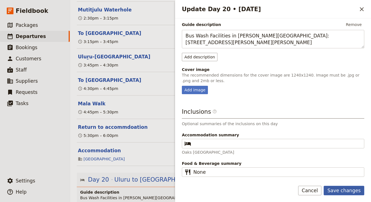
click at [339, 189] on button "Save changes" at bounding box center [343, 191] width 41 height 10
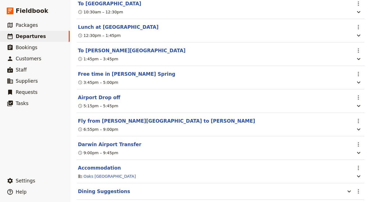
scroll to position [6510, 0]
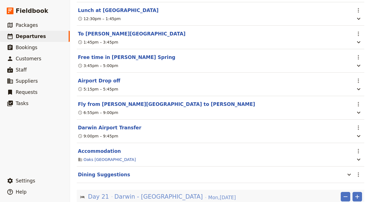
click at [179, 193] on span "Darwin - [GEOGRAPHIC_DATA]" at bounding box center [158, 197] width 88 height 8
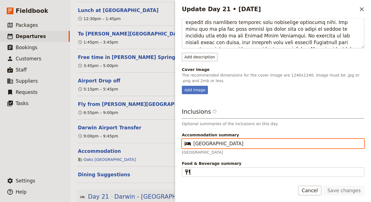
scroll to position [167, 0]
drag, startPoint x: 253, startPoint y: 144, endPoint x: 150, endPoint y: 140, distance: 103.7
click at [150, 140] on div "AU230925 - 28 days Djoser [GEOGRAPHIC_DATA] to [GEOGRAPHIC_DATA] (2 nights in […" at bounding box center [220, 101] width 301 height 202
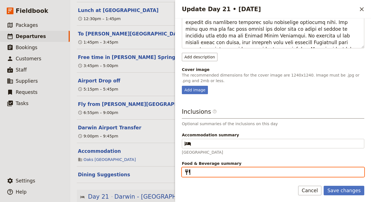
paste input "None"
type input "None"
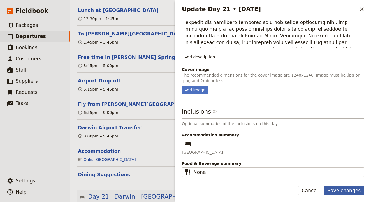
click at [344, 189] on button "Save changes" at bounding box center [343, 191] width 41 height 10
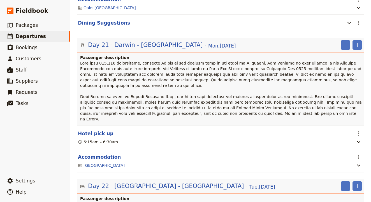
scroll to position [6667, 0]
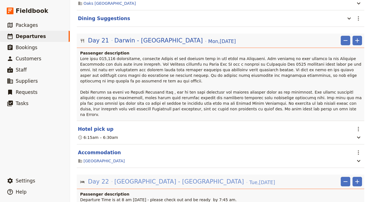
click at [143, 178] on span "[GEOGRAPHIC_DATA] - [GEOGRAPHIC_DATA]" at bounding box center [178, 182] width 129 height 8
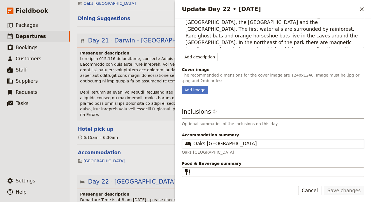
scroll to position [120, 0]
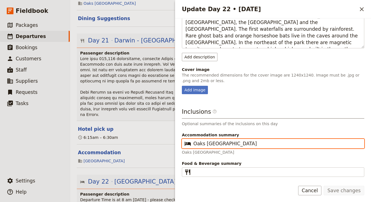
drag, startPoint x: 265, startPoint y: 142, endPoint x: 139, endPoint y: 138, distance: 126.6
click at [139, 138] on div "AU230925 - 28 days Djoser [GEOGRAPHIC_DATA] to [GEOGRAPHIC_DATA] (2 nights in […" at bounding box center [220, 101] width 301 height 202
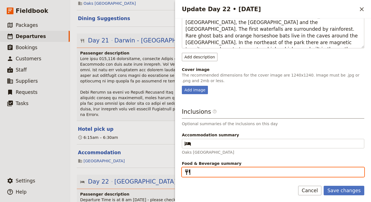
paste input "None"
type input "None"
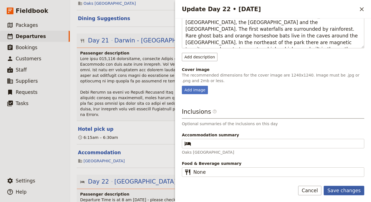
click at [347, 194] on button "Save changes" at bounding box center [343, 191] width 41 height 10
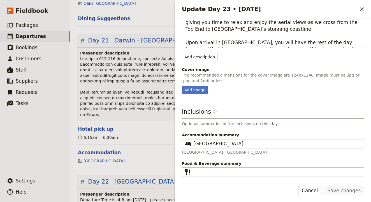
scroll to position [100, 0]
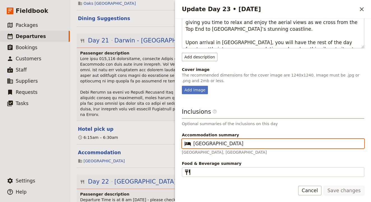
drag, startPoint x: 246, startPoint y: 143, endPoint x: 116, endPoint y: 135, distance: 131.0
click at [116, 135] on div "AU230925 - 28 days Djoser [GEOGRAPHIC_DATA] to [GEOGRAPHIC_DATA] (2 nights in […" at bounding box center [220, 101] width 301 height 202
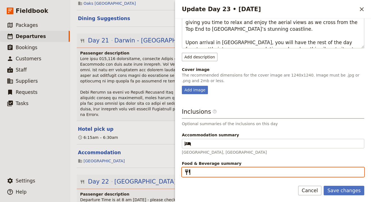
paste input "None"
type input "None"
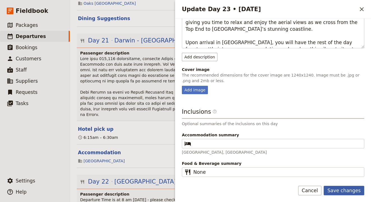
click at [335, 191] on button "Save changes" at bounding box center [343, 191] width 41 height 10
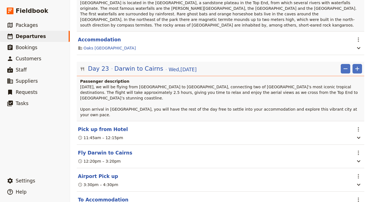
scroll to position [6882, 0]
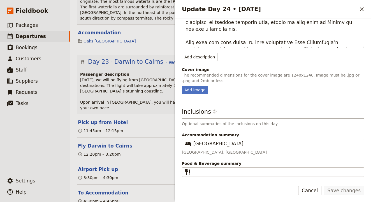
scroll to position [181, 0]
drag, startPoint x: 242, startPoint y: 148, endPoint x: 230, endPoint y: 143, distance: 13.2
click at [230, 143] on fieldset "​ [GEOGRAPHIC_DATA]" at bounding box center [273, 144] width 182 height 10
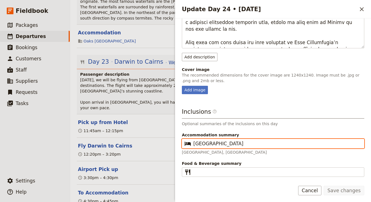
click at [230, 143] on input "[GEOGRAPHIC_DATA]" at bounding box center [276, 144] width 167 height 7
drag, startPoint x: 246, startPoint y: 145, endPoint x: 152, endPoint y: 144, distance: 94.7
click at [152, 144] on div "AU230925 - 28 days Djoser [GEOGRAPHIC_DATA] to [GEOGRAPHIC_DATA] (2 nights in […" at bounding box center [220, 101] width 301 height 202
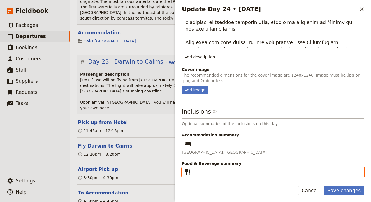
paste input "None"
type input "None"
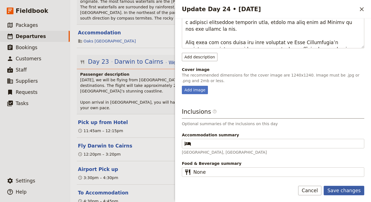
click at [343, 189] on button "Save changes" at bounding box center [343, 191] width 41 height 10
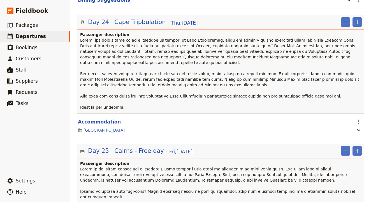
scroll to position [7153, 0]
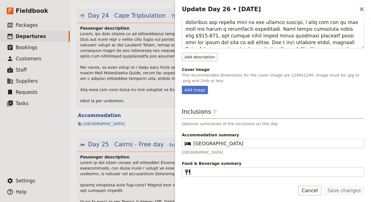
scroll to position [167, 0]
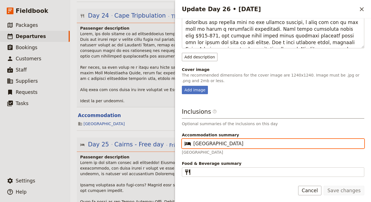
drag, startPoint x: 238, startPoint y: 145, endPoint x: 141, endPoint y: 138, distance: 96.9
click at [141, 140] on div "AU230925 - 28 days Djoser [GEOGRAPHIC_DATA] to [GEOGRAPHIC_DATA] (2 nights in […" at bounding box center [220, 101] width 301 height 202
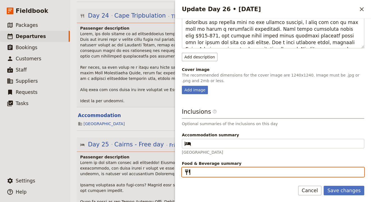
paste input "None"
type input "None"
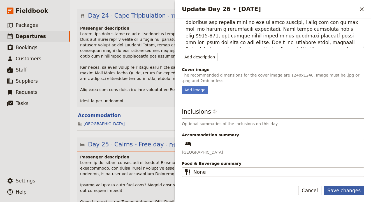
click at [341, 190] on button "Save changes" at bounding box center [343, 191] width 41 height 10
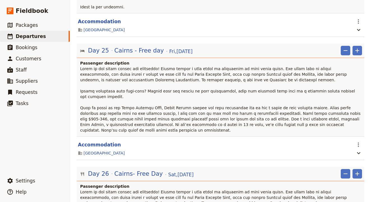
scroll to position [7246, 0]
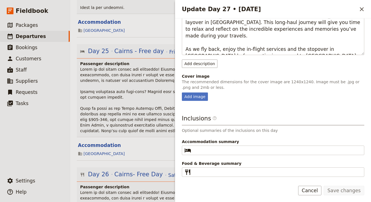
scroll to position [93, 0]
click at [319, 189] on button "Cancel" at bounding box center [310, 191] width 24 height 10
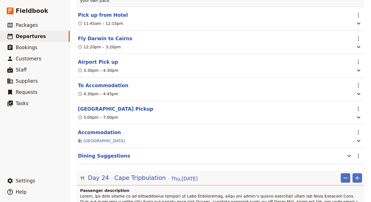
scroll to position [6985, 0]
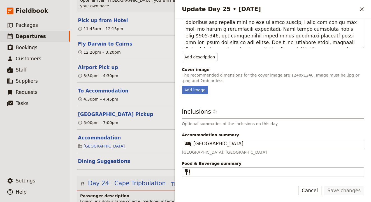
scroll to position [167, 0]
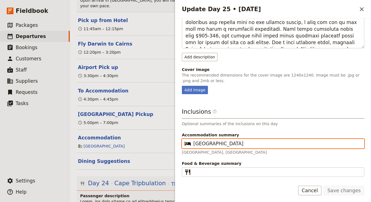
drag, startPoint x: 245, startPoint y: 143, endPoint x: 162, endPoint y: 142, distance: 82.9
click at [162, 142] on div "AU230925 - 28 days Djoser [GEOGRAPHIC_DATA] to [GEOGRAPHIC_DATA] (2 nights in […" at bounding box center [220, 101] width 301 height 202
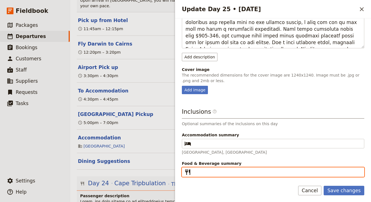
paste input "None"
type input "None"
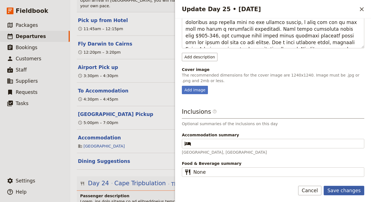
click at [339, 191] on button "Save changes" at bounding box center [343, 191] width 41 height 10
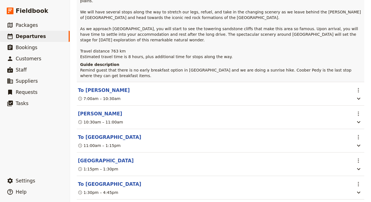
scroll to position [5373, 0]
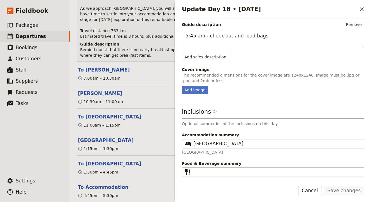
scroll to position [179, 0]
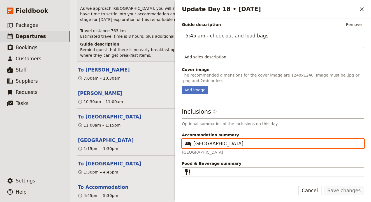
drag, startPoint x: 255, startPoint y: 145, endPoint x: 134, endPoint y: 135, distance: 120.5
click at [134, 135] on div "AU230925 - 28 days Djoser [GEOGRAPHIC_DATA] to [GEOGRAPHIC_DATA] (2 nights in […" at bounding box center [220, 101] width 301 height 202
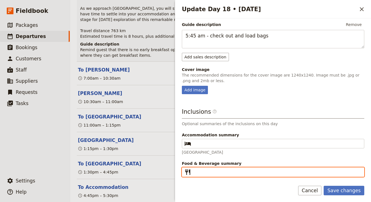
paste input "None"
type input "None"
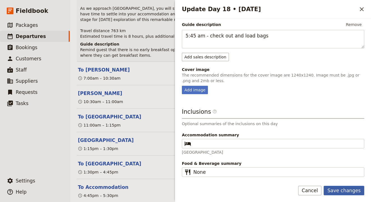
click at [348, 188] on button "Save changes" at bounding box center [343, 191] width 41 height 10
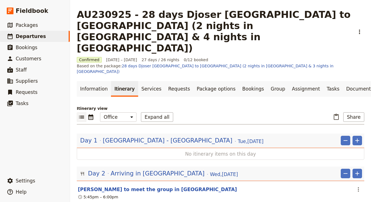
scroll to position [0, 0]
click at [151, 81] on link "Services" at bounding box center [151, 89] width 27 height 16
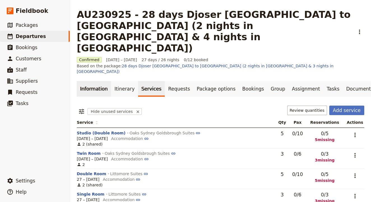
click at [103, 81] on link "Information" at bounding box center [94, 89] width 34 height 16
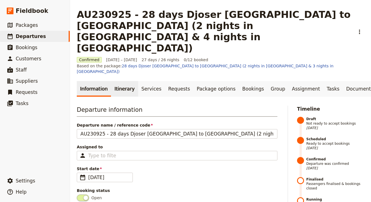
click at [124, 81] on link "Itinerary" at bounding box center [124, 89] width 27 height 16
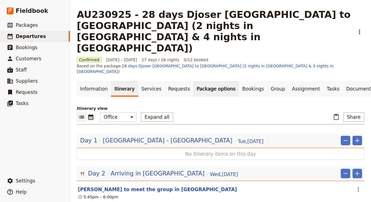
click at [206, 81] on link "Package options" at bounding box center [215, 89] width 45 height 16
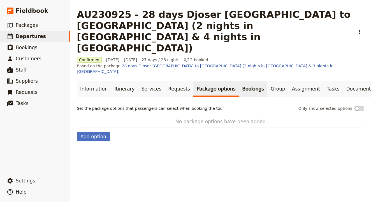
click at [245, 81] on link "Bookings" at bounding box center [253, 89] width 28 height 16
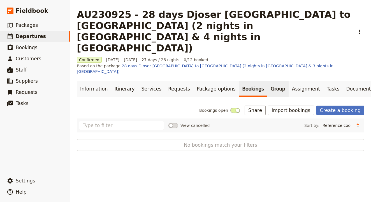
click at [267, 81] on link "Group" at bounding box center [277, 89] width 21 height 16
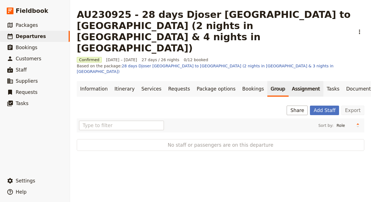
click at [289, 81] on link "Assignment" at bounding box center [305, 89] width 35 height 16
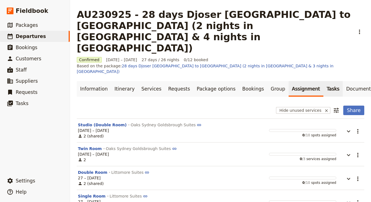
click at [323, 81] on link "Tasks" at bounding box center [333, 89] width 20 height 16
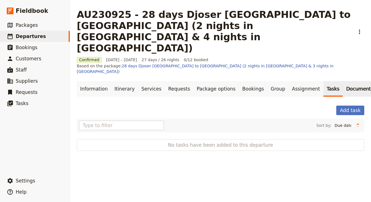
click at [342, 81] on link "Documents" at bounding box center [359, 89] width 34 height 16
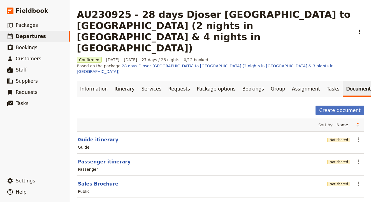
click at [111, 159] on button "Passenger itinerary" at bounding box center [104, 162] width 53 height 7
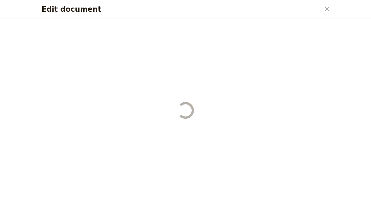
select select "PASSENGER"
select select "DEFAULT"
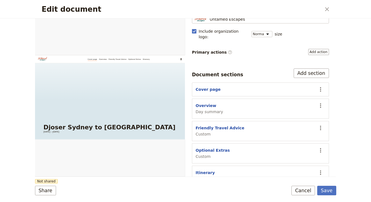
scroll to position [55, 0]
click at [217, 126] on button "Friendly Travel Advice" at bounding box center [219, 129] width 49 height 6
select select "CUSTOM"
select select "default"
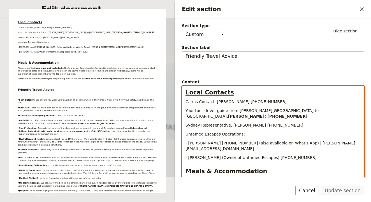
drag, startPoint x: 285, startPoint y: 101, endPoint x: 216, endPoint y: 100, distance: 68.9
click at [216, 100] on p "Cairns Contact: [PERSON_NAME] [PHONE_NUMBER]" at bounding box center [272, 102] width 175 height 6
drag, startPoint x: 247, startPoint y: 104, endPoint x: 214, endPoint y: 102, distance: 33.1
click at [214, 102] on span "Cairns Contact: [PERSON_NAME] [PHONE_NUMBER]" at bounding box center [235, 102] width 101 height 4
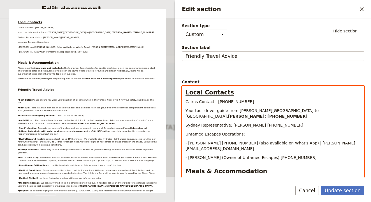
drag, startPoint x: 247, startPoint y: 104, endPoint x: 214, endPoint y: 102, distance: 32.6
click at [214, 102] on p "Cairns Contact: [PHONE_NUMBER]" at bounding box center [272, 102] width 175 height 6
click at [314, 132] on p "Untamed Escapes Operations:" at bounding box center [272, 135] width 175 height 6
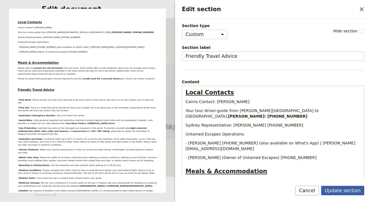
click at [329, 193] on button "Update section" at bounding box center [342, 191] width 43 height 10
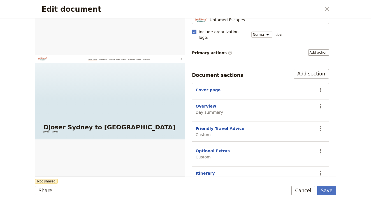
click at [235, 107] on div "Overview Day summary" at bounding box center [254, 110] width 118 height 12
click at [213, 126] on button "Friendly Travel Advice" at bounding box center [219, 129] width 49 height 6
select select "CUSTOM"
select select "default"
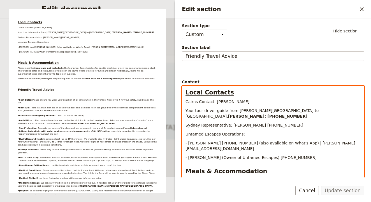
click at [235, 101] on p "Cairns Contact: [PERSON_NAME]" at bounding box center [272, 102] width 175 height 6
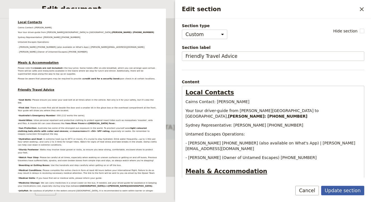
click at [347, 192] on button "Update section" at bounding box center [342, 191] width 43 height 10
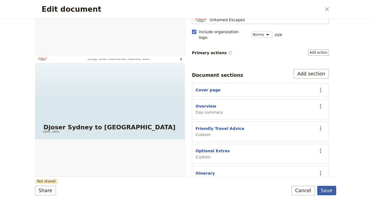
click at [326, 189] on button "Save" at bounding box center [326, 191] width 19 height 10
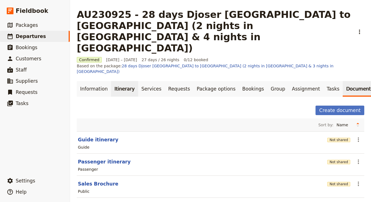
click at [120, 81] on link "Itinerary" at bounding box center [124, 89] width 27 height 16
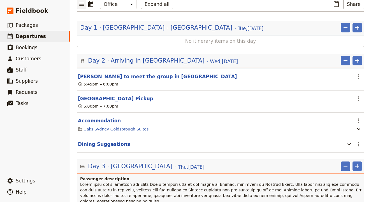
scroll to position [1178, 0]
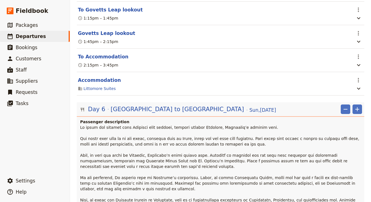
click at [200, 125] on p at bounding box center [221, 189] width 282 height 129
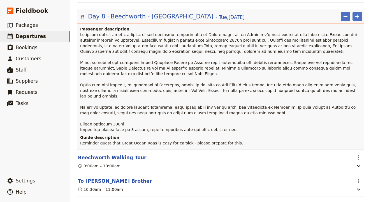
scroll to position [1990, 0]
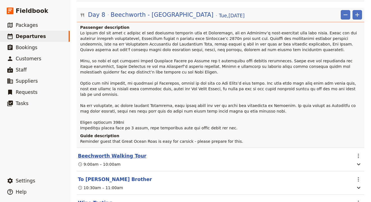
click at [120, 153] on button "Beechworth Walking Tour" at bounding box center [112, 156] width 68 height 7
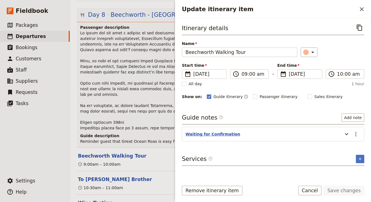
click at [214, 135] on button "Waiting for Confirmation" at bounding box center [212, 135] width 55 height 6
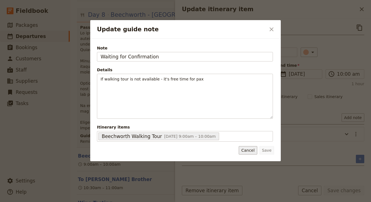
click at [244, 151] on button "Cancel" at bounding box center [248, 150] width 18 height 8
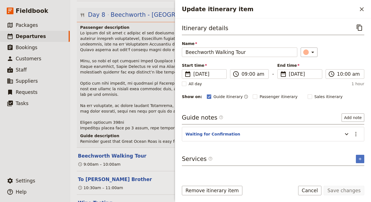
click at [143, 55] on p at bounding box center [221, 80] width 282 height 101
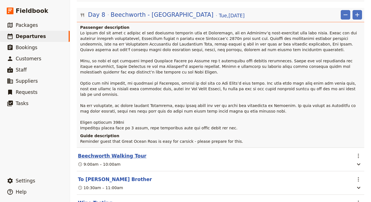
click at [118, 153] on button "Beechworth Walking Tour" at bounding box center [112, 156] width 68 height 7
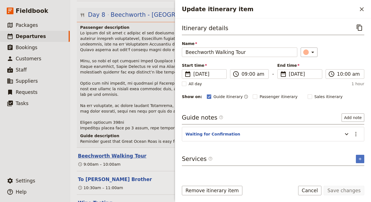
click at [118, 153] on button "Beechworth Walking Tour" at bounding box center [112, 156] width 68 height 7
click at [138, 48] on p at bounding box center [221, 80] width 282 height 101
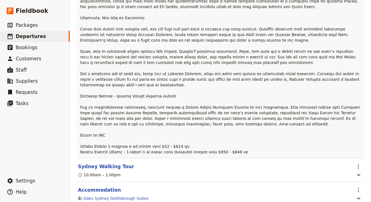
scroll to position [228, 0]
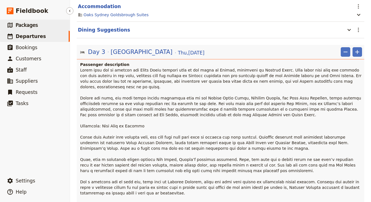
click at [38, 25] on link "​ Packages" at bounding box center [35, 25] width 70 height 11
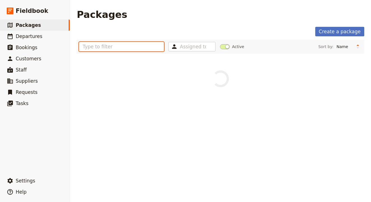
click at [147, 47] on input "text" at bounding box center [121, 47] width 85 height 10
type input "djoser"
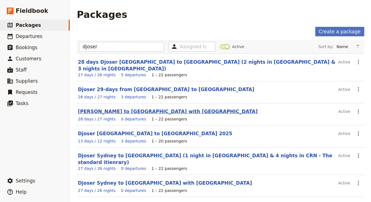
click at [125, 109] on link "[PERSON_NAME] to [GEOGRAPHIC_DATA] with [GEOGRAPHIC_DATA]" at bounding box center [168, 112] width 180 height 6
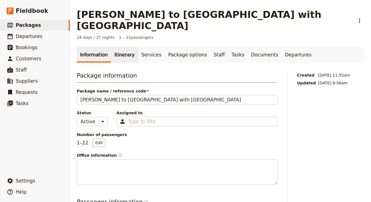
click at [120, 47] on link "Itinerary" at bounding box center [124, 55] width 27 height 16
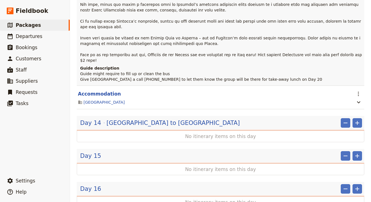
scroll to position [3404, 0]
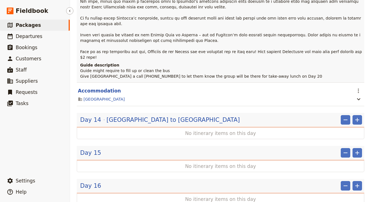
click at [35, 24] on span "Packages" at bounding box center [28, 25] width 25 height 6
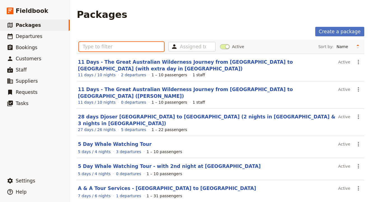
click at [123, 47] on input "text" at bounding box center [121, 47] width 85 height 10
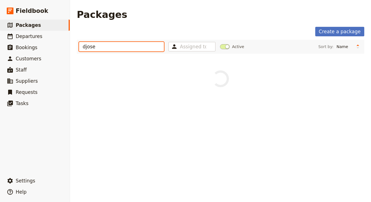
type input "djoser"
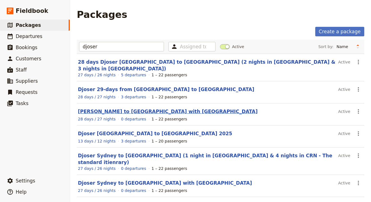
click at [140, 109] on link "[PERSON_NAME] to [GEOGRAPHIC_DATA] with [GEOGRAPHIC_DATA]" at bounding box center [168, 112] width 180 height 6
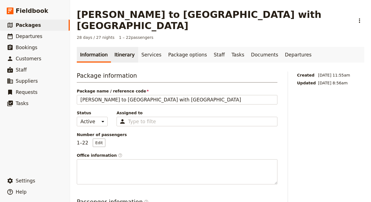
click at [121, 47] on link "Itinerary" at bounding box center [124, 55] width 27 height 16
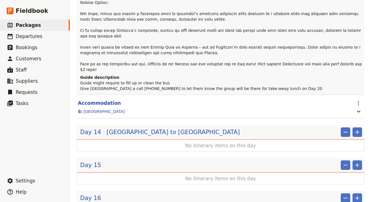
scroll to position [3326, 0]
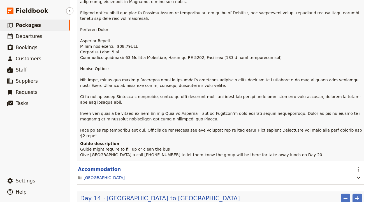
click at [36, 27] on span "Packages" at bounding box center [28, 25] width 25 height 6
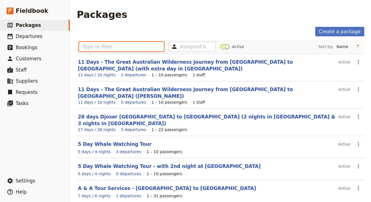
click at [127, 45] on input "text" at bounding box center [121, 47] width 85 height 10
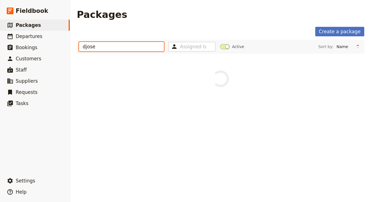
type input "djoser"
